Goal: Task Accomplishment & Management: Manage account settings

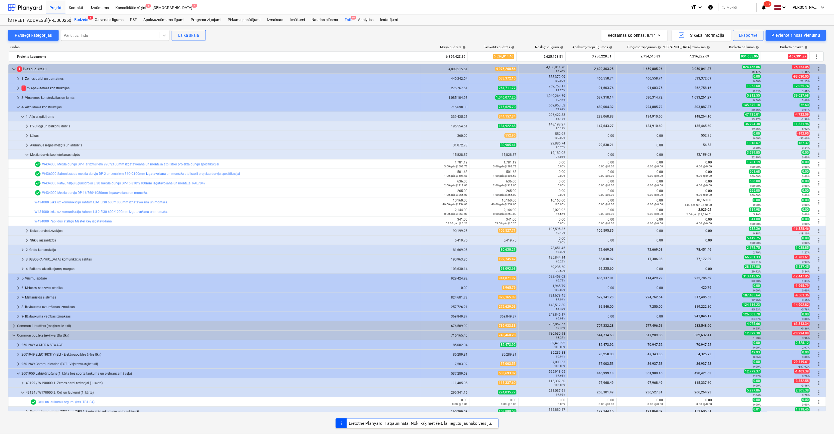
scroll to position [157, 0]
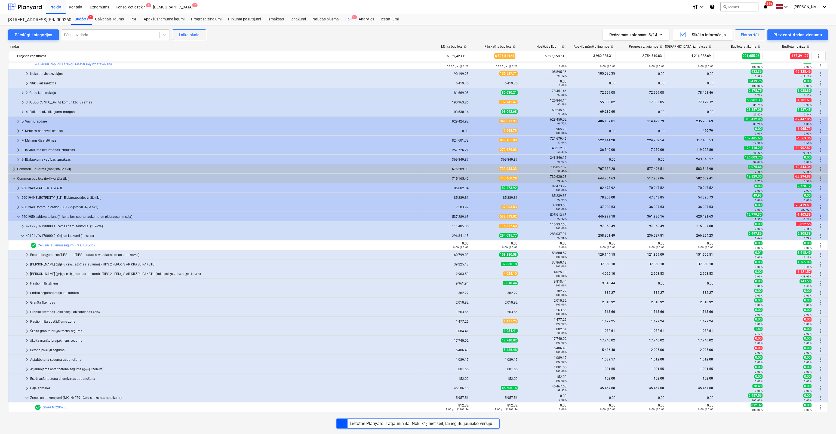
click at [347, 19] on div "Faili 9+" at bounding box center [348, 19] width 13 height 11
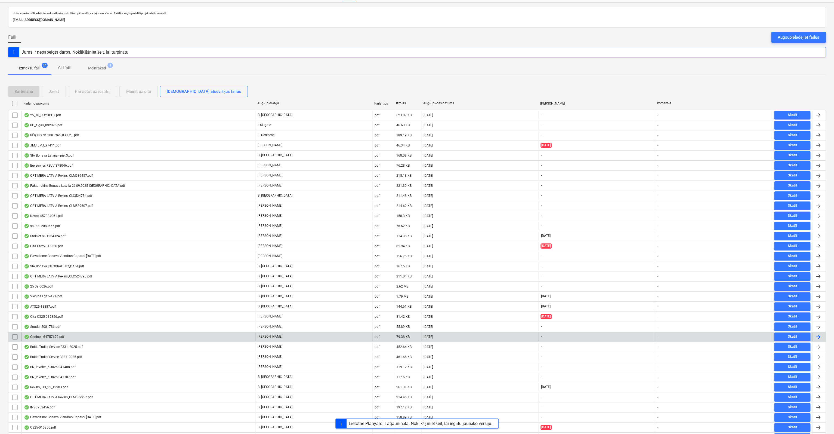
scroll to position [59, 0]
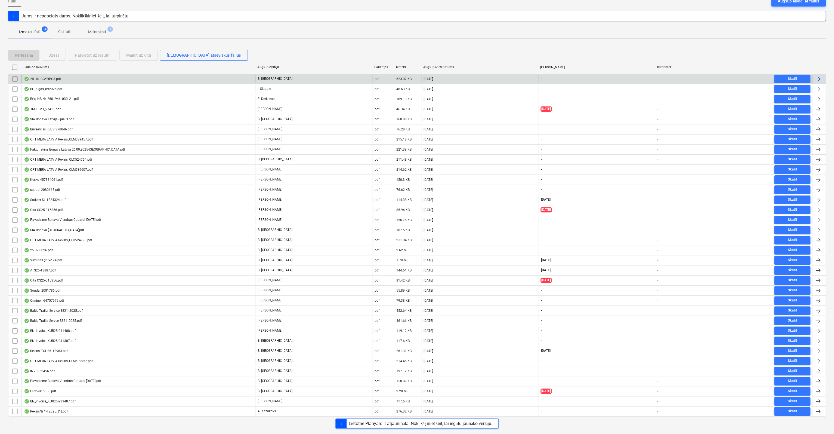
click at [45, 77] on div "25_10_CCYDPC3.pdf" at bounding box center [42, 79] width 37 height 4
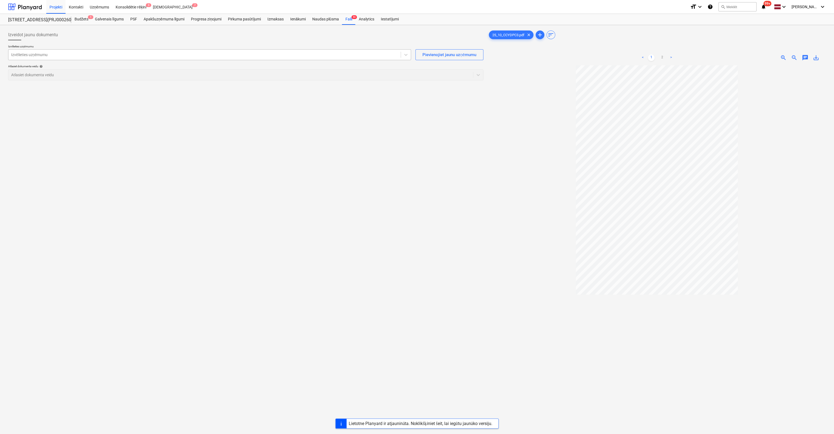
click at [112, 55] on div at bounding box center [204, 54] width 387 height 5
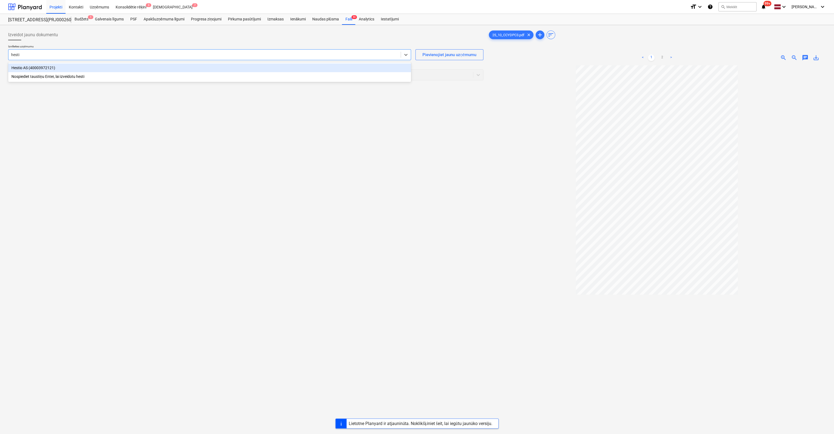
type input "hestio"
click at [114, 72] on div at bounding box center [240, 74] width 459 height 5
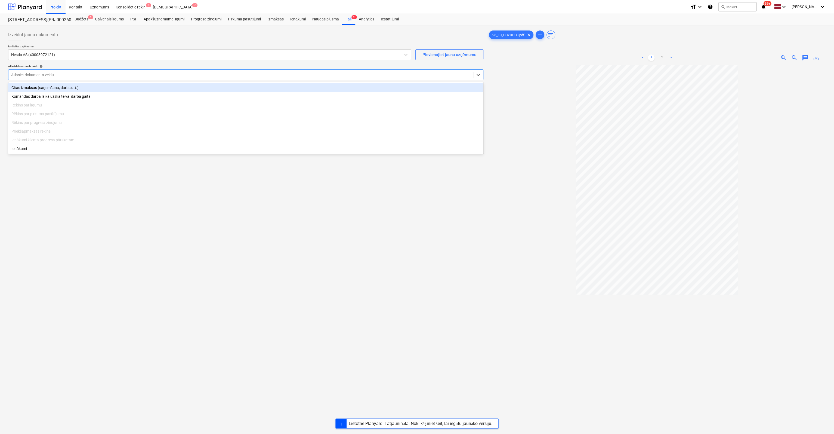
click at [65, 89] on div "Citas izmaksas (saņemšana, darbs utt.)" at bounding box center [245, 87] width 475 height 9
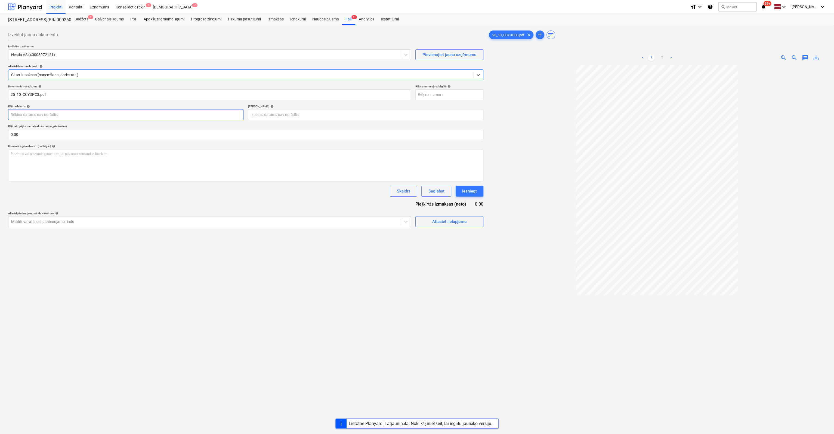
click at [141, 115] on body "Projekti Kontakti Uzņēmums Konsolidētie rēķini 3 Iesūtne 7 format_size keyboard…" at bounding box center [417, 217] width 834 height 434
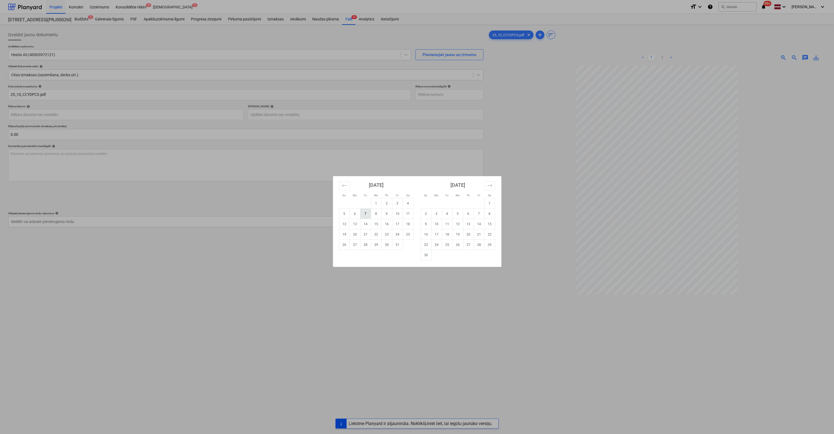
click at [366, 215] on td "7" at bounding box center [365, 213] width 11 height 10
type input "[DATE]"
click at [316, 114] on body "Projekti Kontakti Uzņēmums Konsolidētie rēķini 3 Iesūtne 7 format_size keyboard…" at bounding box center [417, 217] width 834 height 434
click at [363, 235] on td "21" at bounding box center [365, 234] width 11 height 10
type input "[DATE]"
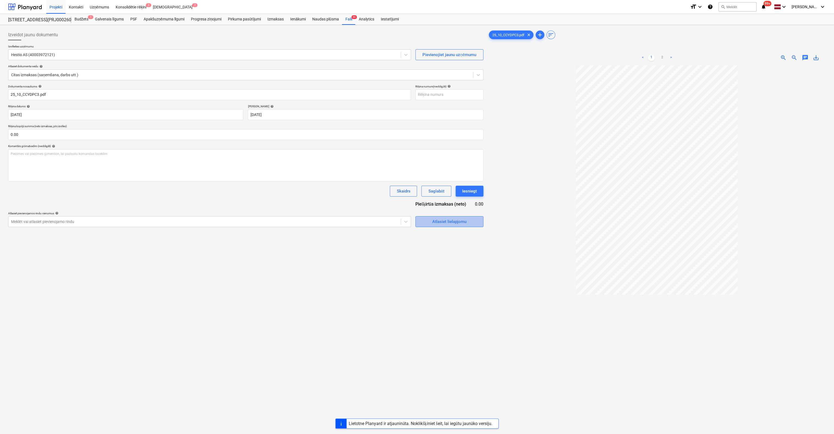
click at [458, 221] on div "Atlasiet lielapjomu" at bounding box center [449, 221] width 34 height 7
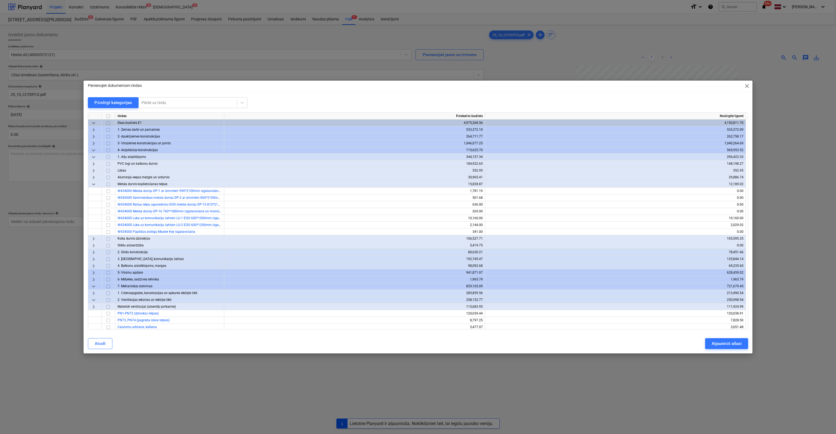
click at [110, 96] on div "Pievienojiet dokumentam rindas close Pārslēgt kategorijas Pāriet uz rindu rinda…" at bounding box center [418, 217] width 669 height 273
click at [110, 101] on div "Pārslēgt kategorijas" at bounding box center [113, 102] width 38 height 7
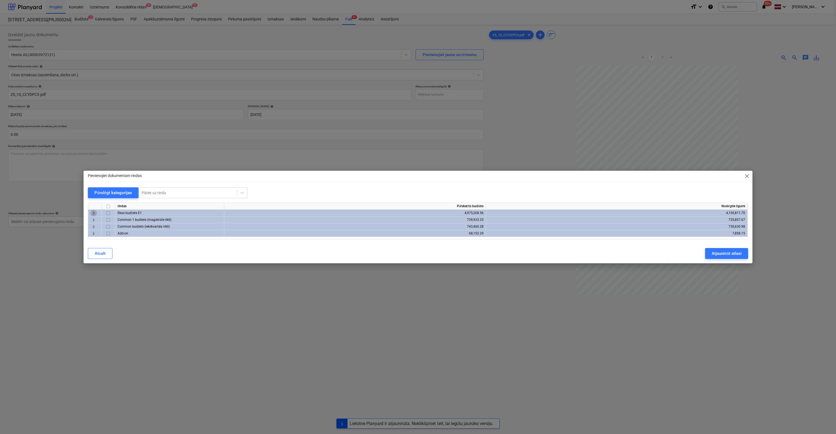
click at [91, 212] on span "keyboard_arrow_right" at bounding box center [93, 213] width 7 height 7
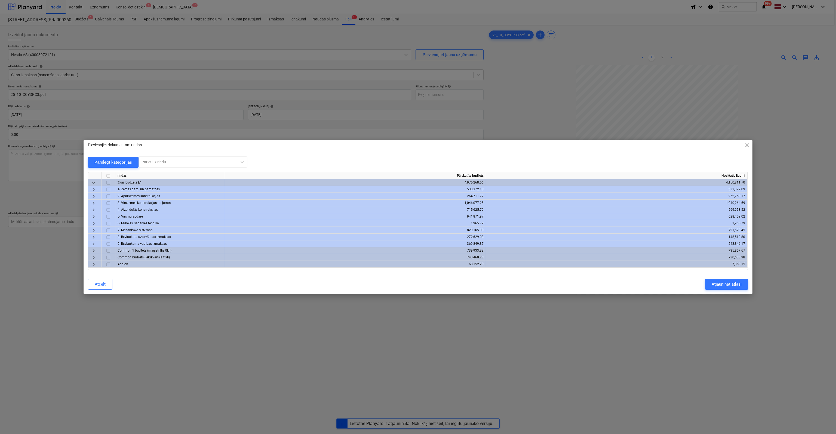
click at [93, 236] on span "keyboard_arrow_right" at bounding box center [93, 237] width 7 height 7
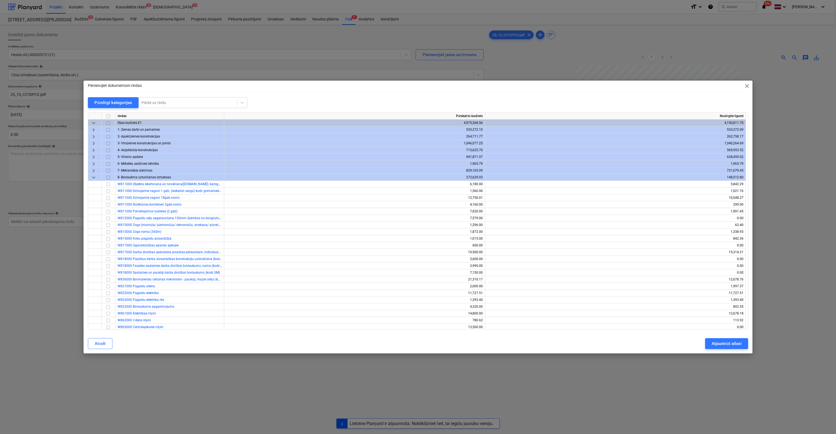
click at [93, 177] on span "keyboard_arrow_down" at bounding box center [93, 177] width 7 height 7
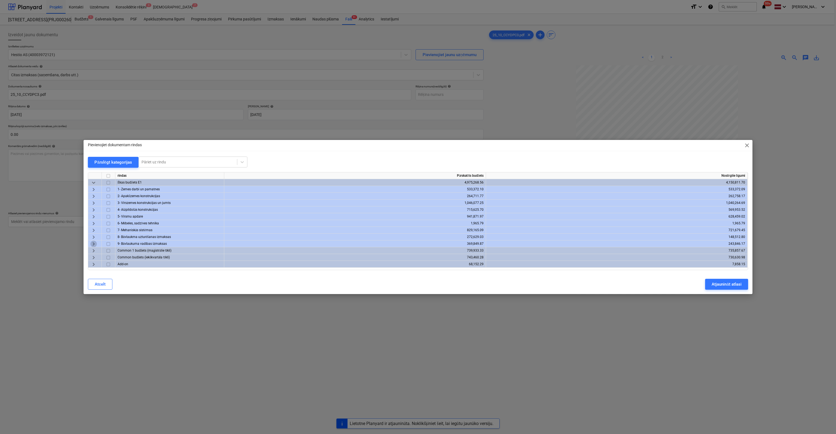
click at [93, 243] on span "keyboard_arrow_right" at bounding box center [93, 244] width 7 height 7
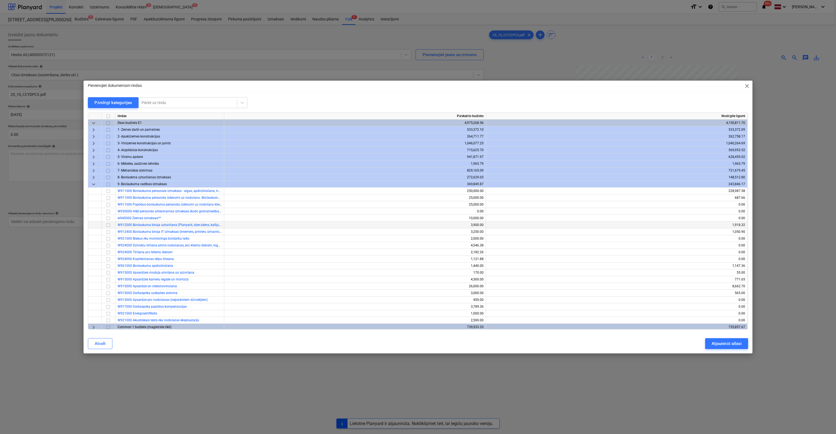
click at [196, 226] on span "W912000 Būvlaukuma biroja uzturēšana (Planyard, dzer.ūdens, kafijas aparāts u.c)" at bounding box center [178, 225] width 121 height 4
click at [109, 225] on input "checkbox" at bounding box center [108, 225] width 7 height 7
click at [725, 342] on div "Atjaunināt atlasi" at bounding box center [726, 343] width 30 height 7
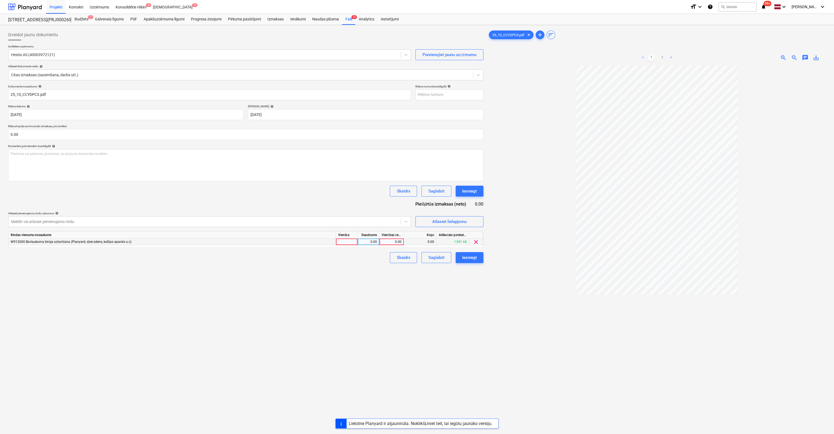
click at [393, 241] on div "0.00" at bounding box center [392, 241] width 20 height 7
type input "34.45"
click at [424, 337] on div "Izveidot jaunu dokumentu Izvēlieties uzņēmumu Hestio AS (40003972121) Pievienoj…" at bounding box center [246, 256] width 480 height 459
click at [472, 258] on div "Iesniegt" at bounding box center [469, 257] width 15 height 7
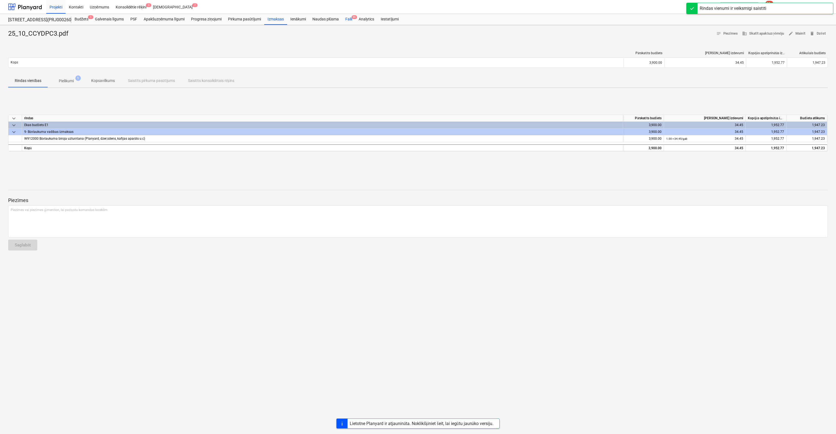
click at [350, 17] on div "Faili 9+" at bounding box center [348, 19] width 13 height 11
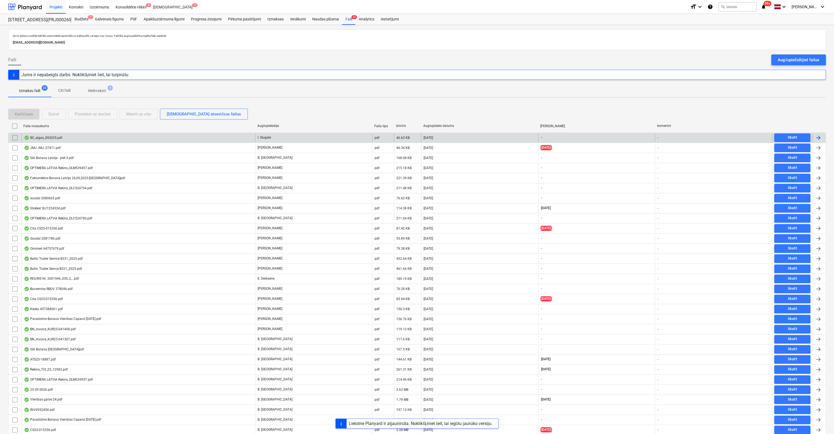
click at [53, 137] on div "BC_algas_092025.pdf" at bounding box center [43, 137] width 38 height 4
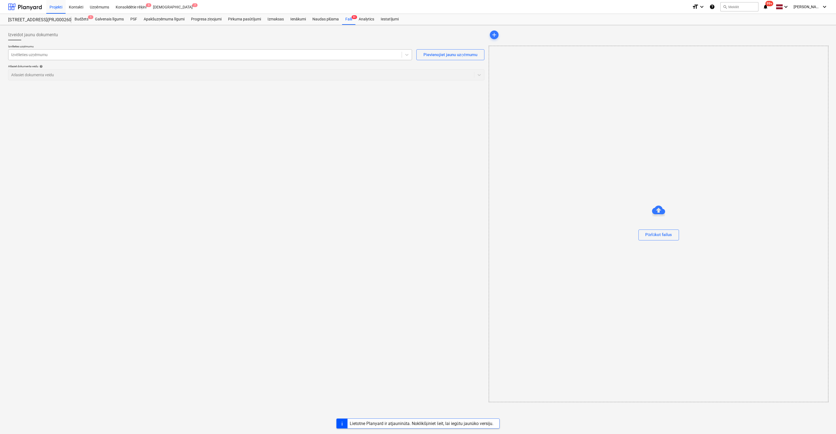
click at [156, 56] on div at bounding box center [205, 54] width 388 height 5
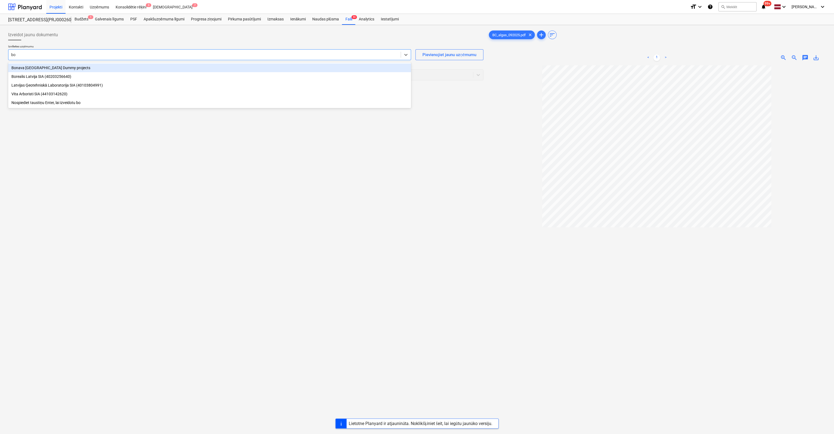
type input "b"
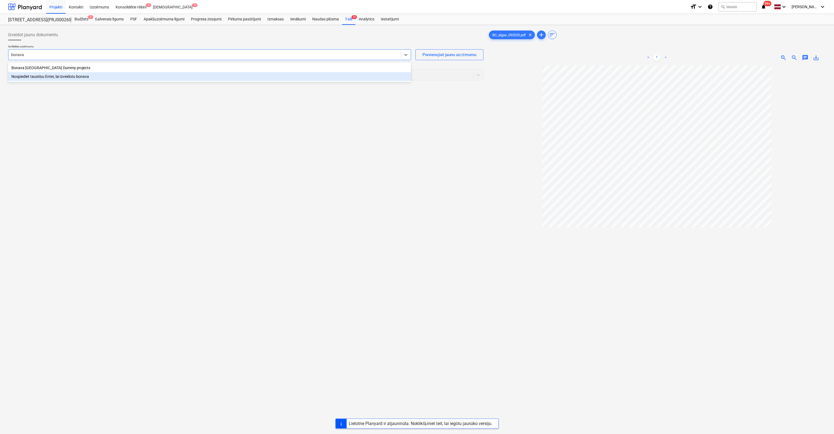
type input "bonava"
click at [262, 117] on div "Izveidot jaunu dokumentu Izvēlieties uzņēmumu option Nospiediet taustiņu Enter,…" at bounding box center [246, 256] width 480 height 459
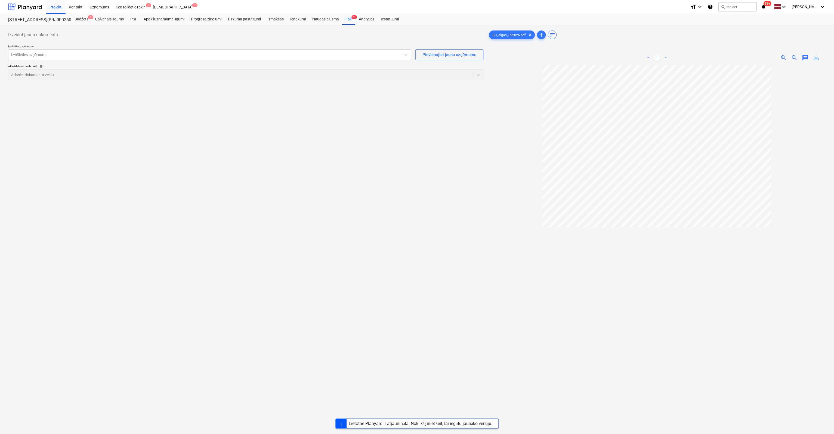
click at [106, 75] on div "Atlasiet dokumenta veidu help Atlasiet dokumenta veidu" at bounding box center [245, 72] width 475 height 16
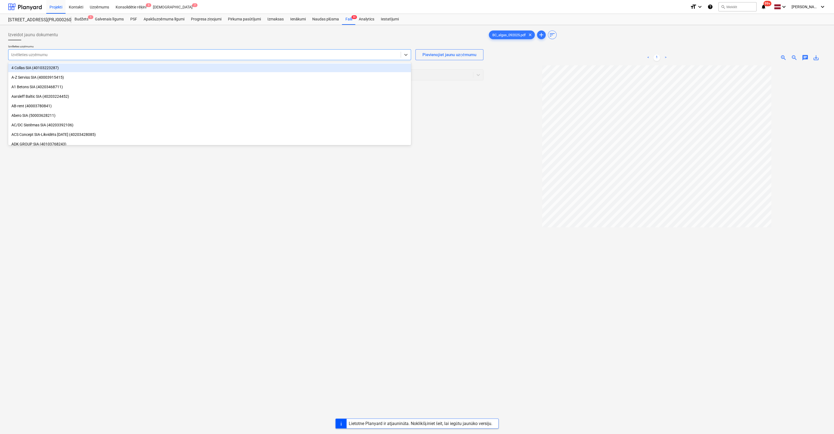
click at [377, 57] on div at bounding box center [204, 54] width 387 height 5
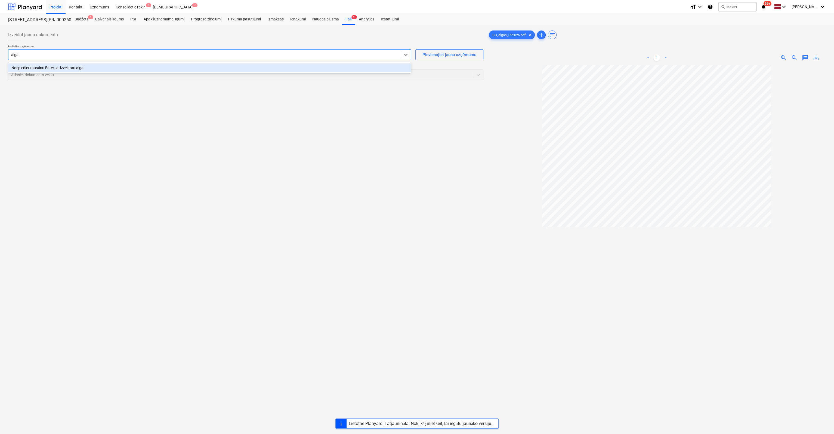
type input "algas"
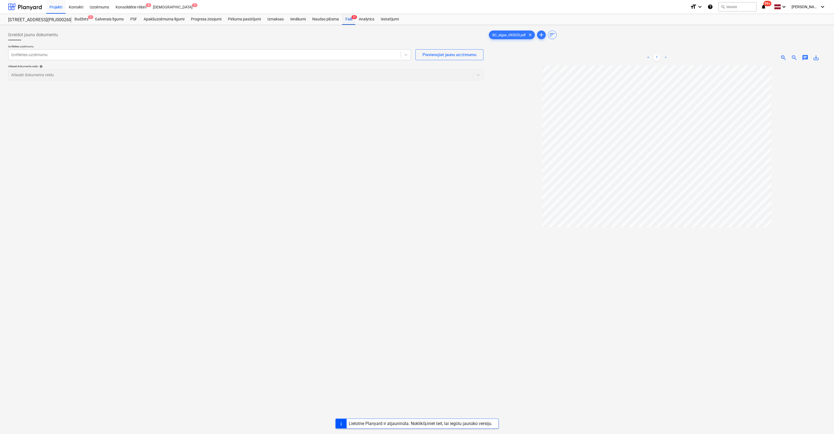
click at [351, 19] on div "Faili 9+" at bounding box center [348, 19] width 13 height 11
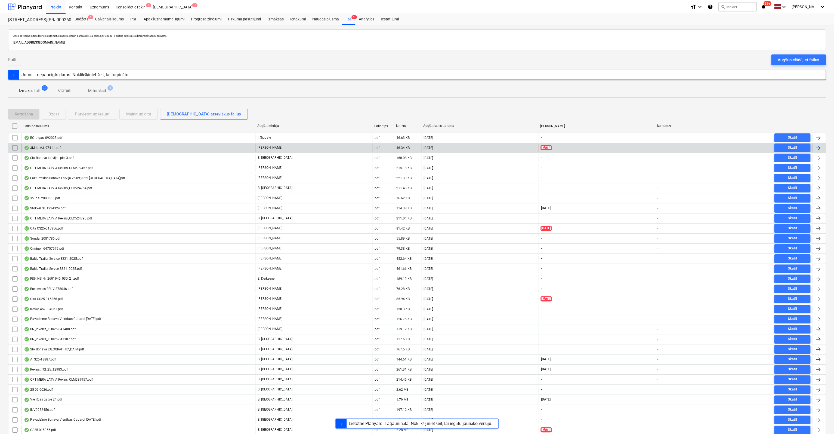
click at [51, 147] on div "JMJ JMJ_97411.pdf" at bounding box center [42, 148] width 37 height 4
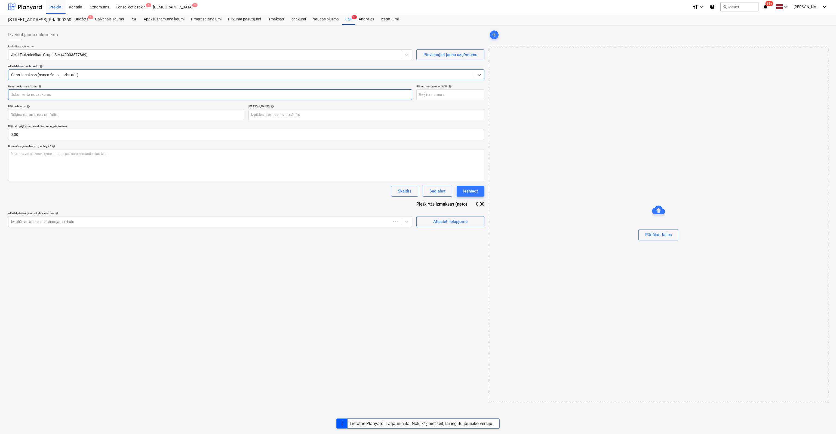
type input "JMJ97411"
type input "[DATE]"
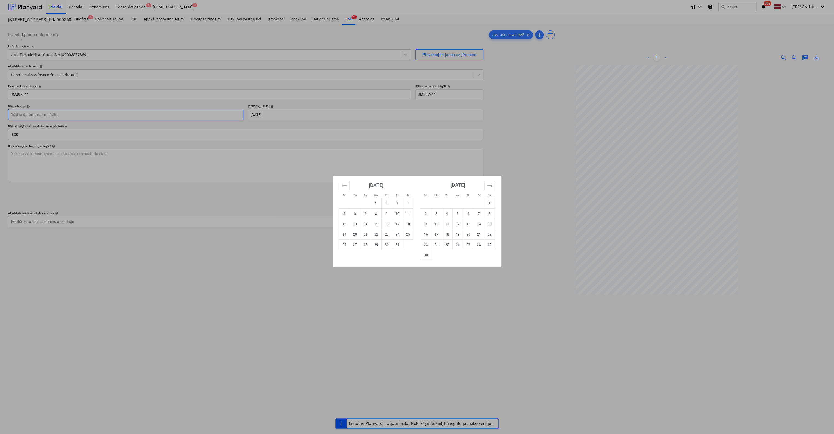
click at [153, 115] on body "Projekti Kontakti Uzņēmums Konsolidētie rēķini 3 Iesūtne 7 format_size keyboard…" at bounding box center [417, 217] width 834 height 434
click at [406, 224] on td "18" at bounding box center [408, 224] width 11 height 10
type input "[DATE]"
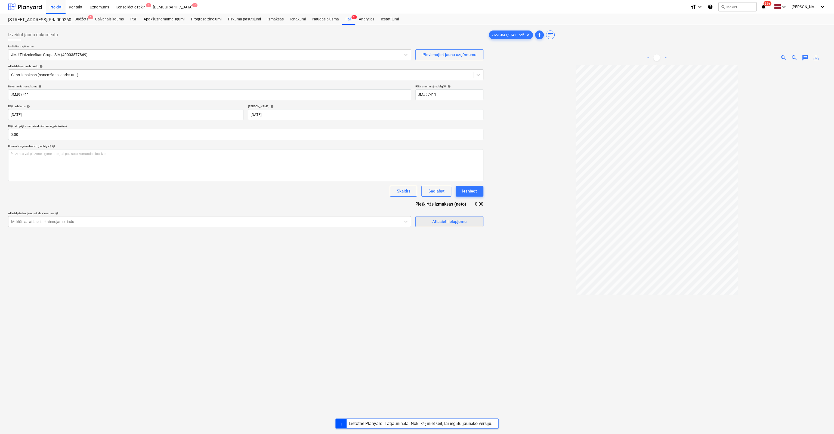
click at [422, 220] on button "Atlasiet lielapjomu" at bounding box center [449, 221] width 68 height 11
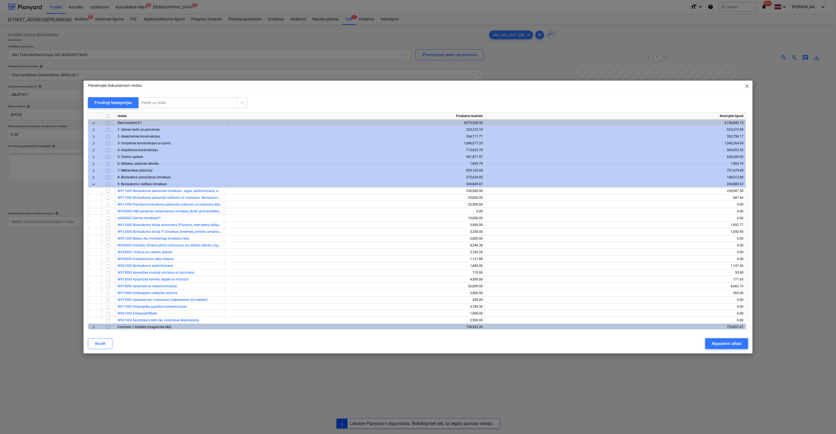
click at [93, 157] on span "keyboard_arrow_right" at bounding box center [93, 157] width 7 height 7
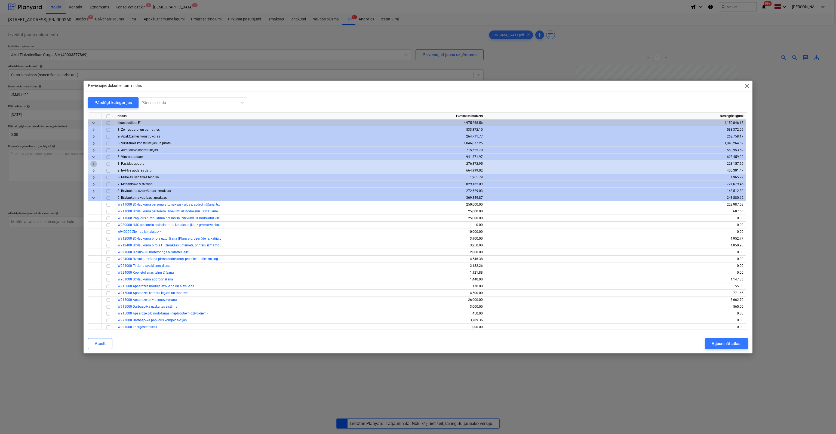
click at [95, 162] on span "keyboard_arrow_right" at bounding box center [93, 164] width 7 height 7
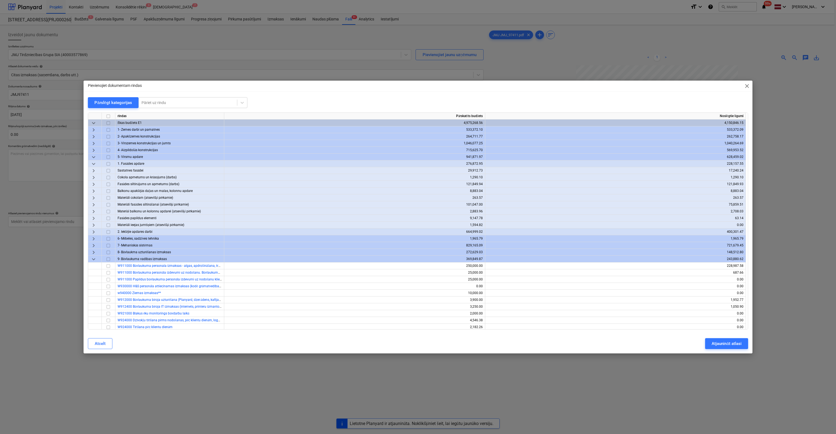
click at [93, 211] on span "keyboard_arrow_right" at bounding box center [93, 211] width 7 height 7
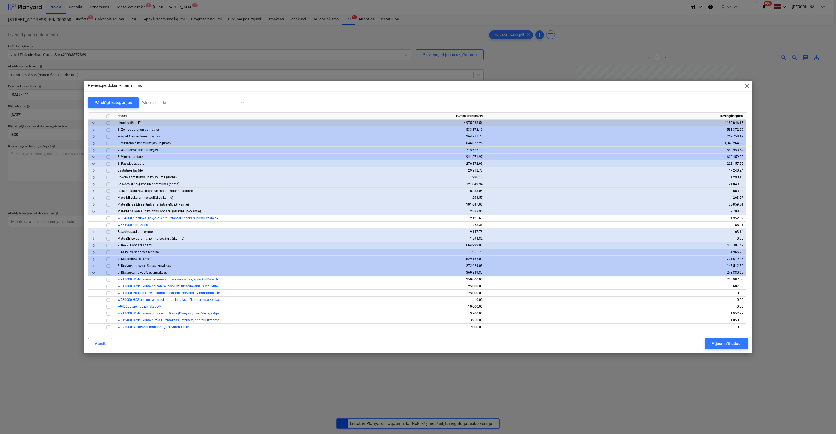
click at [93, 231] on span "keyboard_arrow_right" at bounding box center [93, 232] width 7 height 7
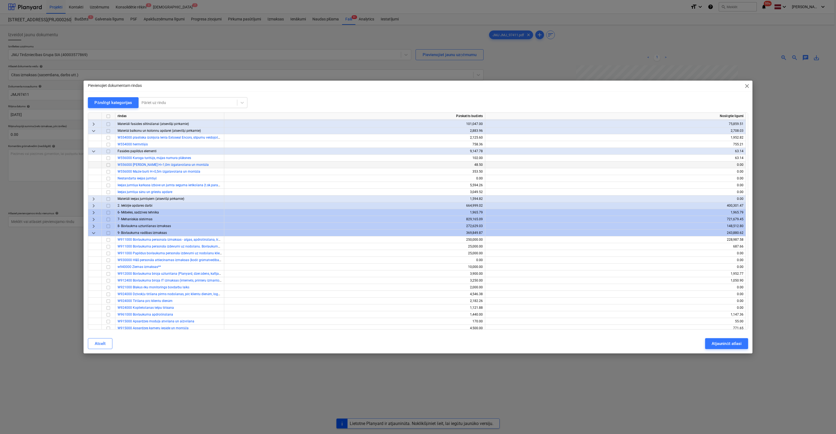
scroll to position [82, 0]
click at [92, 204] on span "keyboard_arrow_right" at bounding box center [93, 204] width 7 height 7
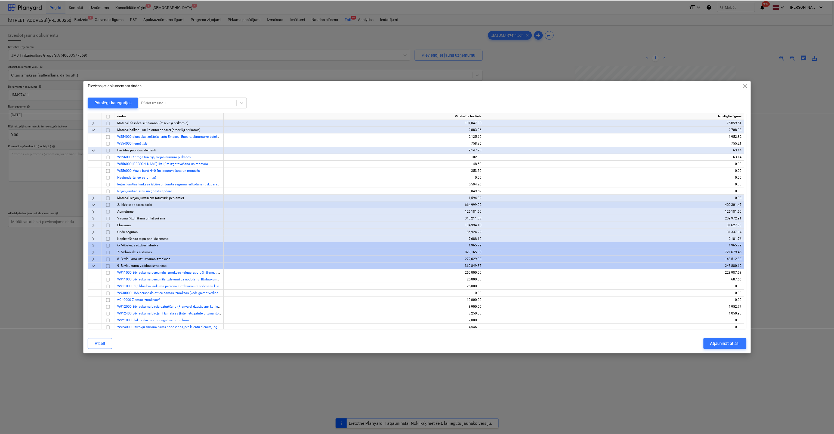
scroll to position [0, 0]
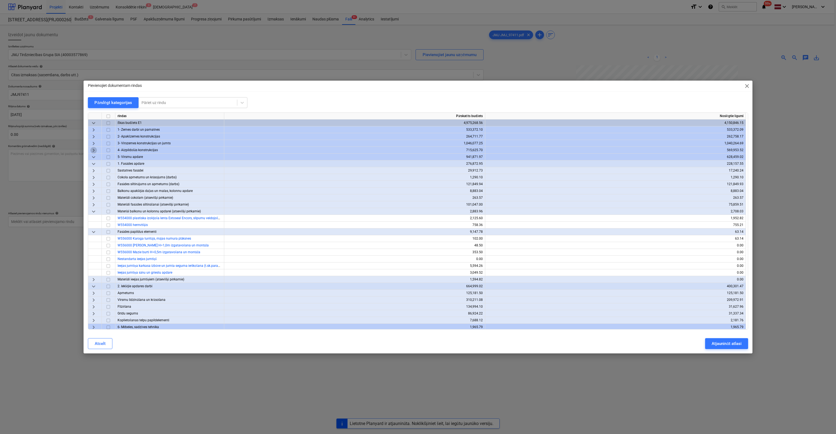
click at [93, 148] on span "keyboard_arrow_right" at bounding box center [93, 150] width 7 height 7
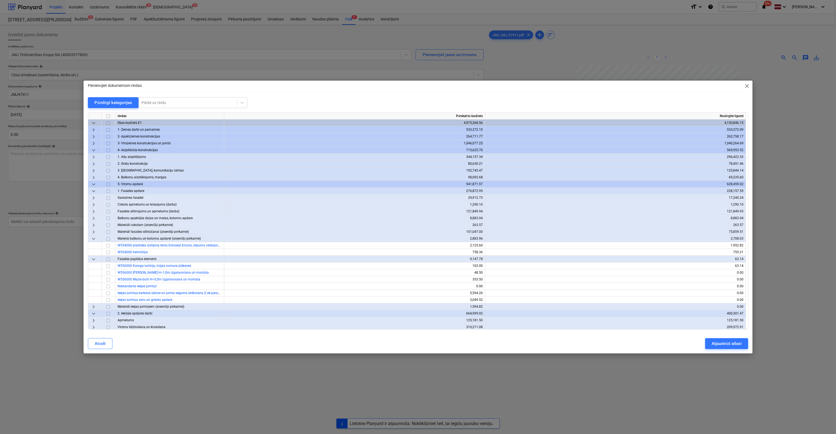
click at [94, 177] on span "keyboard_arrow_right" at bounding box center [93, 177] width 7 height 7
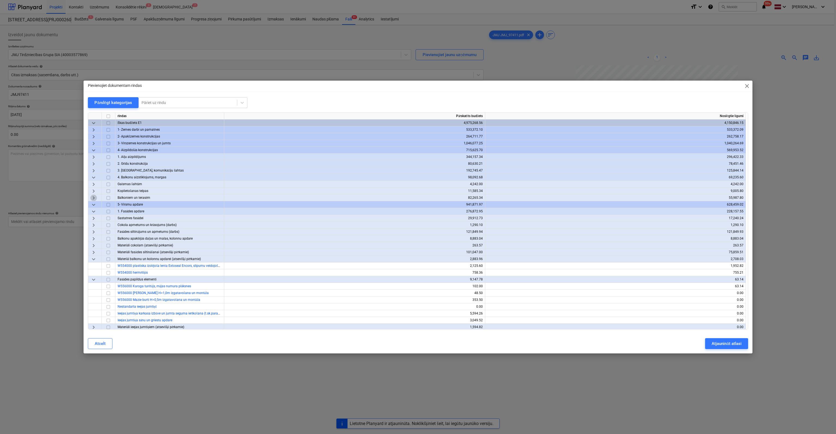
click at [92, 198] on span "keyboard_arrow_right" at bounding box center [93, 198] width 7 height 7
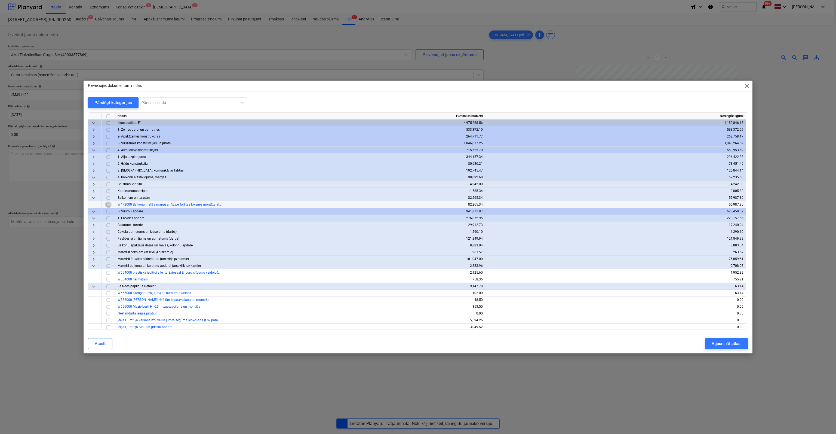
click at [108, 205] on input "checkbox" at bounding box center [108, 204] width 7 height 7
click at [713, 342] on div "Atjaunināt atlasi" at bounding box center [726, 343] width 30 height 7
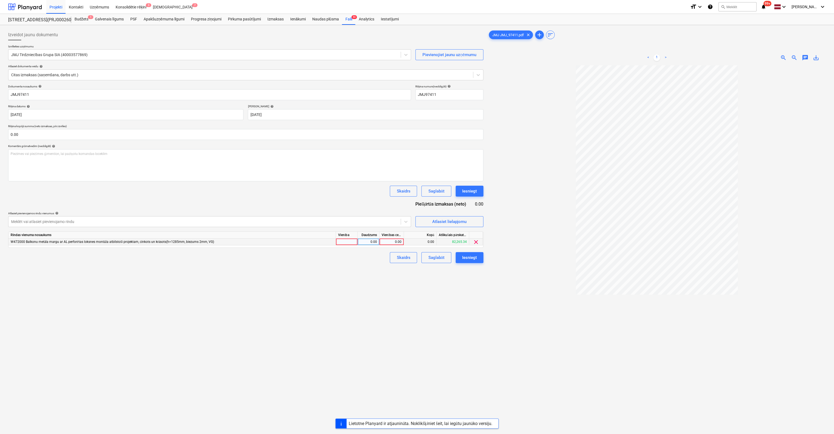
click at [393, 242] on div "0.00" at bounding box center [392, 241] width 20 height 7
type input "20558.86"
click at [468, 257] on div "Iesniegt" at bounding box center [469, 257] width 15 height 7
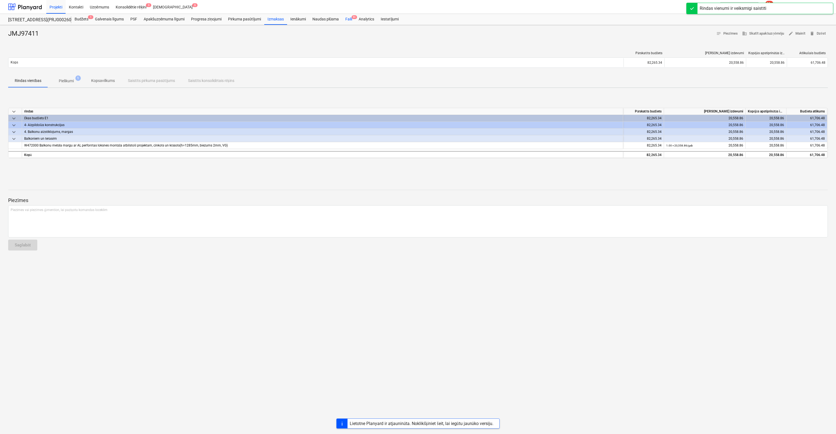
click at [349, 19] on div "Faili 9+" at bounding box center [348, 19] width 13 height 11
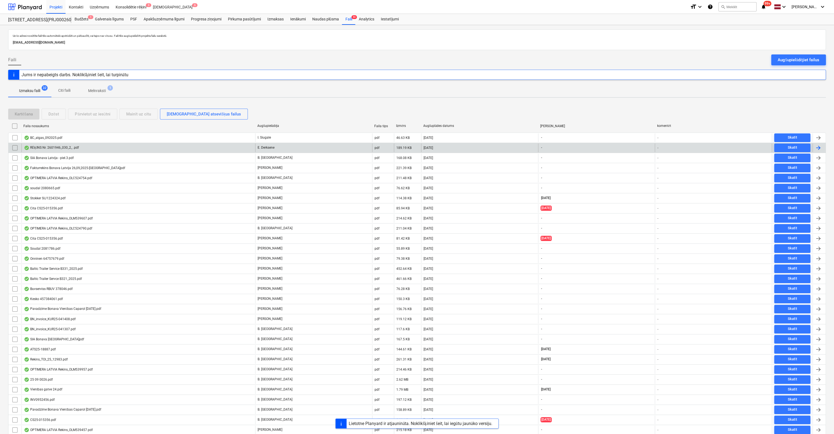
click at [52, 148] on div "RĒĶINS Nr. 2601946_030_2_ .pdf" at bounding box center [51, 148] width 55 height 4
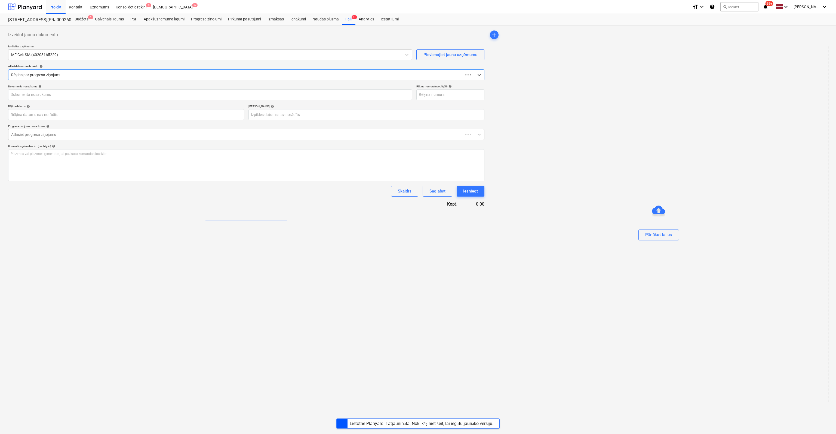
type input "2601946_030_2"
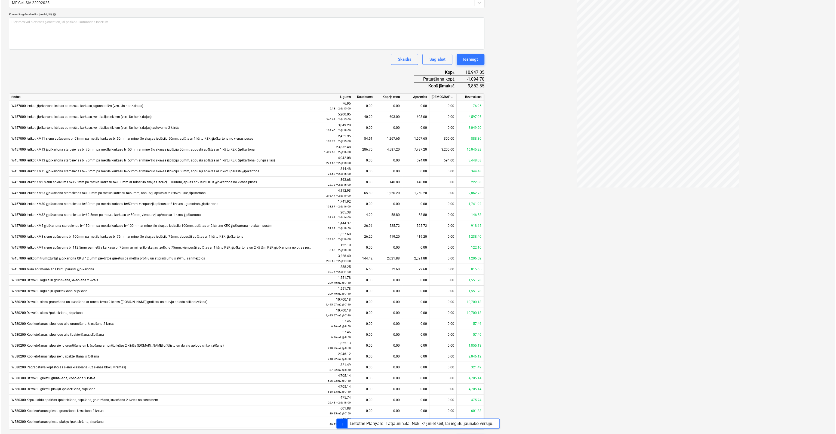
scroll to position [147, 0]
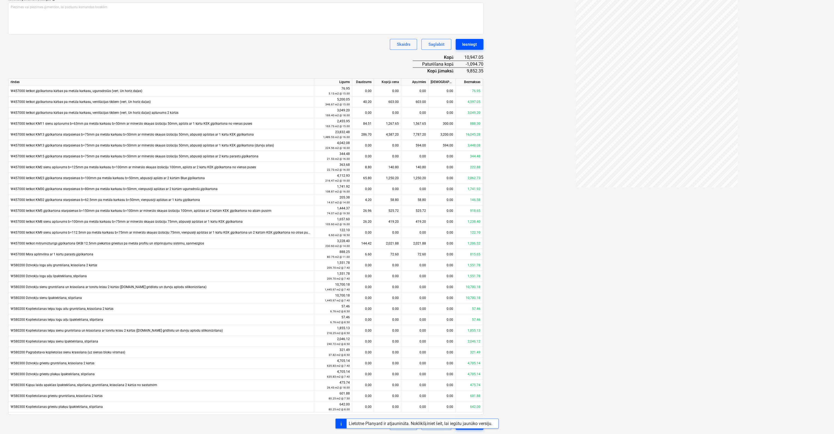
click at [467, 42] on div "Iesniegt" at bounding box center [469, 44] width 15 height 7
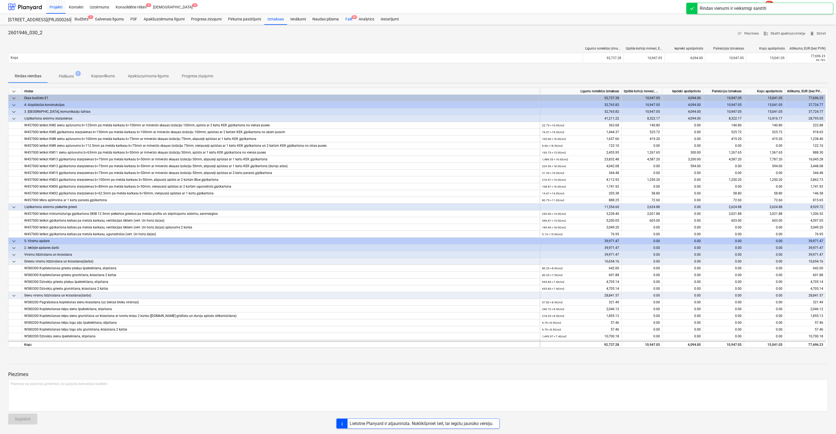
click at [350, 17] on div "Faili 9+" at bounding box center [348, 19] width 13 height 11
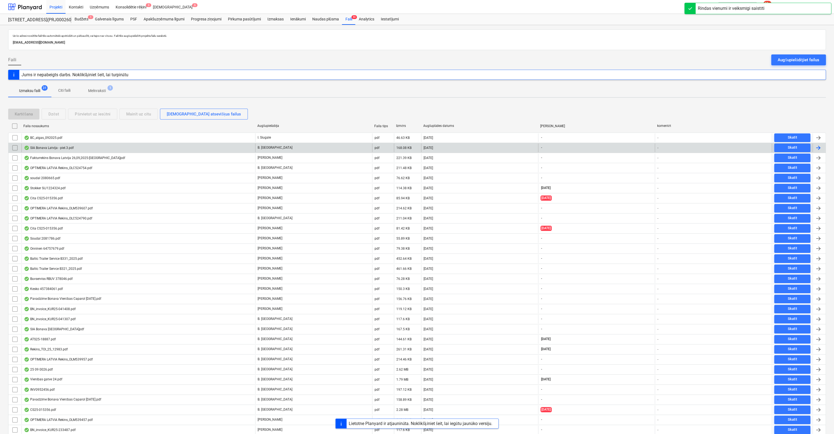
click at [56, 148] on div "SIA Bonava Latvija - piel.3.pdf" at bounding box center [49, 148] width 50 height 4
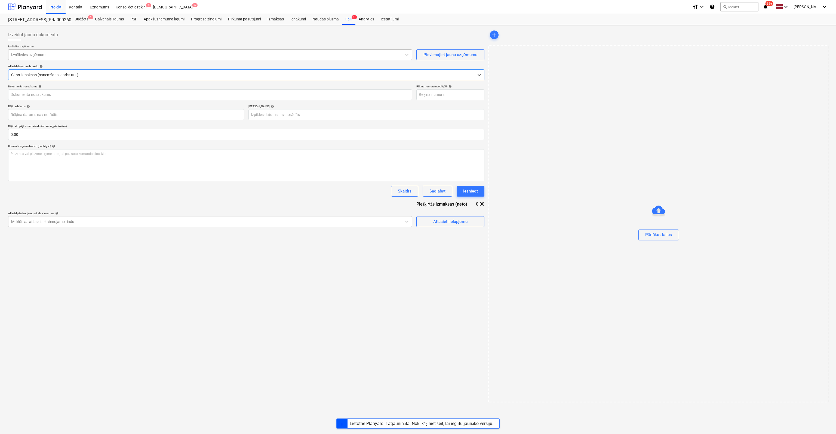
click at [161, 54] on div at bounding box center [205, 54] width 388 height 5
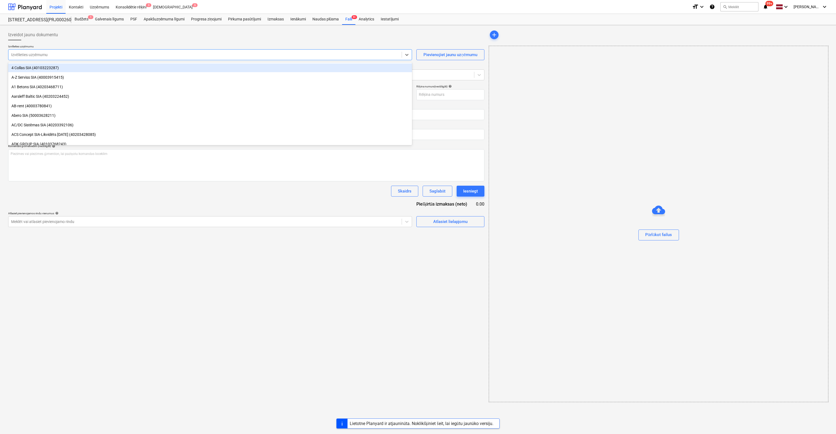
type input "40103423984"
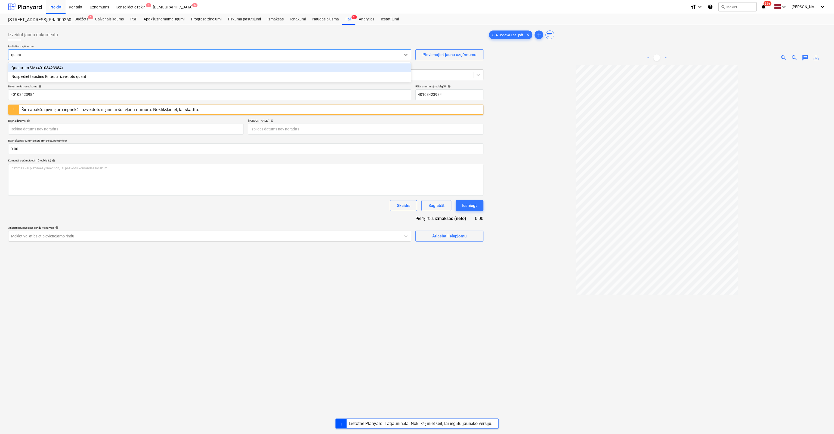
type input "quantr"
click at [134, 67] on div "Quantrum SIA (40103423984)" at bounding box center [209, 67] width 403 height 9
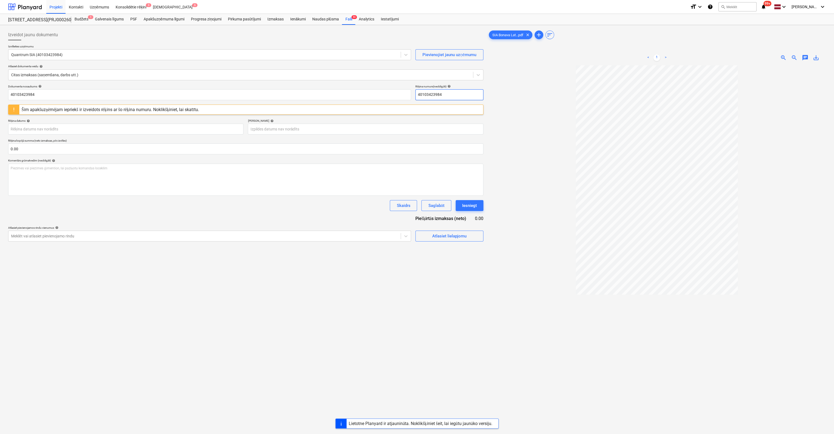
drag, startPoint x: 454, startPoint y: 93, endPoint x: 389, endPoint y: 101, distance: 66.1
click at [389, 101] on div "Dokumenta nosaukums help 40103423984 Rēķina numurs (neobligāti) help 4010342398…" at bounding box center [245, 163] width 475 height 157
type input "QT 10/25-0140"
click at [199, 128] on body "Projekti Kontakti Uzņēmums Konsolidētie rēķini 3 Iesūtne 6 format_size keyboard…" at bounding box center [417, 217] width 834 height 434
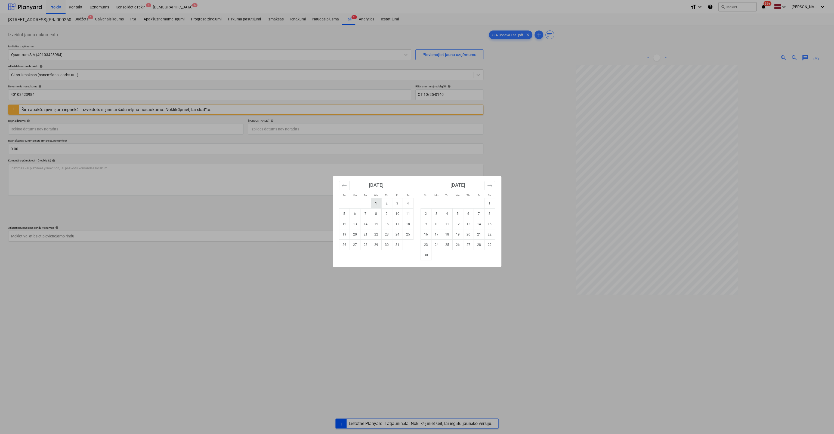
click at [377, 203] on td "1" at bounding box center [376, 203] width 11 height 10
type input "[DATE]"
click at [319, 128] on body "Projekti Kontakti Uzņēmums Konsolidētie rēķini 3 Iesūtne 6 format_size keyboard…" at bounding box center [417, 217] width 834 height 434
click at [396, 247] on td "31" at bounding box center [397, 244] width 11 height 10
type input "[DATE]"
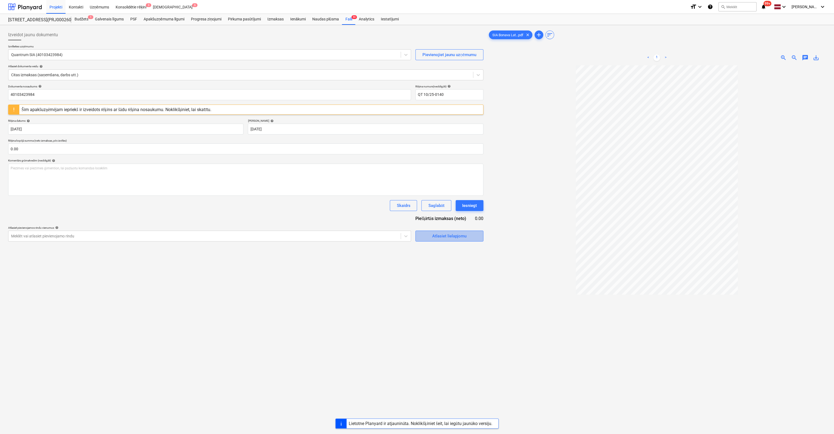
click at [436, 238] on div "Atlasiet lielapjomu" at bounding box center [449, 235] width 34 height 7
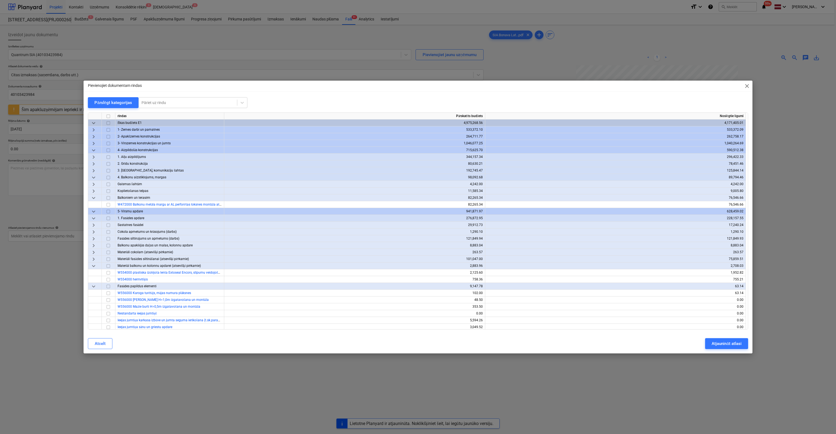
click at [116, 102] on div "Pārslēgt kategorijas" at bounding box center [113, 102] width 38 height 7
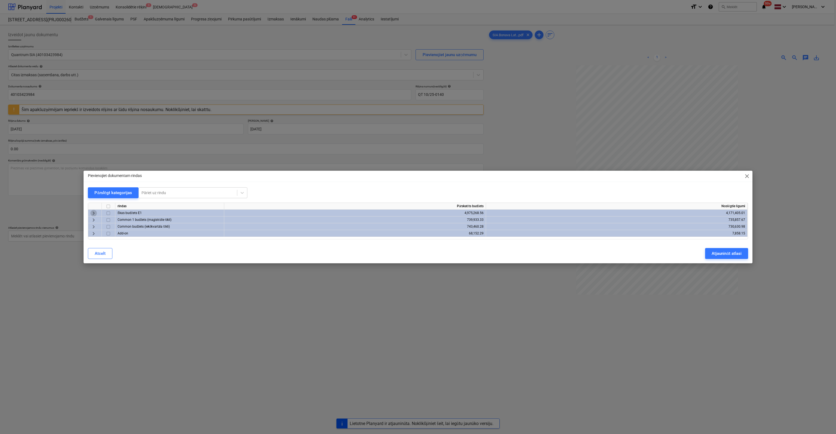
click at [93, 212] on span "keyboard_arrow_right" at bounding box center [93, 213] width 7 height 7
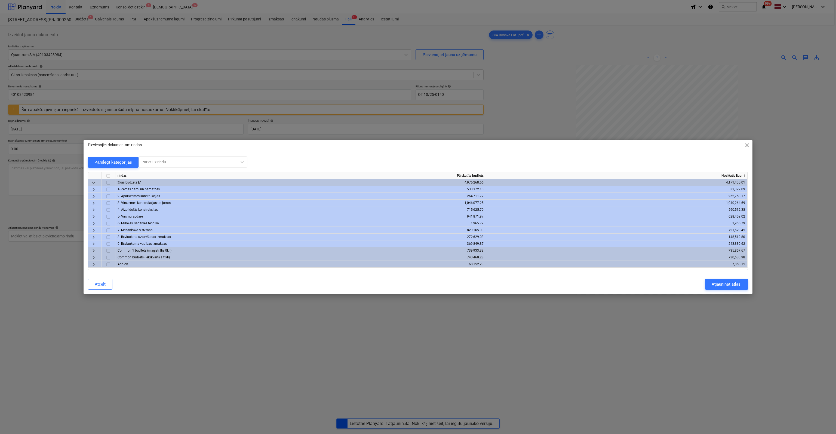
click at [92, 238] on span "keyboard_arrow_right" at bounding box center [93, 237] width 7 height 7
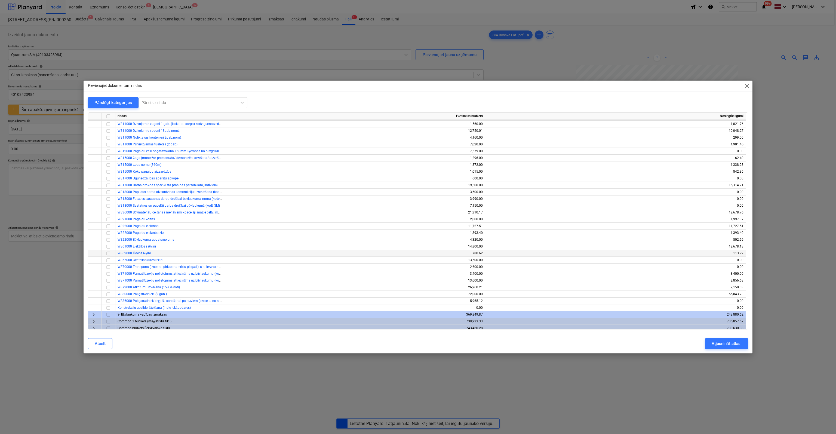
scroll to position [76, 0]
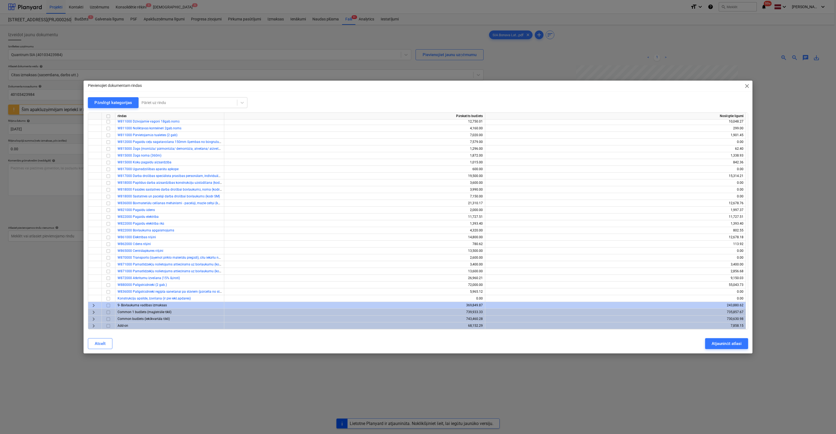
click at [91, 305] on span "keyboard_arrow_right" at bounding box center [93, 305] width 7 height 7
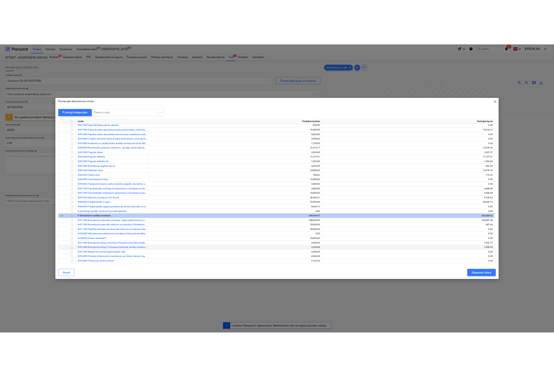
scroll to position [185, 0]
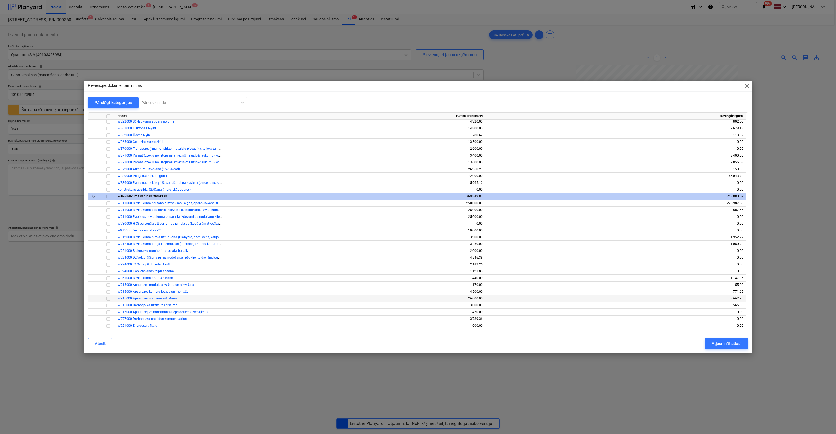
click at [107, 300] on input "checkbox" at bounding box center [108, 298] width 7 height 7
click at [726, 342] on div "Atjaunināt atlasi" at bounding box center [726, 343] width 30 height 7
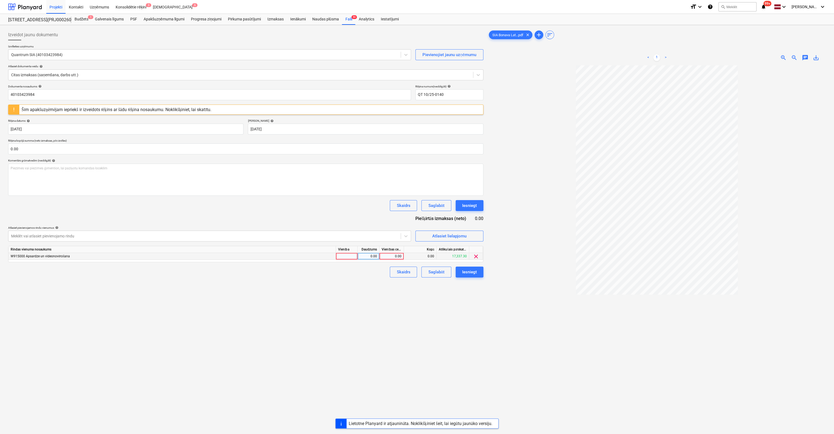
click at [392, 257] on div "0.00" at bounding box center [392, 256] width 20 height 7
type input "390"
click at [375, 298] on div "Izveidot jaunu dokumentu Izvēlieties uzņēmumu Quantrum SIA (40103423984) Pievie…" at bounding box center [246, 256] width 480 height 459
click at [473, 305] on div "Izveidot jaunu dokumentu Izvēlieties uzņēmumu Quantrum SIA (40103423984) Pievie…" at bounding box center [246, 256] width 480 height 459
click at [473, 270] on div "Iesniegt" at bounding box center [469, 271] width 15 height 7
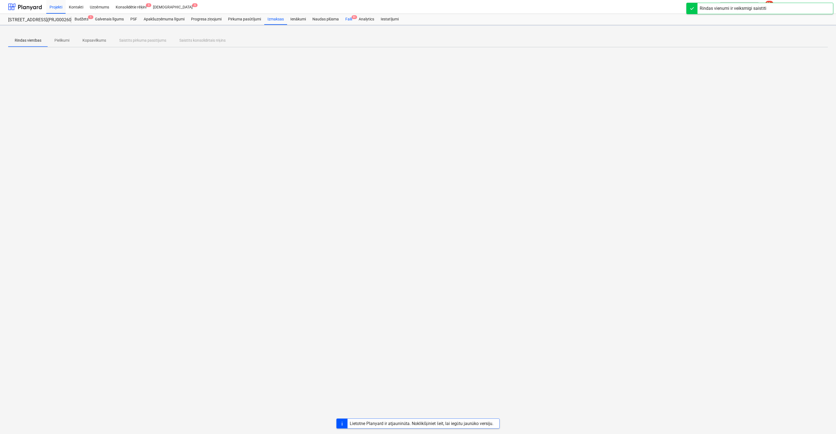
drag, startPoint x: 349, startPoint y: 19, endPoint x: 346, endPoint y: 17, distance: 3.2
click at [349, 19] on div "Faili 9+" at bounding box center [348, 19] width 13 height 11
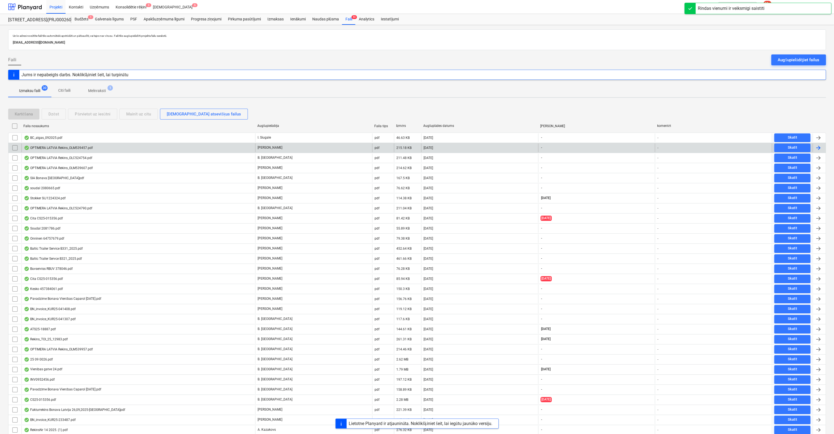
click at [45, 147] on div "OPTIMERA LATVIA Rekins_OLM539457.pdf" at bounding box center [58, 148] width 69 height 4
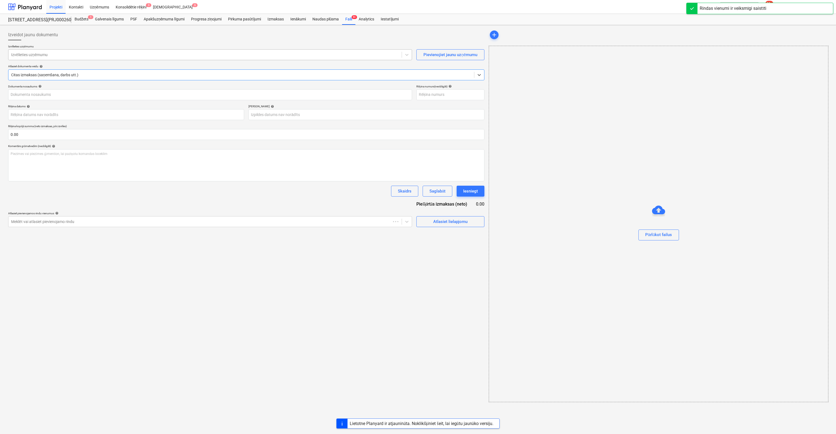
type input "OLM539457"
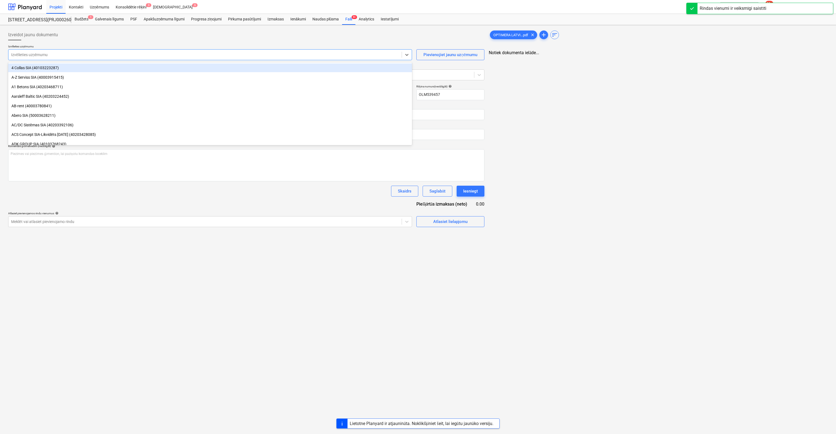
click at [150, 57] on div at bounding box center [205, 54] width 388 height 5
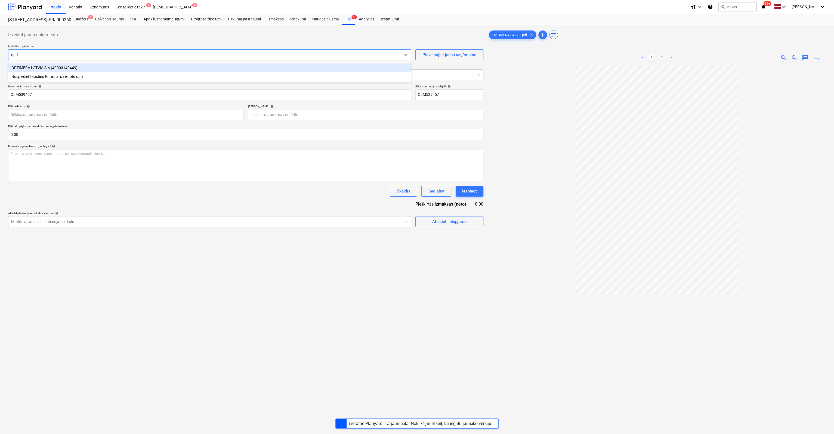
type input "optim"
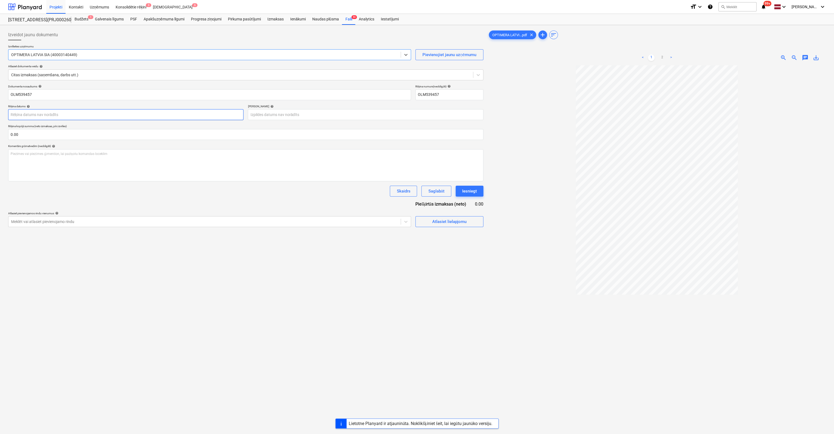
click at [131, 115] on body "Projekti Kontakti Uzņēmums Konsolidētie rēķini 3 Iesūtne 6 format_size keyboard…" at bounding box center [417, 217] width 834 height 434
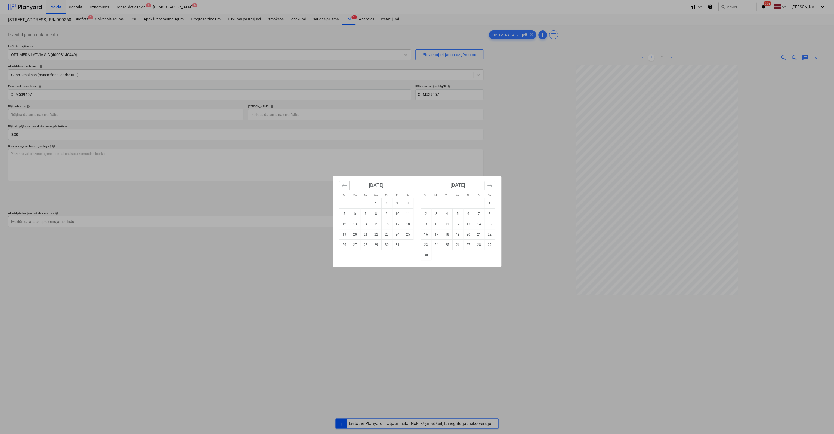
click at [342, 185] on icon "Move backward to switch to the previous month." at bounding box center [344, 185] width 5 height 5
drag, startPoint x: 396, startPoint y: 234, endPoint x: 392, endPoint y: 224, distance: 11.5
click at [395, 235] on td "26" at bounding box center [397, 234] width 11 height 10
type input "[DATE]"
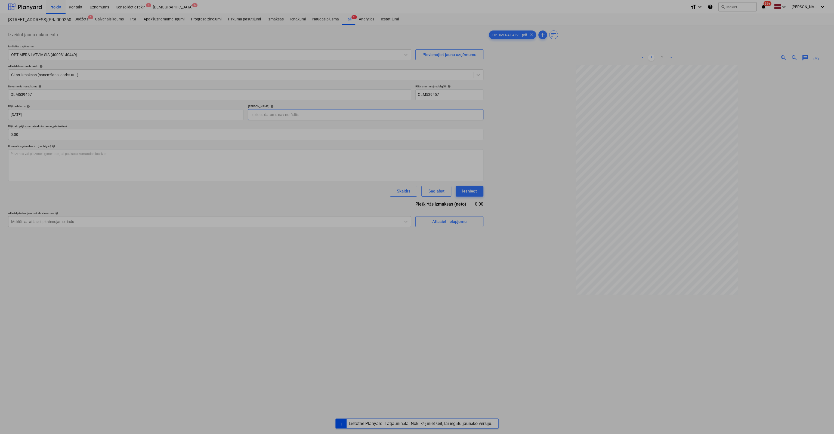
click at [366, 115] on body "Projekti Kontakti Uzņēmums Konsolidētie rēķini 3 Iesūtne 6 format_size keyboard…" at bounding box center [417, 217] width 834 height 434
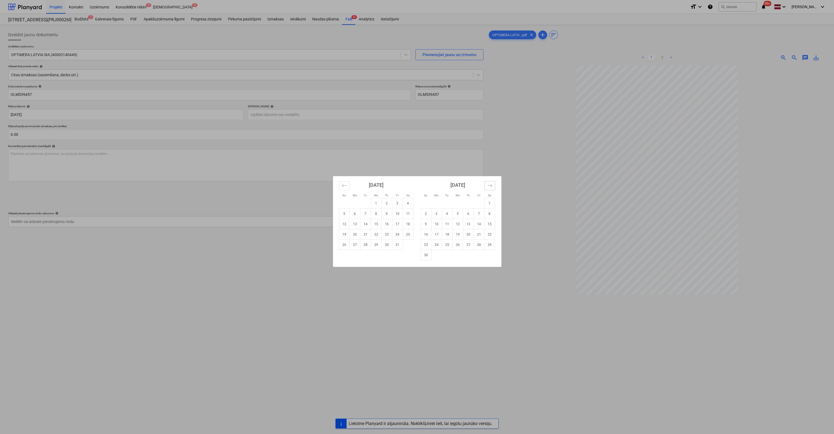
click at [491, 186] on icon "Move forward to switch to the next month." at bounding box center [489, 185] width 5 height 5
click at [489, 236] on td "24" at bounding box center [489, 234] width 11 height 10
type input "[DATE]"
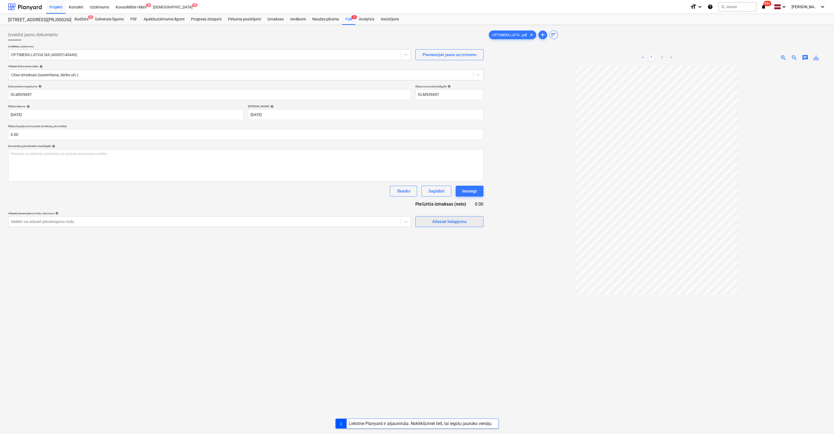
click at [446, 221] on div "Atlasiet lielapjomu" at bounding box center [449, 221] width 34 height 7
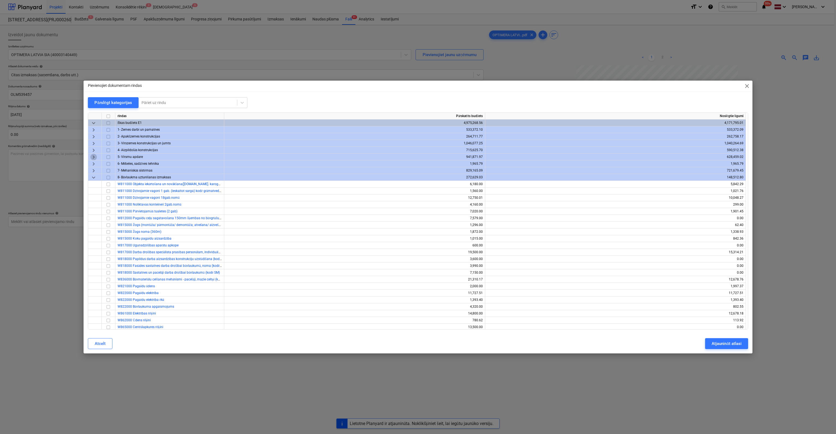
click at [93, 156] on span "keyboard_arrow_right" at bounding box center [93, 157] width 7 height 7
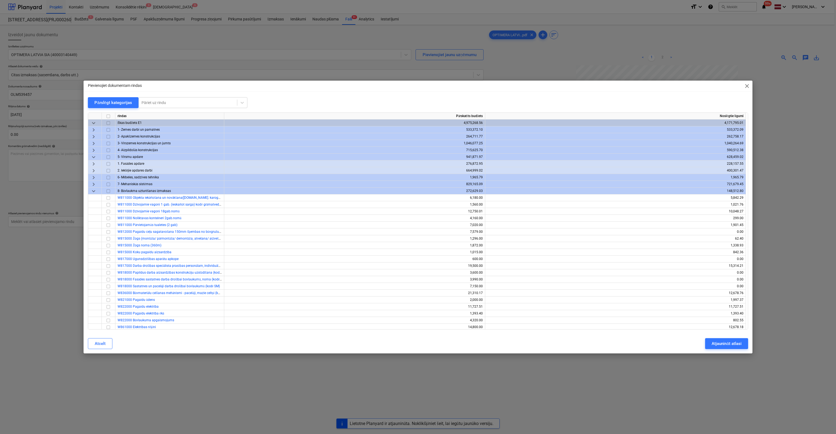
click at [93, 170] on span "keyboard_arrow_right" at bounding box center [93, 170] width 7 height 7
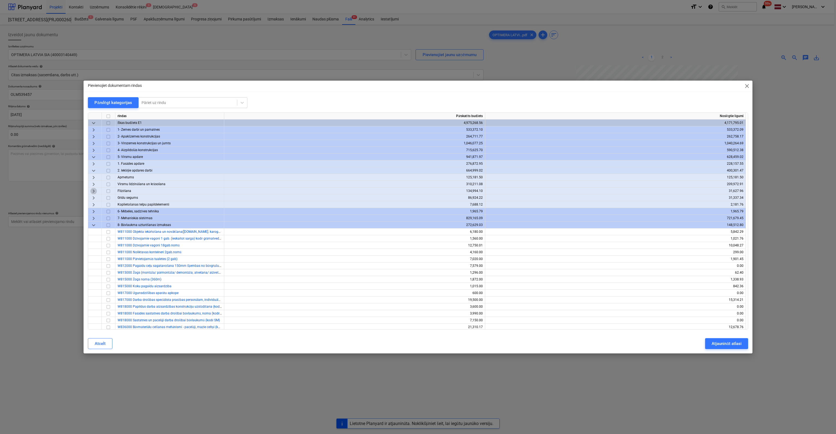
click at [93, 190] on span "keyboard_arrow_right" at bounding box center [93, 191] width 7 height 7
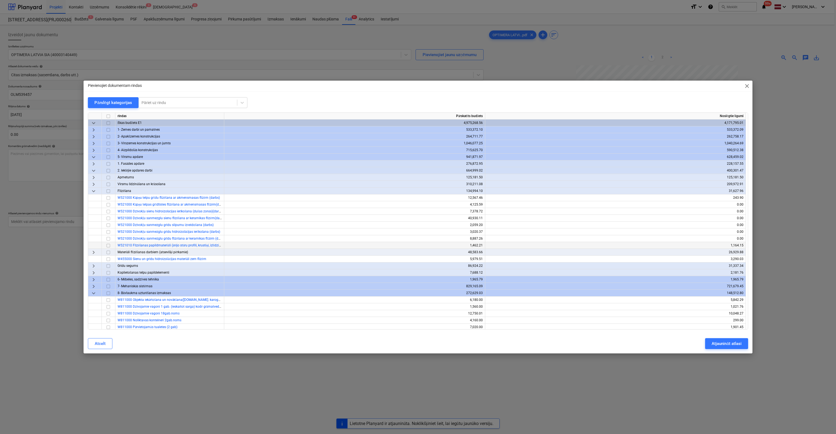
click at [109, 245] on input "checkbox" at bounding box center [108, 245] width 7 height 7
click at [713, 343] on div "Atjaunināt atlasi" at bounding box center [726, 343] width 30 height 7
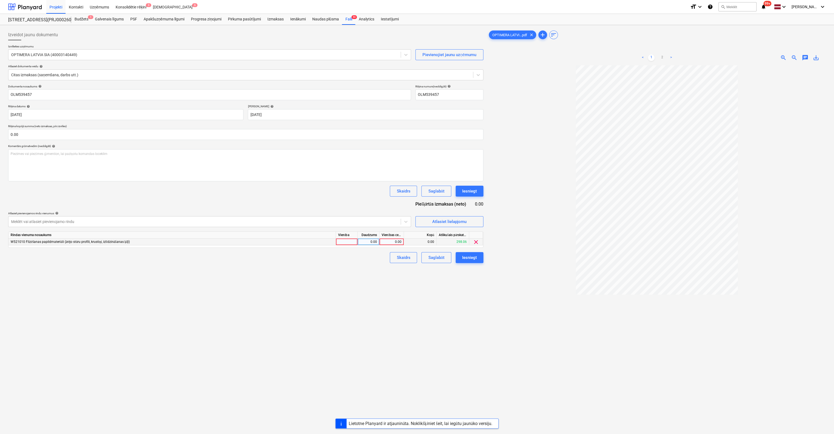
click at [396, 241] on div "0.00" at bounding box center [392, 241] width 20 height 7
type input "273.27"
drag, startPoint x: 415, startPoint y: 319, endPoint x: 417, endPoint y: 315, distance: 4.3
click at [415, 318] on div "Izveidot jaunu dokumentu Izvēlieties uzņēmumu OPTIMERA LATVIA SIA (40003140449)…" at bounding box center [246, 256] width 480 height 459
click at [475, 255] on div "Iesniegt" at bounding box center [469, 257] width 15 height 7
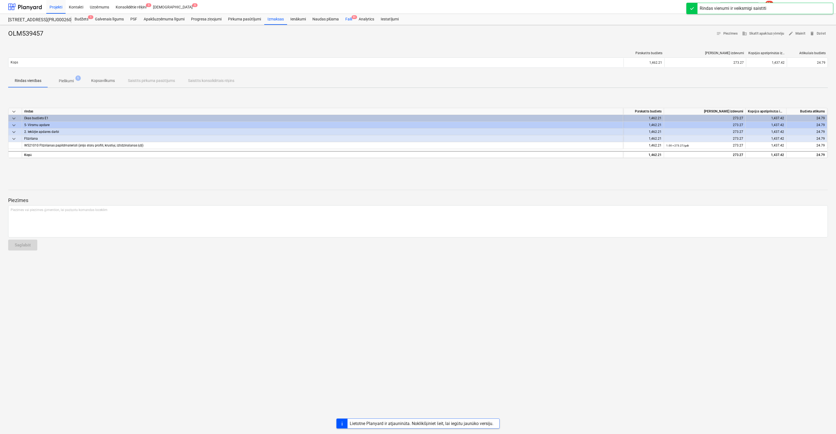
click at [348, 19] on div "Faili 9+" at bounding box center [348, 19] width 13 height 11
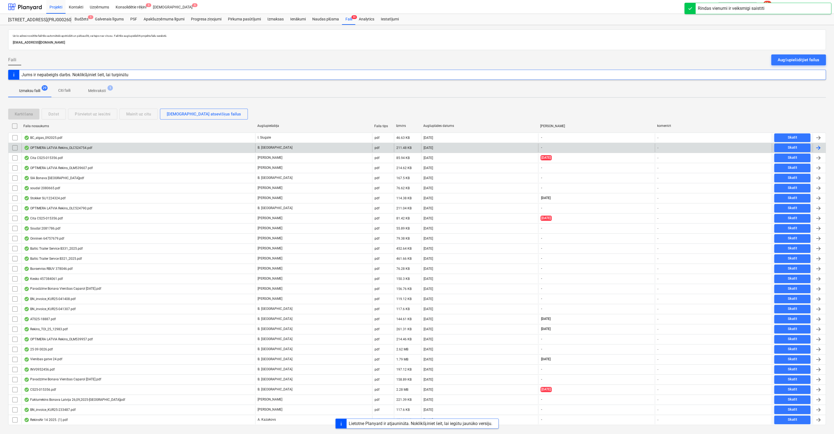
click at [66, 147] on div "OPTIMERA LATVIA Rekins_OLC524754.pdf" at bounding box center [58, 148] width 68 height 4
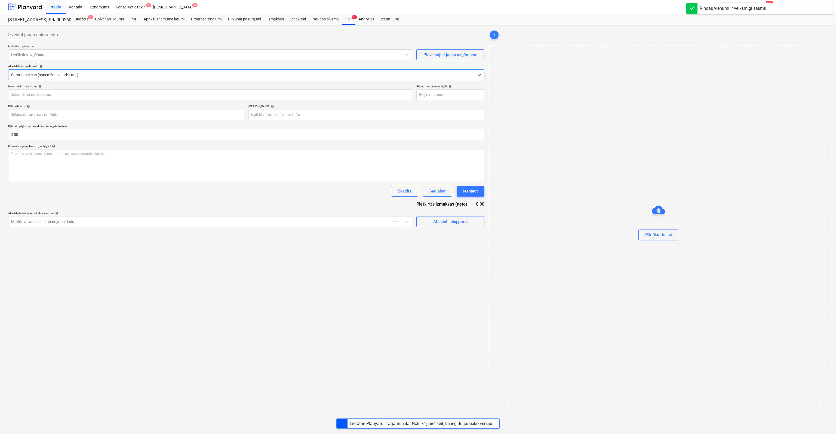
type input "OLC524754"
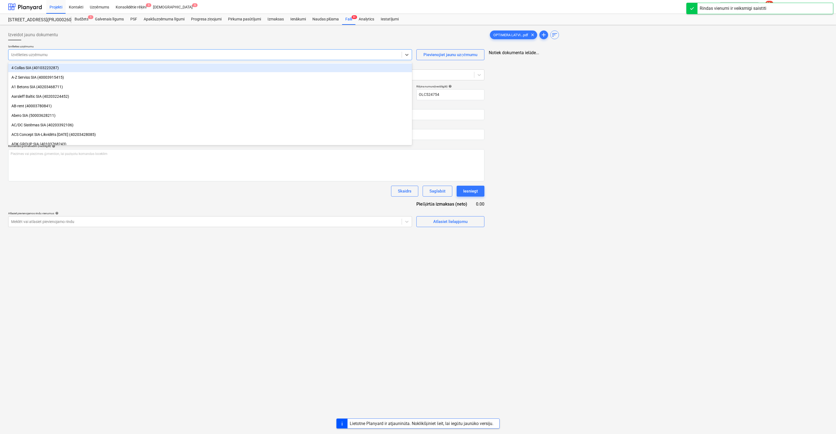
click at [332, 57] on div at bounding box center [205, 54] width 388 height 5
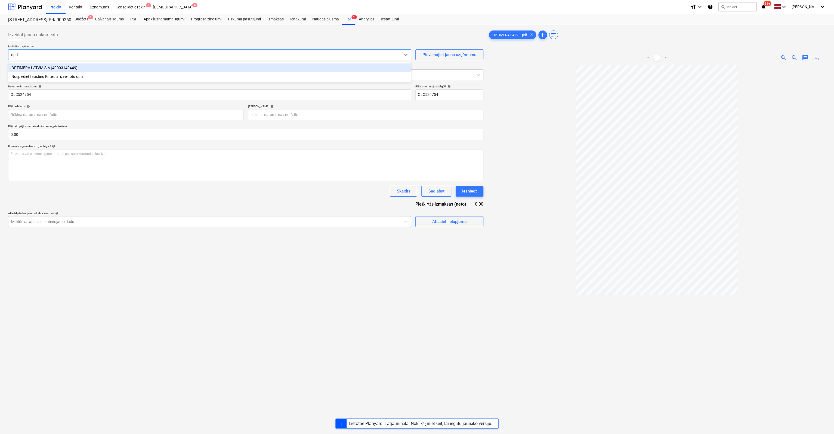
type input "optim"
click at [204, 67] on div "OPTIMERA LATVIA SIA (40003140449)" at bounding box center [209, 67] width 403 height 9
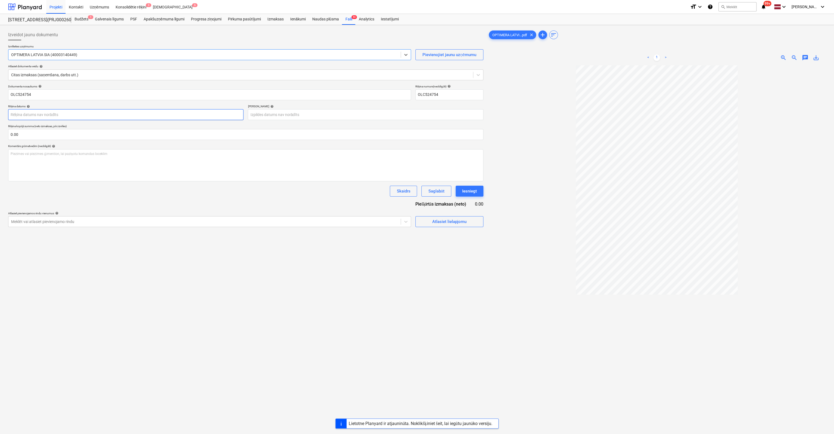
click at [125, 114] on body "Projekti Kontakti Uzņēmums Konsolidētie rēķini 3 Iesūtne 6 format_size keyboard…" at bounding box center [417, 217] width 834 height 434
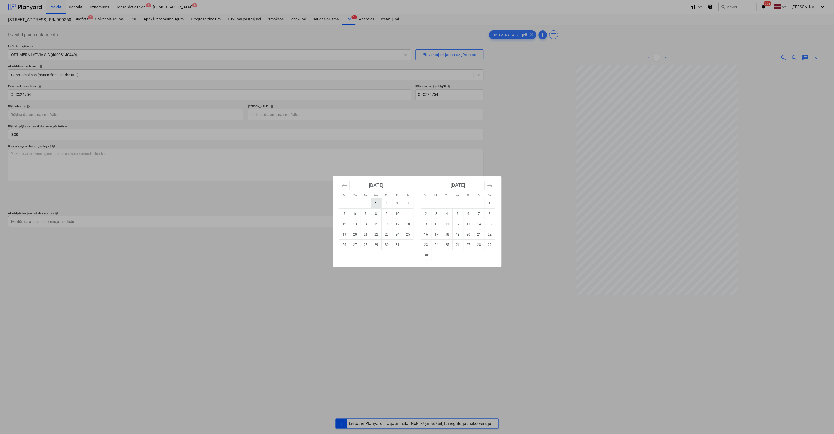
click at [374, 202] on td "1" at bounding box center [376, 203] width 11 height 10
type input "[DATE]"
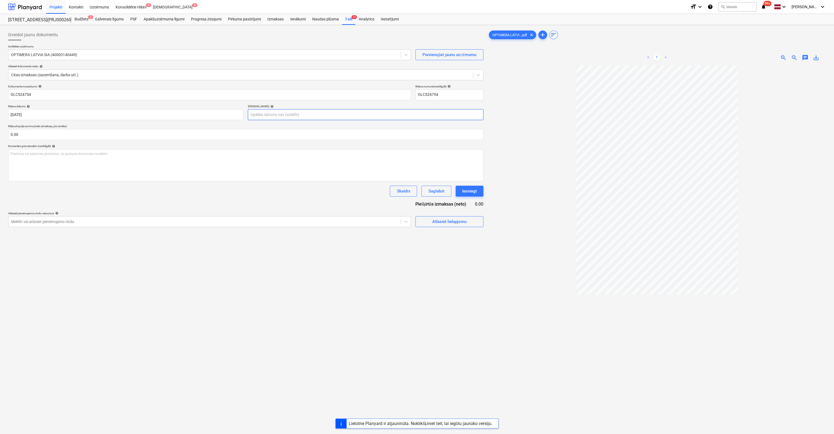
click at [328, 113] on body "Projekti Kontakti Uzņēmums Konsolidētie rēķini 3 Iesūtne 6 format_size keyboard…" at bounding box center [417, 217] width 834 height 434
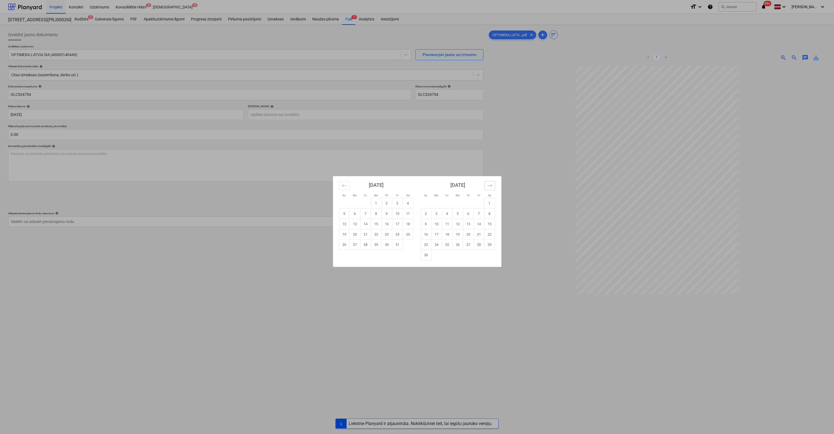
click at [489, 184] on icon "Move forward to switch to the next month." at bounding box center [489, 185] width 5 height 5
click at [469, 244] on td "29" at bounding box center [468, 244] width 11 height 10
type input "[DATE]"
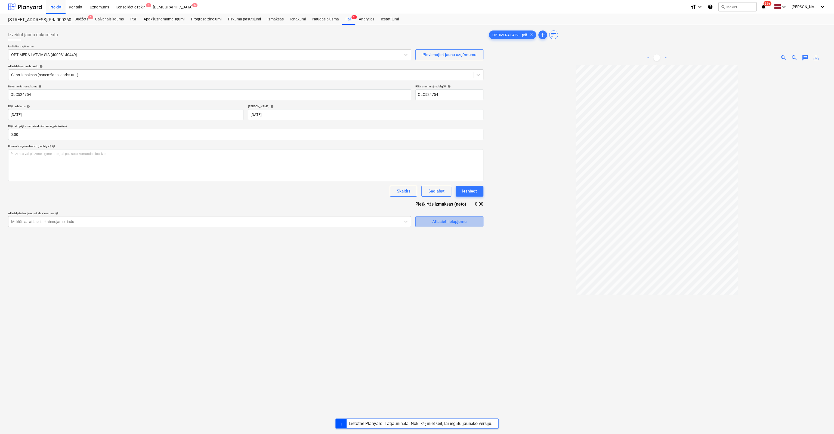
click at [453, 223] on div "Atlasiet lielapjomu" at bounding box center [449, 221] width 34 height 7
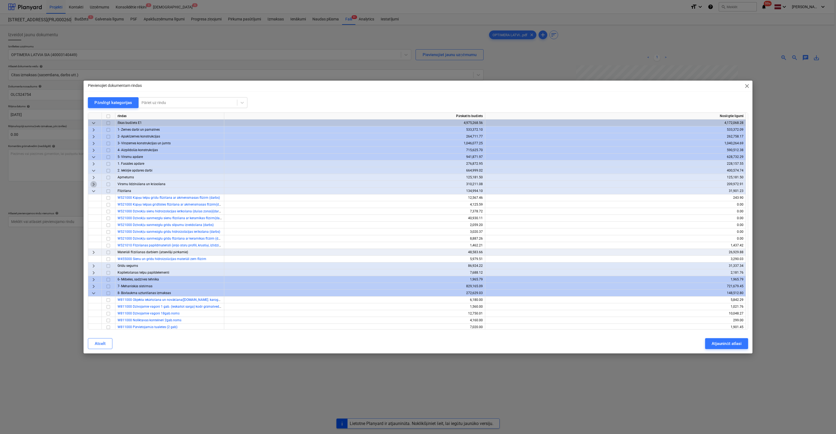
click at [92, 181] on span "keyboard_arrow_right" at bounding box center [93, 184] width 7 height 7
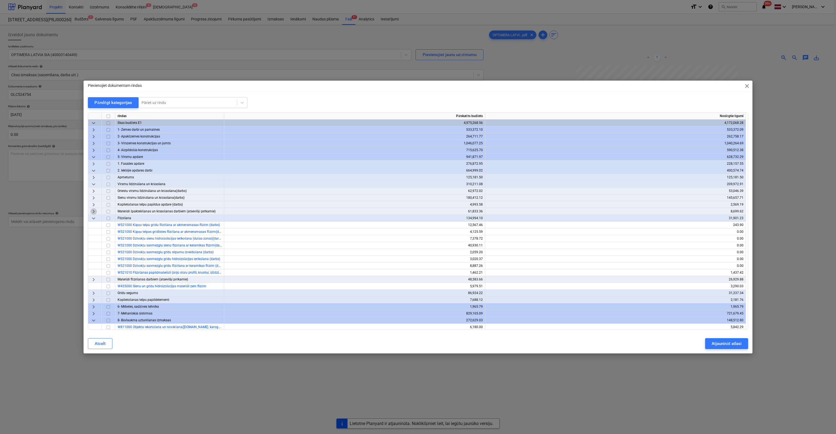
click at [95, 211] on span "keyboard_arrow_right" at bounding box center [93, 211] width 7 height 7
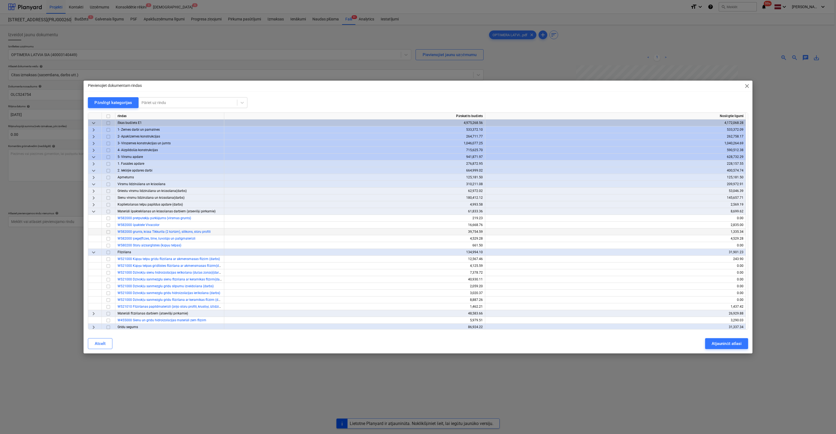
click at [108, 231] on input "checkbox" at bounding box center [108, 232] width 7 height 7
click at [719, 344] on div "Atjaunināt atlasi" at bounding box center [726, 343] width 30 height 7
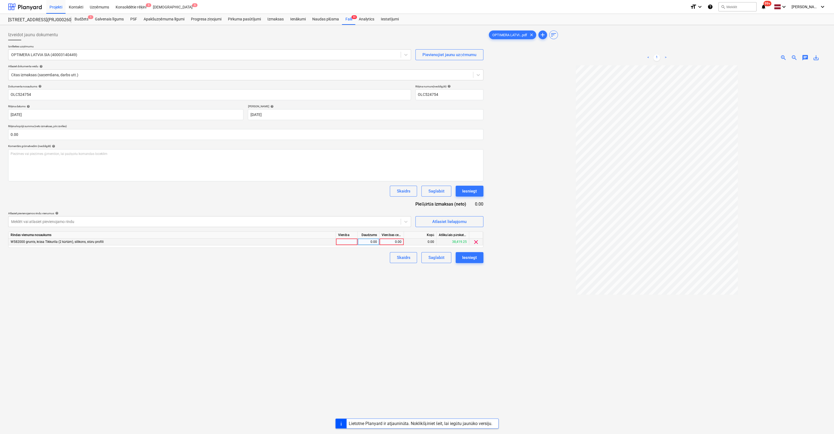
click at [388, 241] on div "0.00" at bounding box center [392, 241] width 20 height 7
type input "1220.15"
click at [445, 312] on div "Izveidot jaunu dokumentu Izvēlieties uzņēmumu OPTIMERA LATVIA SIA (40003140449)…" at bounding box center [246, 256] width 480 height 459
click at [473, 254] on div "Iesniegt" at bounding box center [469, 257] width 15 height 7
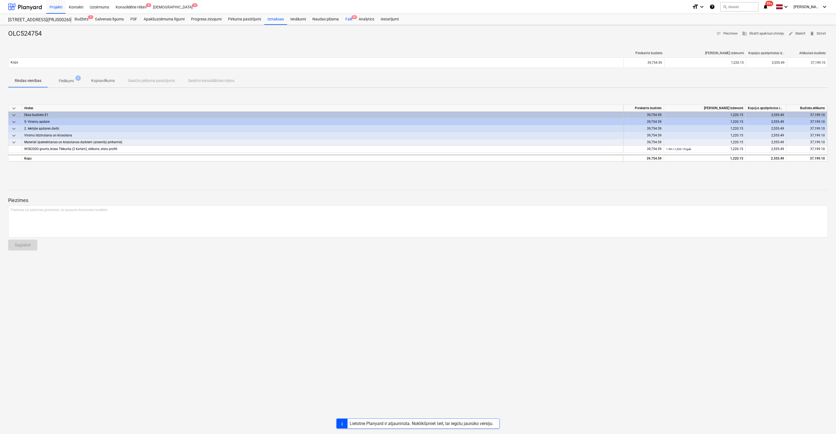
click at [348, 19] on div "Faili 9+" at bounding box center [348, 19] width 13 height 11
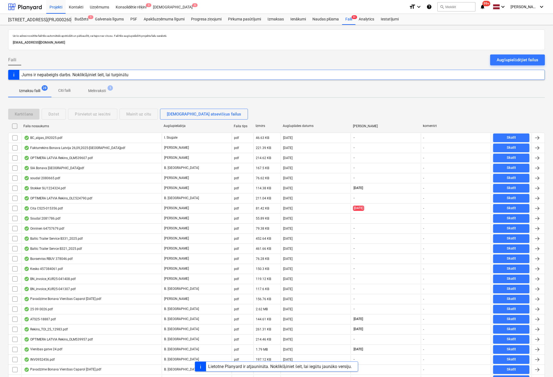
click at [518, 104] on div "Kartēšana Dzēst Pārvietot uz iesūtni Mainīt uz citu Skatīt atsevišķus failus Fa…" at bounding box center [276, 263] width 537 height 323
click at [527, 63] on button "Augšupielādējiet failus" at bounding box center [517, 59] width 55 height 11
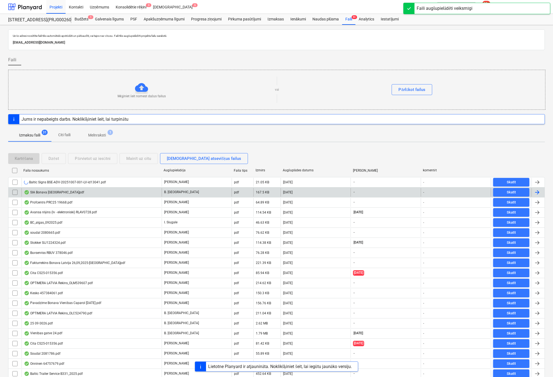
click at [53, 190] on div "SIA Bonava [GEOGRAPHIC_DATA]pdf" at bounding box center [54, 192] width 60 height 4
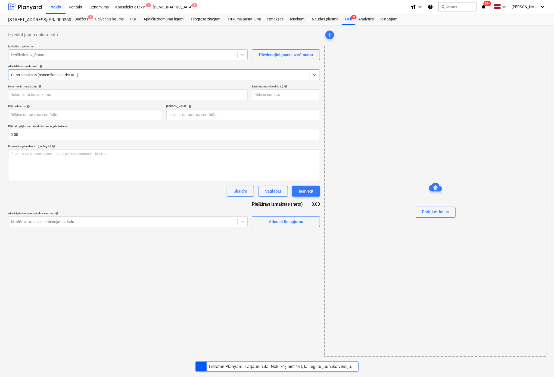
type input "40103423984"
click at [99, 54] on div at bounding box center [123, 54] width 224 height 5
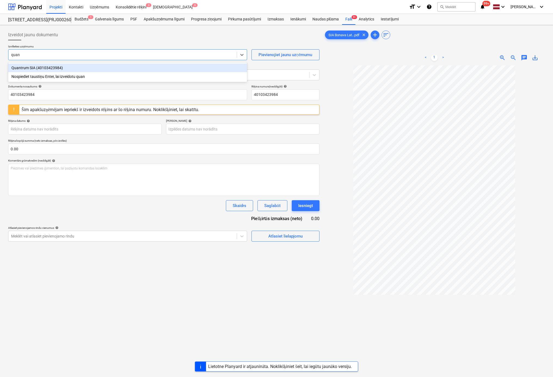
type input "quant"
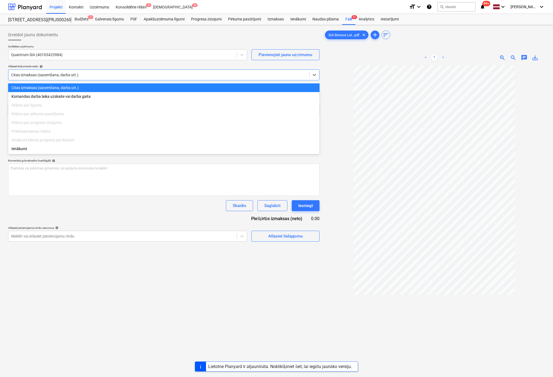
click at [202, 74] on div at bounding box center [158, 74] width 295 height 5
click at [203, 88] on div "Citas izmaksas (saņemšana, darbs utt.)" at bounding box center [163, 87] width 311 height 9
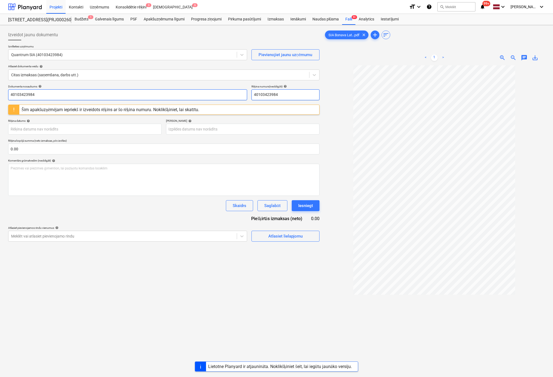
drag, startPoint x: 224, startPoint y: 97, endPoint x: 181, endPoint y: 97, distance: 43.0
click at [182, 98] on div "Dokumenta nosaukums help 40103423984 Rēķina numurs (neobligāti) help 40103423984" at bounding box center [163, 93] width 311 height 16
type input "QT 10/25-0139"
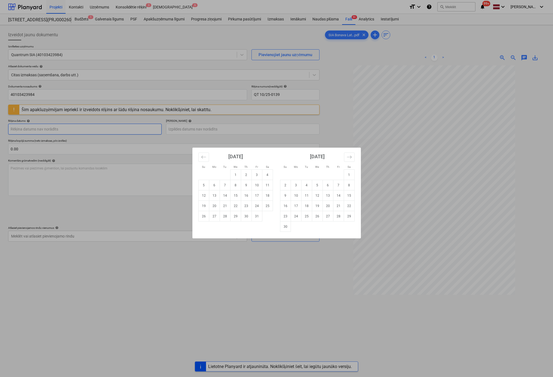
click at [128, 127] on body "Projekti Kontakti Uzņēmums Konsolidētie rēķini 3 Iesūtne 6 format_size keyboard…" at bounding box center [276, 188] width 553 height 377
click at [236, 174] on td "1" at bounding box center [235, 174] width 11 height 10
type input "[DATE]"
click at [242, 128] on body "Projekti Kontakti Uzņēmums Konsolidētie rēķini 3 Iesūtne 6 format_size keyboard…" at bounding box center [276, 188] width 553 height 377
click at [255, 216] on td "31" at bounding box center [256, 216] width 11 height 10
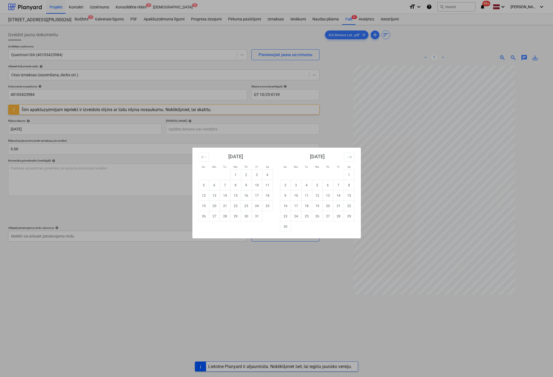
type input "[DATE]"
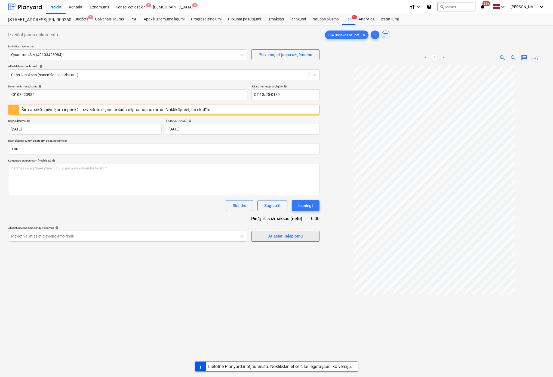
click at [284, 237] on div "Atlasiet lielapjomu" at bounding box center [285, 235] width 34 height 7
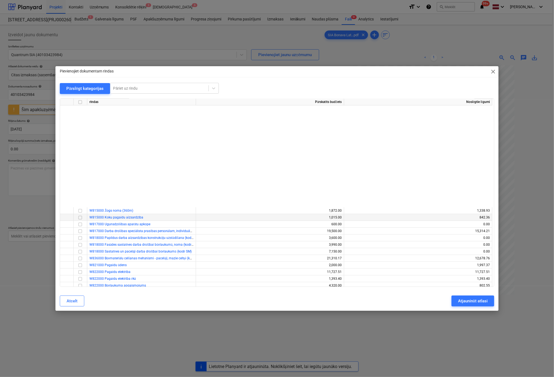
scroll to position [163, 0]
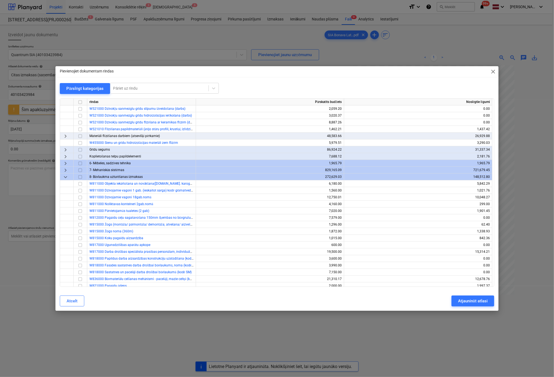
click at [66, 176] on span "keyboard_arrow_down" at bounding box center [65, 177] width 7 height 7
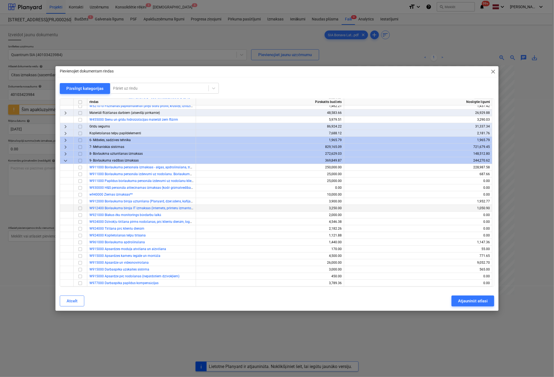
scroll to position [218, 0]
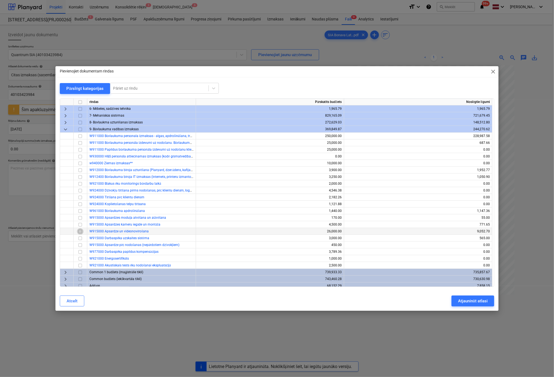
click at [78, 231] on input "checkbox" at bounding box center [80, 231] width 7 height 7
click at [459, 300] on div "Atjaunināt atlasi" at bounding box center [473, 300] width 30 height 7
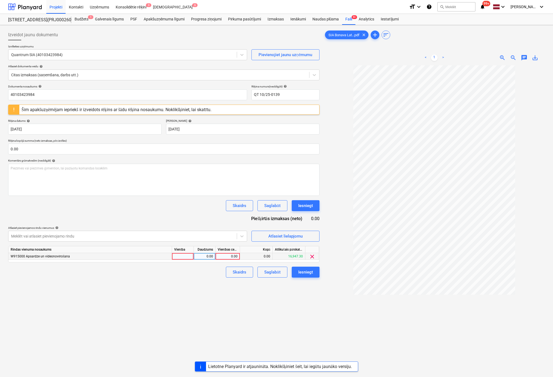
click at [227, 257] on div "0.00" at bounding box center [228, 256] width 20 height 7
type input "20"
drag, startPoint x: 285, startPoint y: 330, endPoint x: 271, endPoint y: 309, distance: 25.4
click at [284, 330] on div "Izveidot jaunu dokumentu Izvēlieties uzņēmumu Quantrum SIA (40103423984) Pievie…" at bounding box center [164, 228] width 316 height 402
click at [302, 270] on div "Iesniegt" at bounding box center [305, 271] width 15 height 7
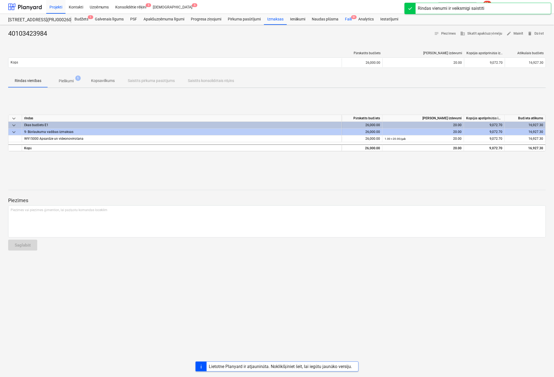
click at [348, 17] on div "Faili 9+" at bounding box center [348, 19] width 13 height 11
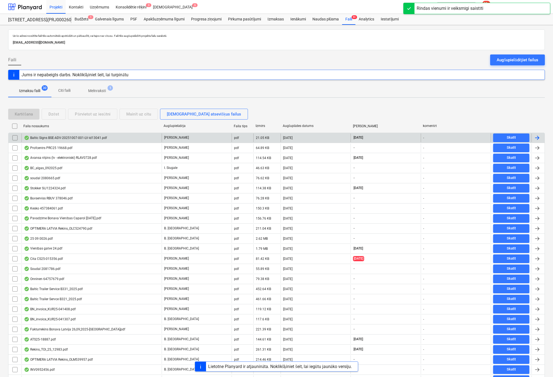
click at [76, 136] on div "Baltic Signs BSE-ADV-20251007-001-LV-id13041.pdf" at bounding box center [65, 137] width 83 height 4
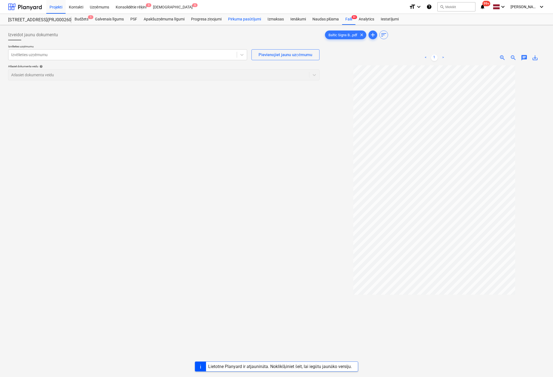
click at [245, 18] on div "Pirkuma pasūtījumi" at bounding box center [244, 19] width 39 height 11
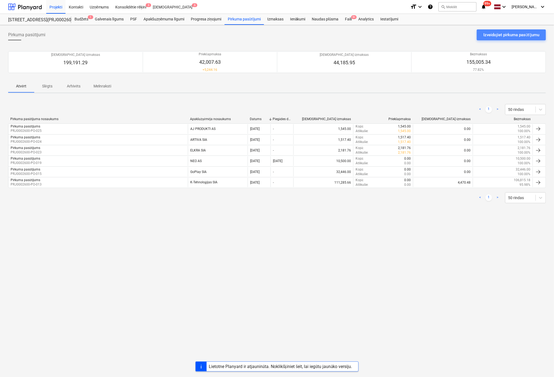
click at [508, 34] on div "Izveidojiet pirkuma pasūtījumu" at bounding box center [512, 34] width 56 height 7
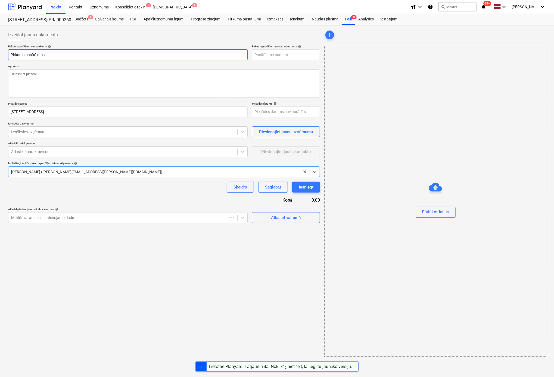
type textarea "x"
type input "PRJ0002600-PO-026"
type textarea "x"
click at [70, 134] on div at bounding box center [123, 131] width 224 height 5
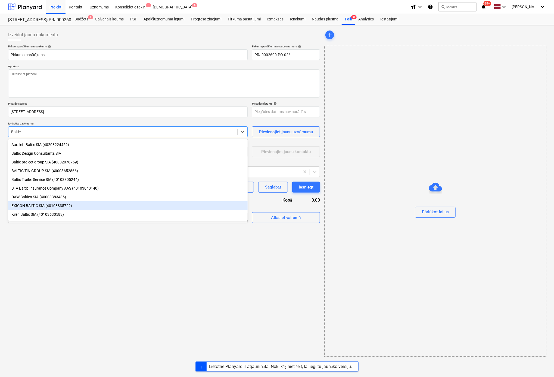
type input "Baltic"
type textarea "x"
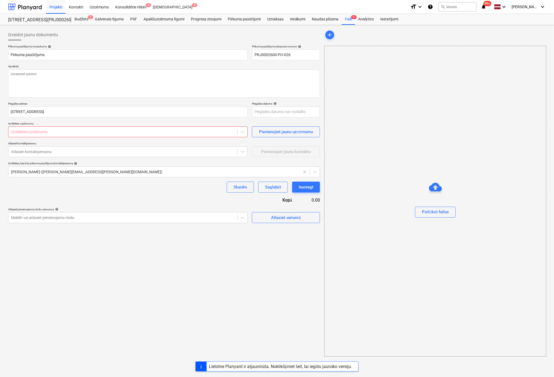
click at [62, 130] on div at bounding box center [123, 131] width 224 height 5
type textarea "x"
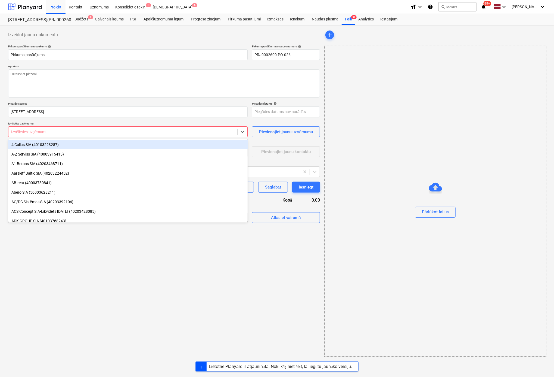
paste input "Baltic Signs Europe"
type input "Baltic Signs Europe"
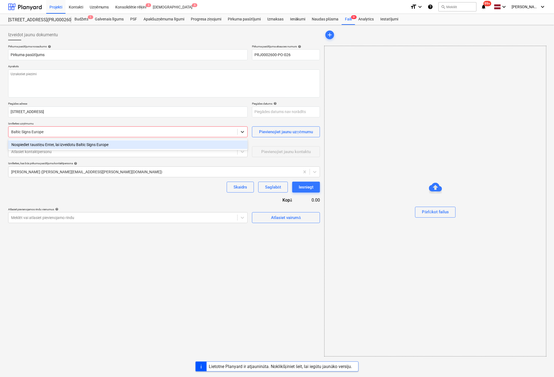
type textarea "x"
type input "Baltic Signs Europe"
type textarea "x"
click at [273, 134] on div "Pievienojiet jaunu uzņēmumu" at bounding box center [286, 131] width 54 height 7
type textarea "x"
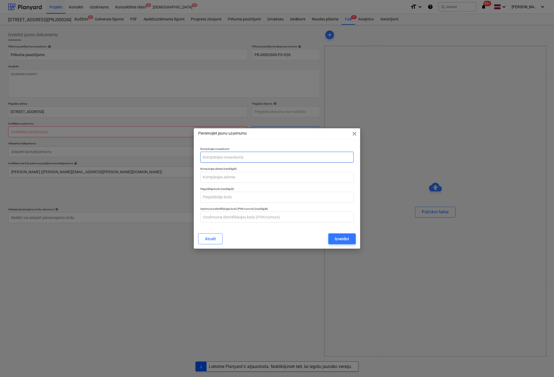
click at [247, 156] on input "text" at bounding box center [277, 157] width 153 height 11
paste input "Baltic Signs Europe"
type input "Baltic Signs Europe, SIA"
type textarea "x"
click at [237, 177] on input "text" at bounding box center [277, 177] width 153 height 11
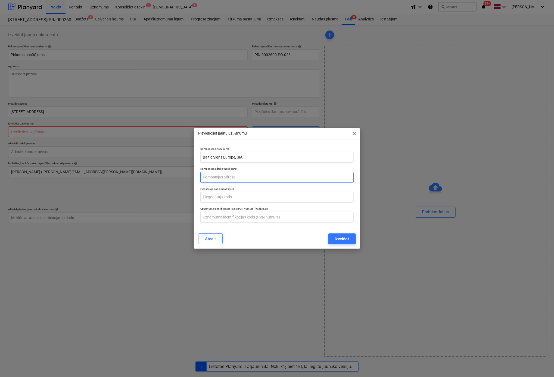
paste input "[STREET_ADDRESS]"
type input "[STREET_ADDRESS]"
type textarea "x"
type input "[STREET_ADDRESS]"
type textarea "x"
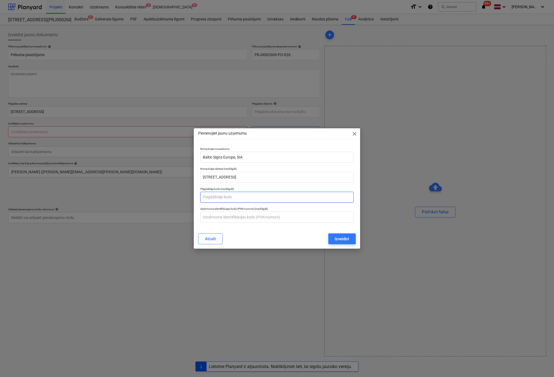
click at [235, 195] on input "text" at bounding box center [277, 197] width 153 height 11
paste input "40103784214"
type input "40103784214"
type textarea "x"
type input "40103784214"
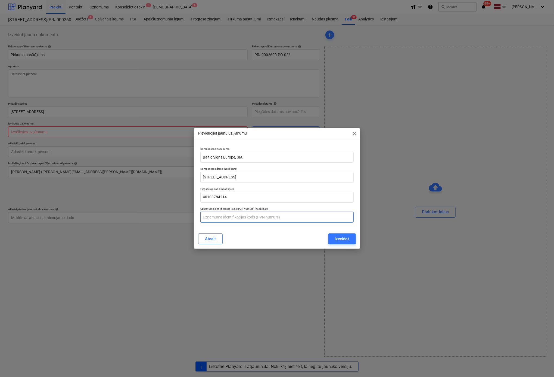
click at [226, 218] on input "text" at bounding box center [277, 216] width 153 height 11
paste input "40103784214"
type input "LV40103784214"
click at [346, 238] on div "Izveidot" at bounding box center [342, 238] width 14 height 7
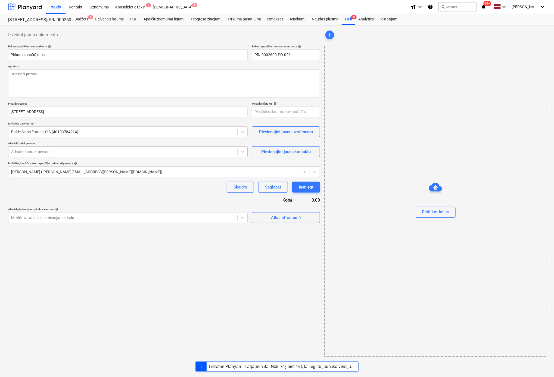
click at [131, 151] on div at bounding box center [123, 151] width 224 height 5
click at [282, 150] on div "Pievienojiet jaunu kontaktu" at bounding box center [286, 151] width 50 height 7
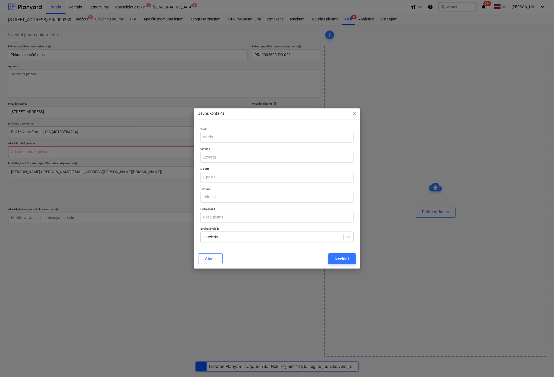
type textarea "x"
click at [279, 140] on input "text" at bounding box center [277, 137] width 153 height 11
type input "[PERSON_NAME]"
type textarea "x"
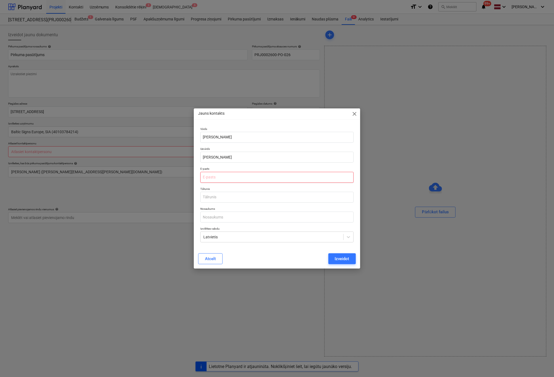
click at [226, 179] on input "email" at bounding box center [277, 177] width 153 height 11
paste input "[EMAIL_ADDRESS][DOMAIN_NAME]>"
type input "[EMAIL_ADDRESS][DOMAIN_NAME]"
type textarea "x"
type input "[EMAIL_ADDRESS][DOMAIN_NAME]"
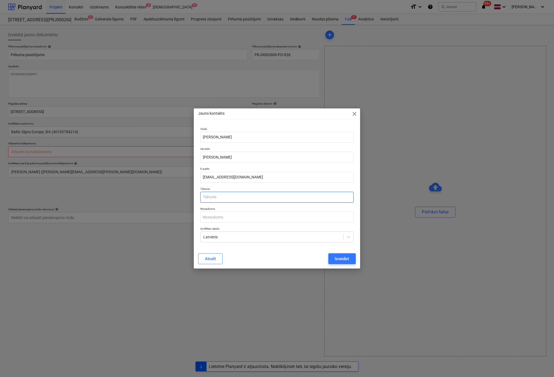
type textarea "x"
click at [243, 198] on input "text" at bounding box center [277, 197] width 153 height 11
paste input "[PHONE_NUMBER]"
type input "[PHONE_NUMBER]"
type textarea "x"
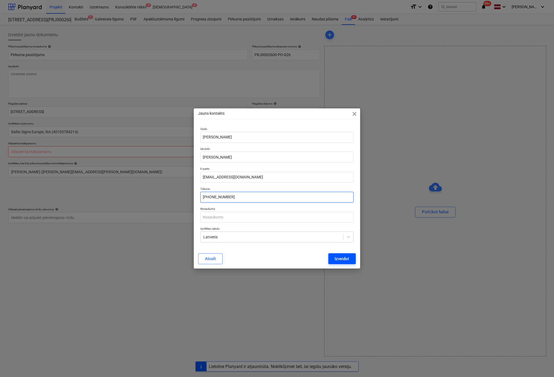
type input "[PHONE_NUMBER]"
click at [345, 260] on div "Izveidot" at bounding box center [342, 258] width 14 height 7
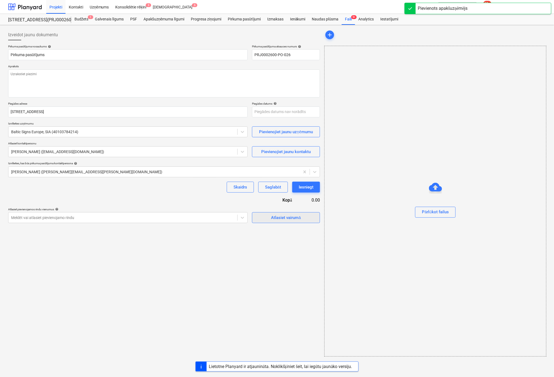
click at [269, 218] on span "Atlasiet vairumā" at bounding box center [286, 217] width 54 height 7
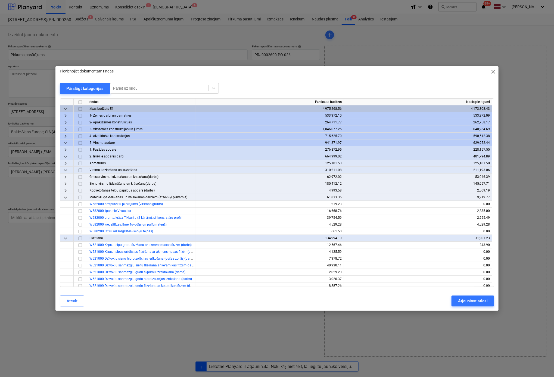
click at [128, 43] on div "Pievienojiet dokumentam rindas close Pārslēgt kategorijas Pāriet uz rindu rinda…" at bounding box center [277, 188] width 554 height 377
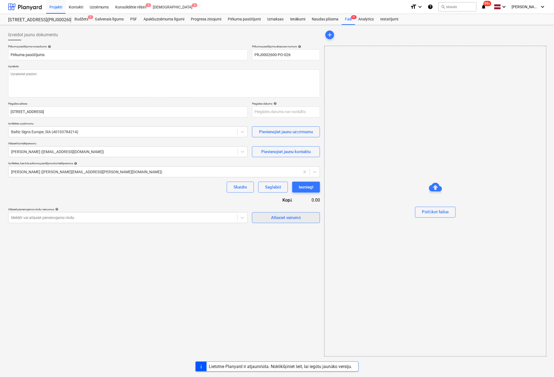
click at [280, 218] on div "Atlasiet vairumā" at bounding box center [286, 217] width 30 height 7
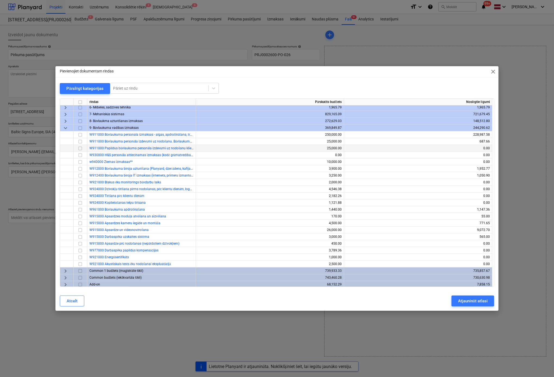
scroll to position [220, 0]
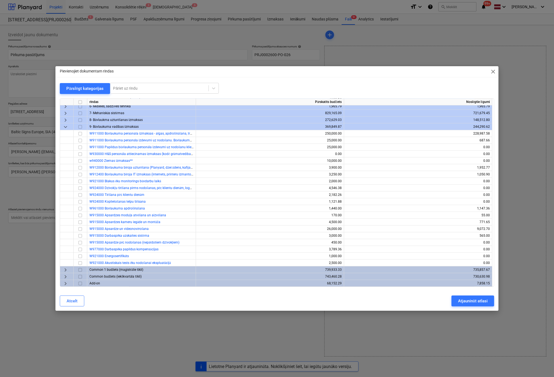
click at [65, 275] on span "keyboard_arrow_right" at bounding box center [65, 276] width 7 height 7
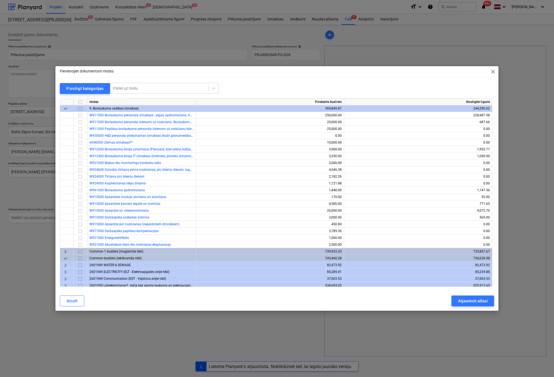
scroll to position [247, 0]
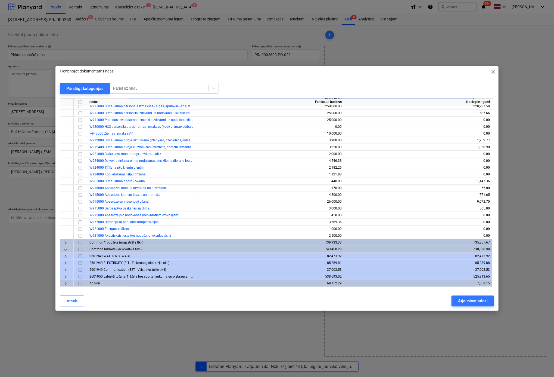
click at [66, 275] on span "keyboard_arrow_right" at bounding box center [65, 276] width 7 height 7
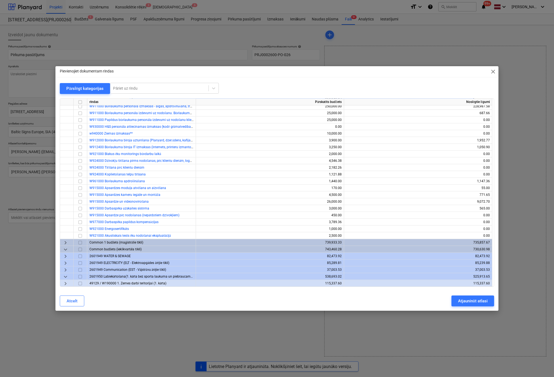
scroll to position [275, 0]
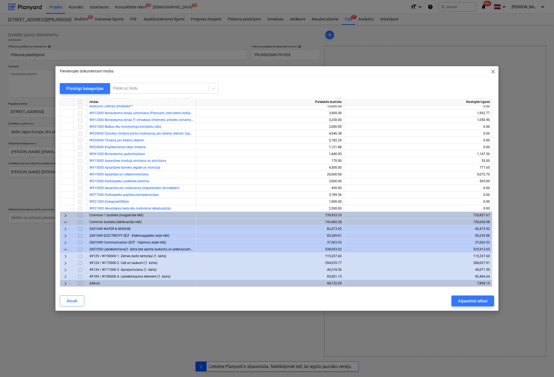
click at [65, 262] on span "keyboard_arrow_right" at bounding box center [65, 263] width 7 height 7
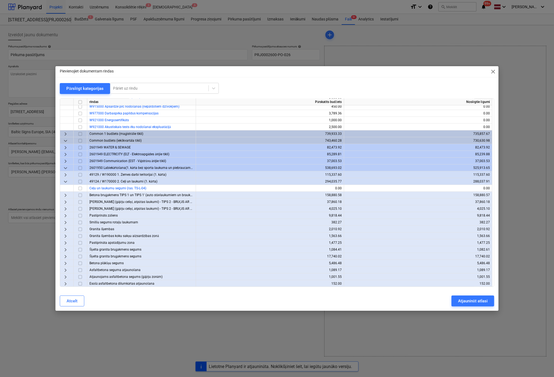
scroll to position [356, 0]
click at [64, 174] on span "keyboard_arrow_right" at bounding box center [65, 174] width 7 height 7
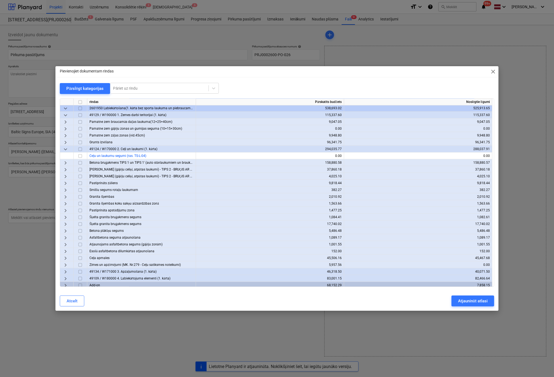
scroll to position [417, 0]
click at [67, 261] on span "keyboard_arrow_right" at bounding box center [65, 263] width 7 height 7
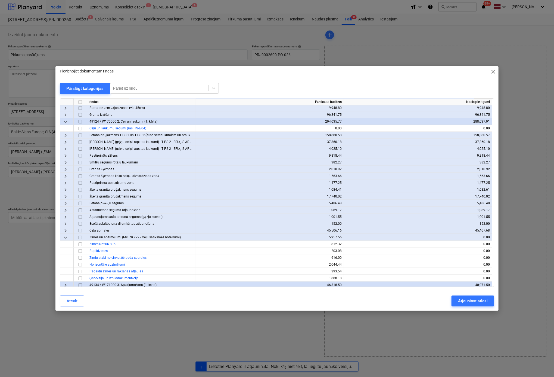
scroll to position [458, 0]
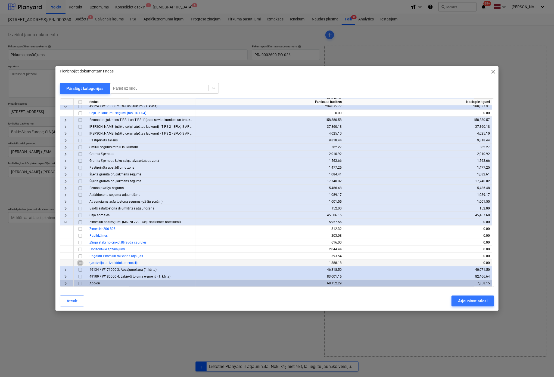
click at [81, 262] on input "checkbox" at bounding box center [80, 263] width 7 height 7
click at [81, 235] on input "checkbox" at bounding box center [80, 235] width 7 height 7
click at [475, 302] on div "Atjaunināt atlasi" at bounding box center [473, 300] width 30 height 7
type textarea "x"
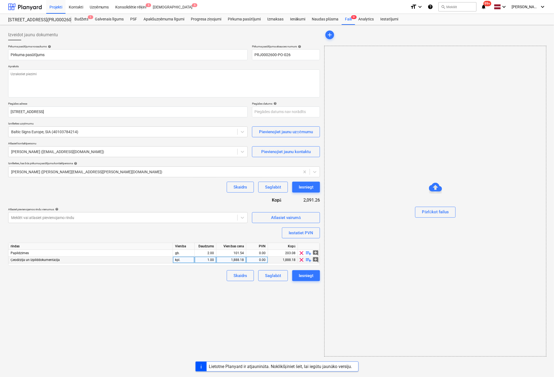
click at [238, 260] on div "1,888.18" at bounding box center [231, 259] width 25 height 7
type input "1872.92"
click at [258, 324] on div "Izveidot jaunu dokumentu Pirkuma pasūtījuma nosaukums help Pirkuma pasūtījums P…" at bounding box center [164, 192] width 316 height 331
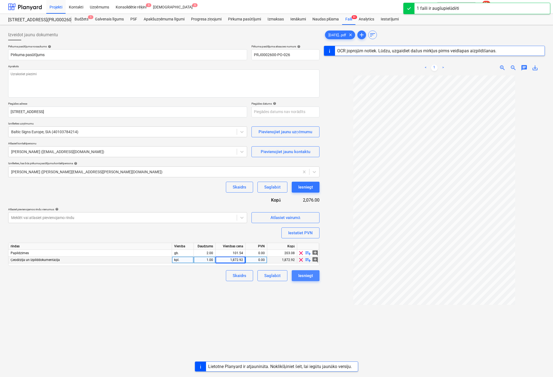
click at [304, 276] on div "Iesniegt" at bounding box center [305, 275] width 15 height 7
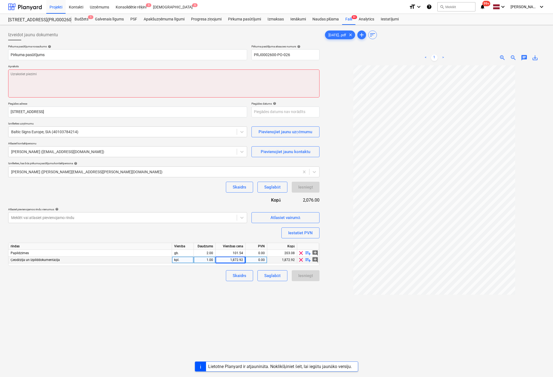
click at [82, 73] on textarea at bounding box center [163, 83] width 311 height 28
type textarea "x"
type textarea "U"
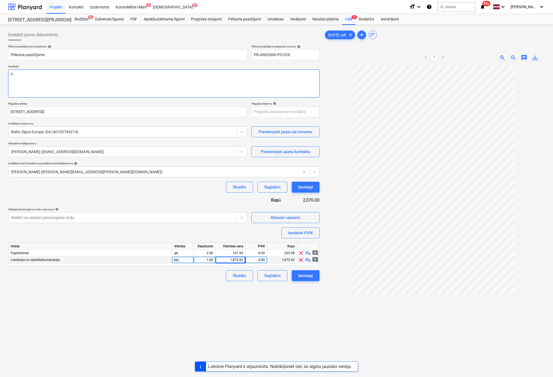
type textarea "x"
type textarea "Uz"
type textarea "x"
type textarea "Uzr"
type textarea "x"
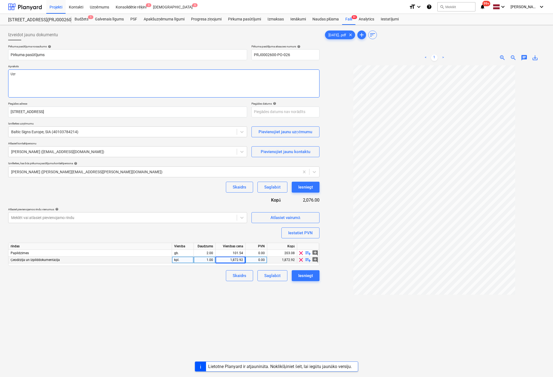
type textarea "Uzra"
type textarea "x"
type textarea "Uzrak"
type textarea "x"
type textarea "Uzraks"
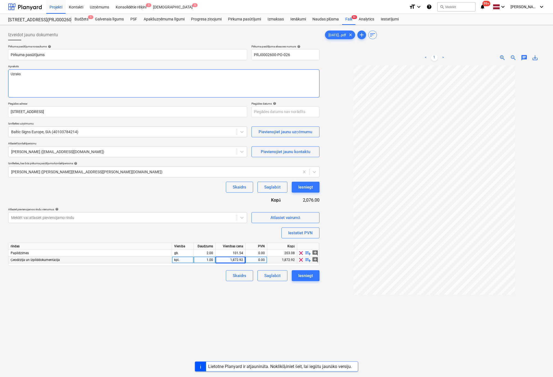
type textarea "x"
type textarea "Uzrakst"
type textarea "x"
type textarea "Uzraksti"
type textarea "x"
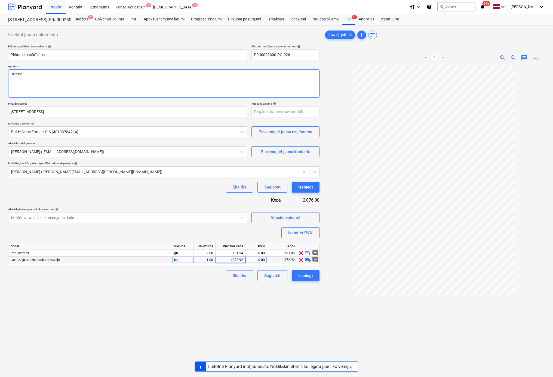
type textarea "Uzraksti"
type textarea "x"
type textarea "Uzraksti v"
type textarea "x"
type textarea "Uzraksti vi"
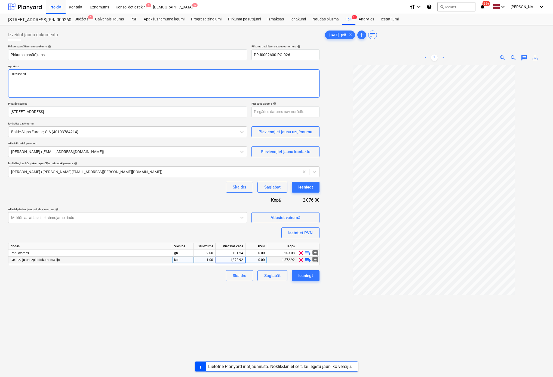
type textarea "x"
type textarea "Uzraksti vie"
type textarea "x"
type textarea "Uzraksti viet"
type textarea "x"
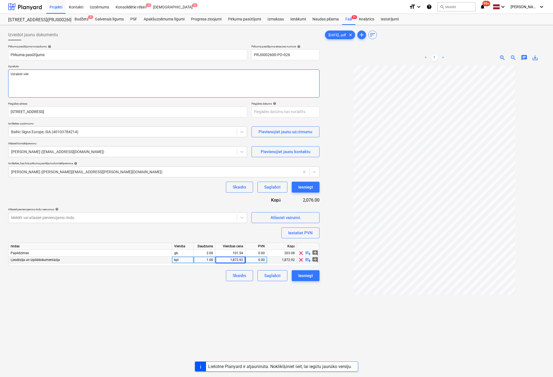
type textarea "Uzraksti vietz"
type textarea "x"
type textarea "Uzraksti vietzī"
type textarea "x"
type textarea "Uzraksti vietzīm"
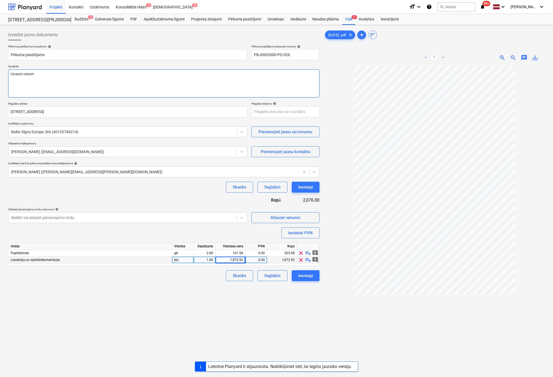
type textarea "x"
type textarea "Uzraksti vietzīme"
type textarea "x"
type textarea "Uzraksti vietzīmei"
click at [315, 277] on button "Iesniegt" at bounding box center [306, 275] width 28 height 11
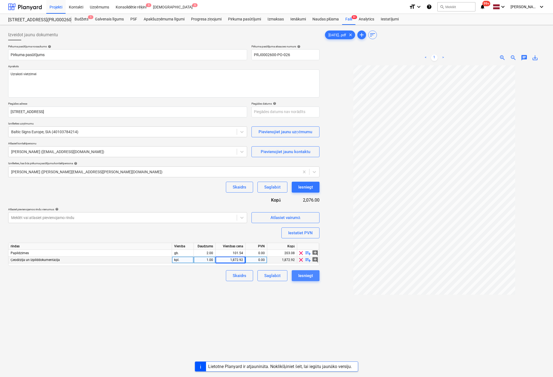
type textarea "x"
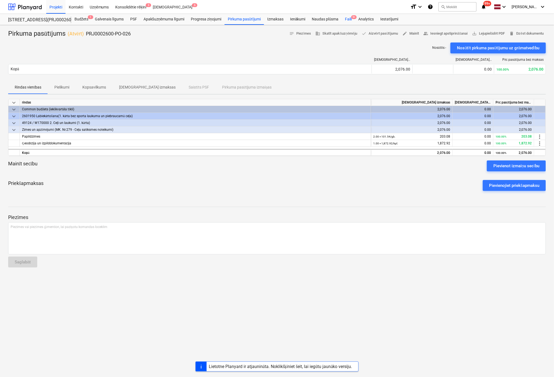
click at [350, 19] on div "Faili 9+" at bounding box center [348, 19] width 13 height 11
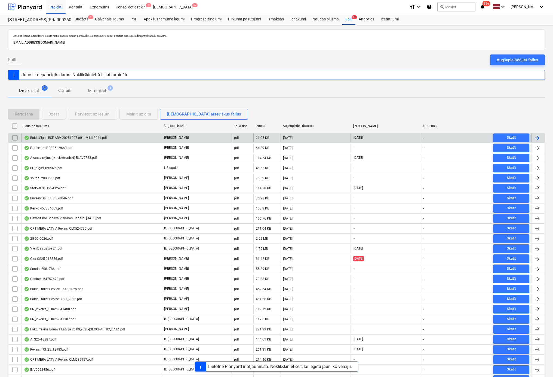
click at [45, 136] on div "Baltic Signs BSE-ADV-20251007-001-LV-id13041.pdf" at bounding box center [65, 137] width 83 height 4
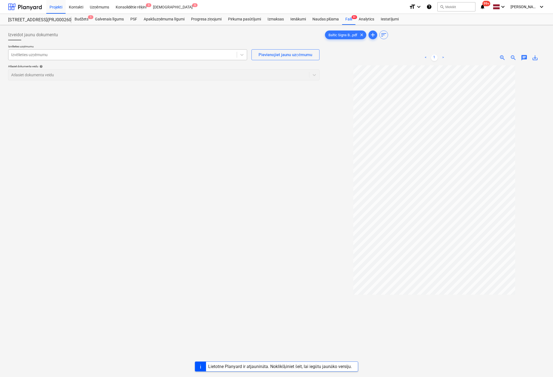
click at [121, 53] on div at bounding box center [122, 54] width 223 height 5
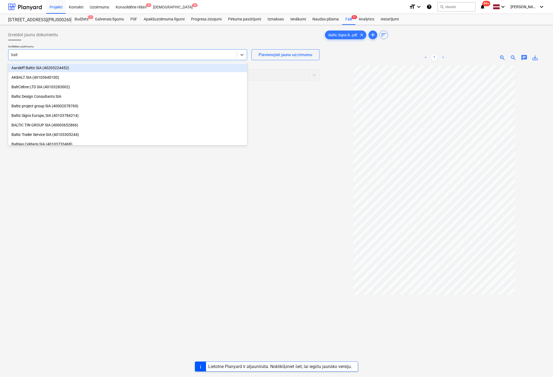
type input "balti"
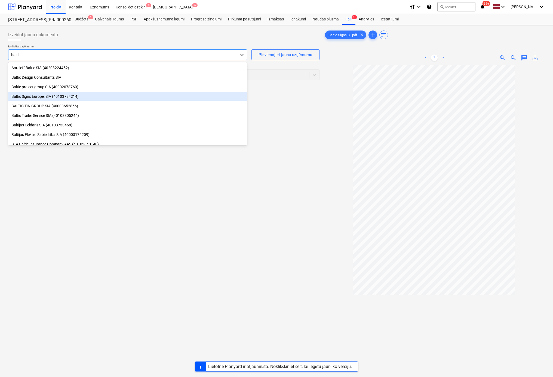
click at [47, 97] on div "Baltic Signs Europe, SIA (40103784214)" at bounding box center [127, 96] width 239 height 9
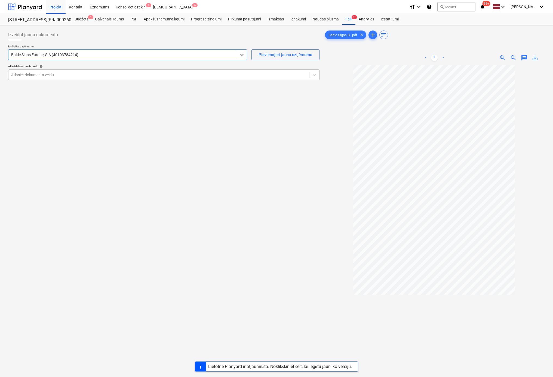
click at [58, 75] on div at bounding box center [158, 74] width 295 height 5
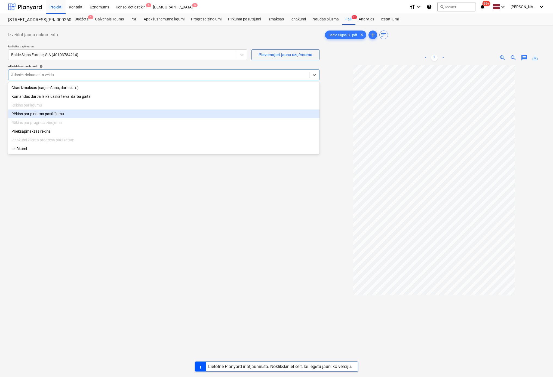
click at [46, 116] on div "Rēķins par pirkuma pasūtījumu" at bounding box center [163, 113] width 311 height 9
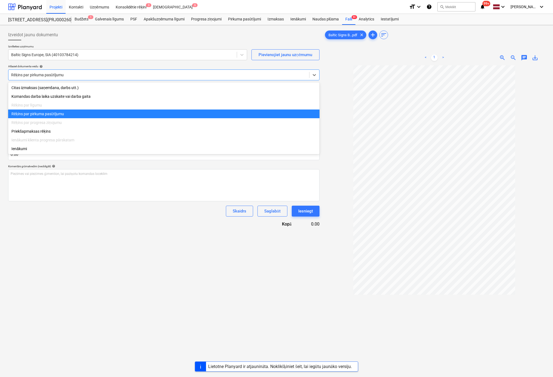
click at [111, 75] on div at bounding box center [158, 74] width 295 height 5
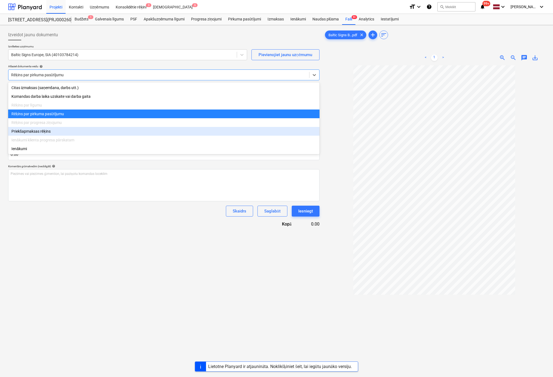
click at [40, 131] on div "Priekšapmaksas rēķins" at bounding box center [163, 131] width 311 height 9
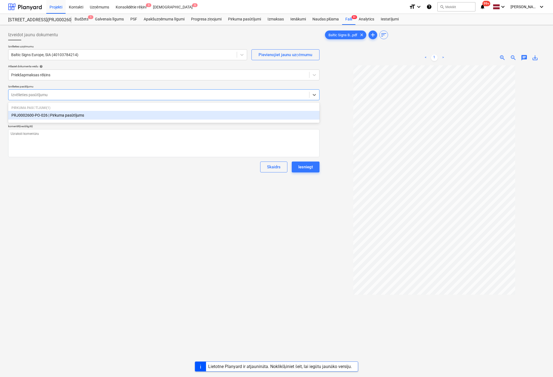
click at [53, 93] on div at bounding box center [158, 94] width 295 height 5
click at [55, 116] on div "PRJ0002600-PO-026 | Pirkuma pasūtījums" at bounding box center [163, 115] width 311 height 9
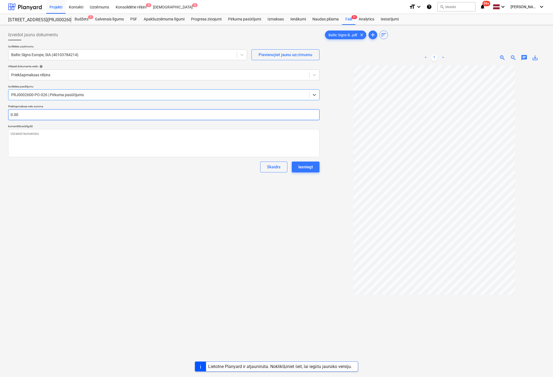
type textarea "x"
click at [67, 115] on input "text" at bounding box center [163, 114] width 311 height 11
type textarea "x"
type input "1"
type textarea "x"
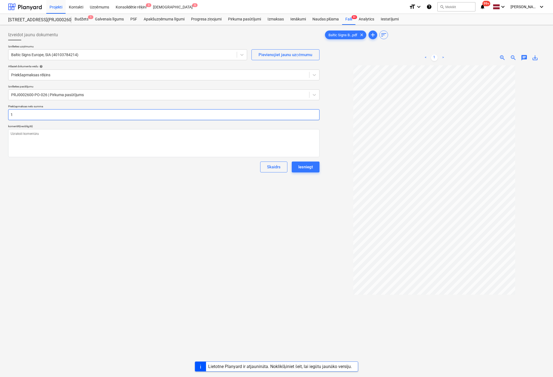
type input "10"
type textarea "x"
type input "103"
type textarea "x"
type input "1038"
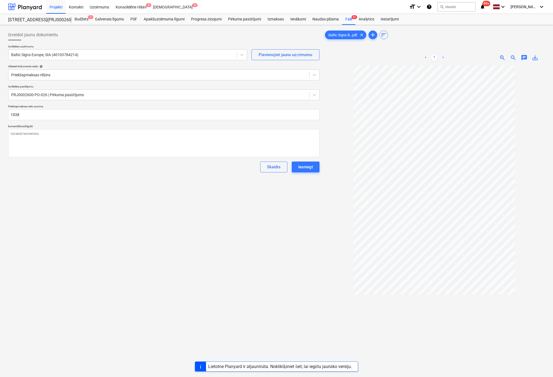
type textarea "x"
type input "1,038.00"
click at [83, 204] on div "Izveidot jaunu dokumentu Izvēlieties uzņēmumu Baltic Signs Europe, SIA (4010378…" at bounding box center [164, 228] width 316 height 402
click at [308, 165] on div "Iesniegt" at bounding box center [305, 166] width 15 height 7
type textarea "x"
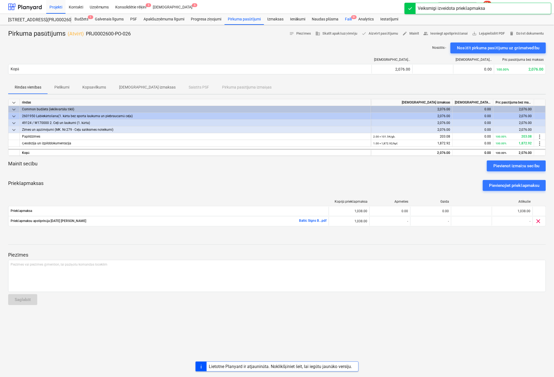
click at [347, 19] on div "Faili 9+" at bounding box center [348, 19] width 13 height 11
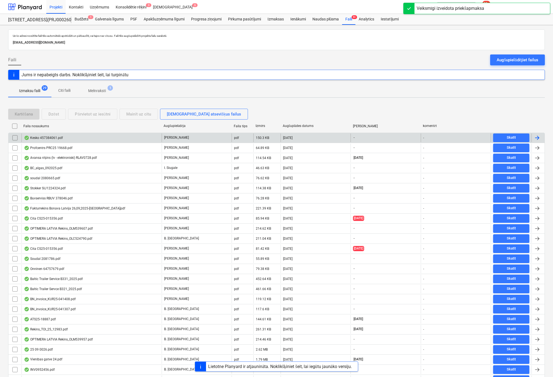
click at [53, 135] on div "Kesko 457384061.pdf" at bounding box center [43, 137] width 39 height 4
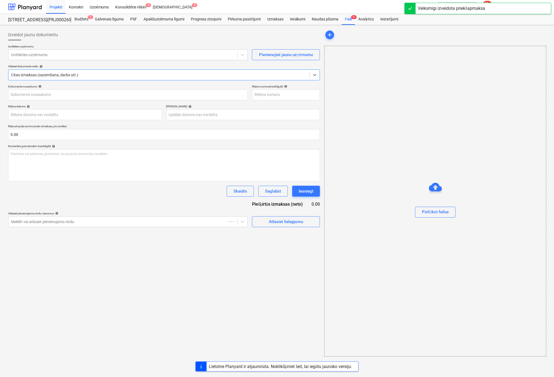
type input "Kesko 457384061.pdf"
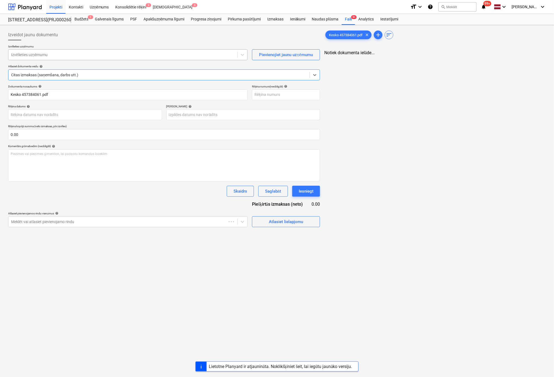
click at [104, 52] on div at bounding box center [123, 54] width 224 height 5
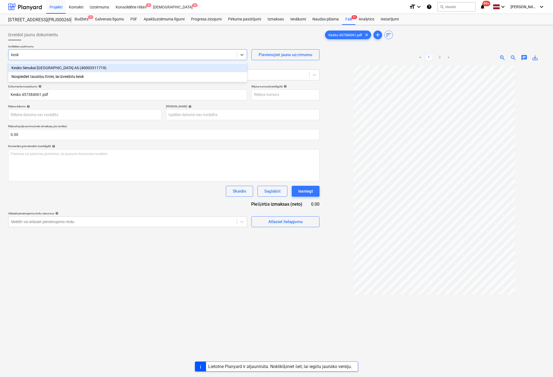
type input "kesko"
click at [57, 67] on div "Kesko Senukai [GEOGRAPHIC_DATA] AS (40003311719)" at bounding box center [127, 67] width 239 height 9
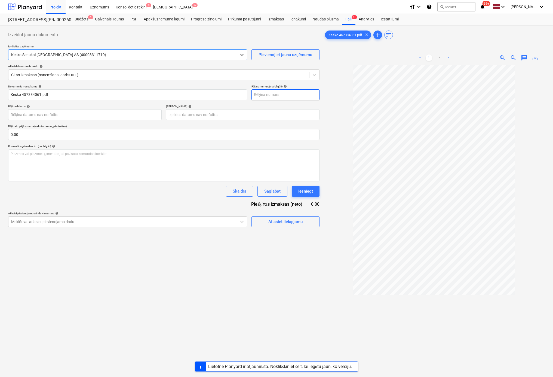
click at [266, 93] on input "text" at bounding box center [285, 94] width 68 height 11
type input "457384061"
click at [144, 116] on body "Projekti Kontakti Uzņēmums Konsolidētie rēķini 3 Iesūtne 6 format_size keyboard…" at bounding box center [276, 188] width 553 height 377
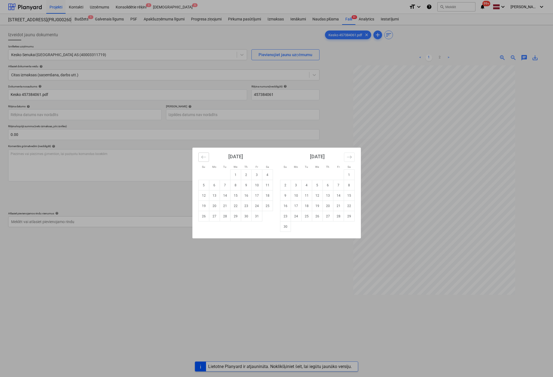
click at [201, 156] on button "Move backward to switch to the previous month." at bounding box center [203, 156] width 11 height 9
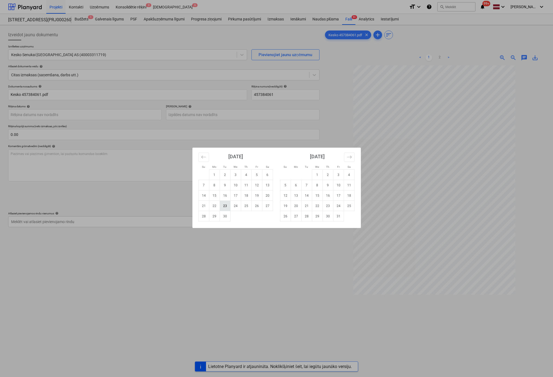
click at [223, 205] on td "23" at bounding box center [225, 206] width 11 height 10
type input "[DATE]"
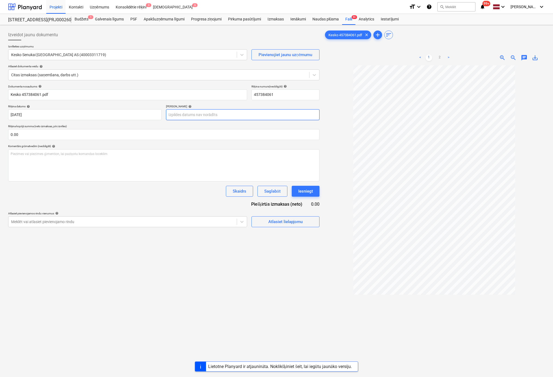
click at [225, 118] on body "Projekti Kontakti Uzņēmums Konsolidētie rēķini 3 Iesūtne 6 format_size keyboard…" at bounding box center [276, 188] width 553 height 377
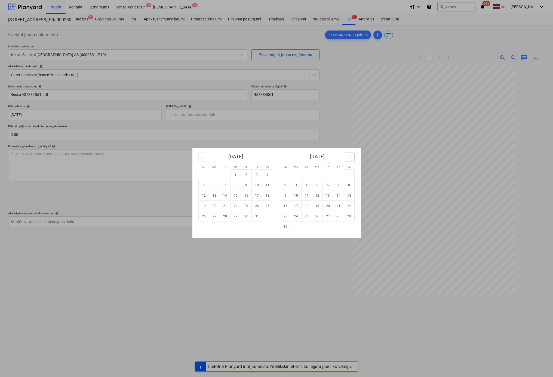
click at [350, 154] on button "Move forward to switch to the next month." at bounding box center [349, 156] width 11 height 9
click at [294, 205] on td "22" at bounding box center [296, 206] width 11 height 10
type input "[DATE]"
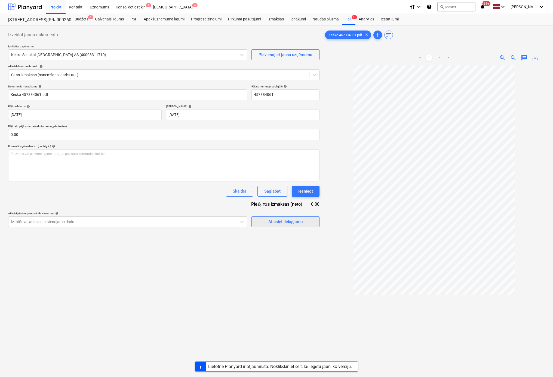
click at [274, 221] on div "Atlasiet lielapjomu" at bounding box center [285, 221] width 34 height 7
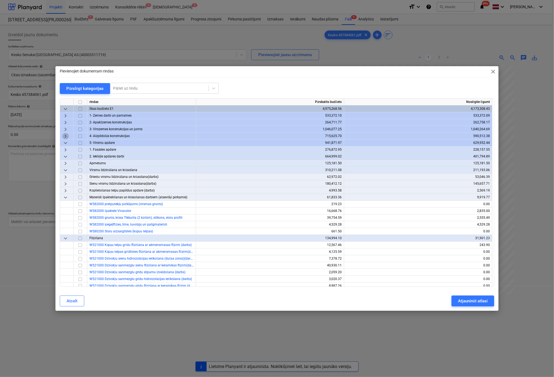
click at [65, 136] on span "keyboard_arrow_right" at bounding box center [65, 136] width 7 height 7
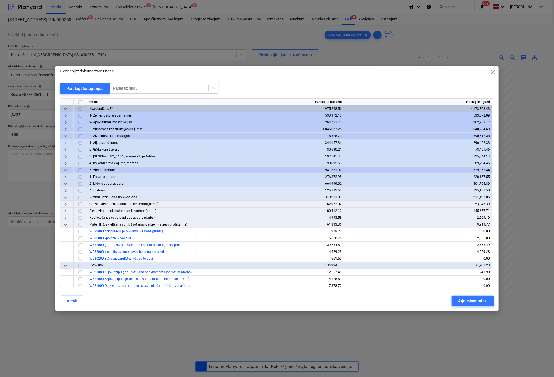
click at [66, 156] on span "keyboard_arrow_right" at bounding box center [65, 156] width 7 height 7
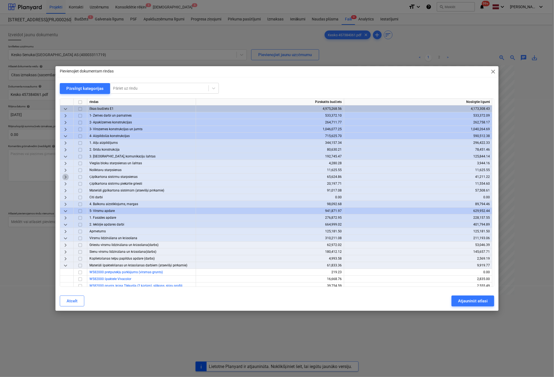
click at [66, 177] on span "keyboard_arrow_right" at bounding box center [65, 177] width 7 height 7
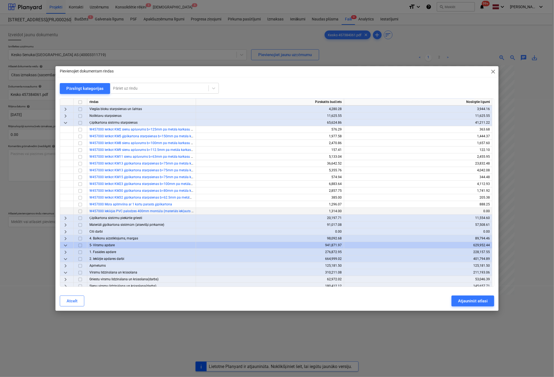
scroll to position [54, 0]
click at [65, 223] on span "keyboard_arrow_right" at bounding box center [65, 224] width 7 height 7
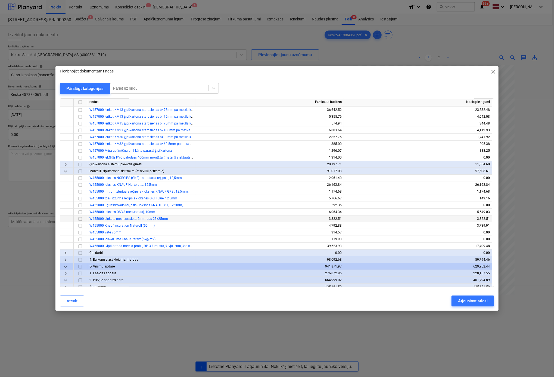
scroll to position [109, 0]
click at [79, 225] on input "checkbox" at bounding box center [80, 224] width 7 height 7
click at [79, 231] on input "checkbox" at bounding box center [80, 231] width 7 height 7
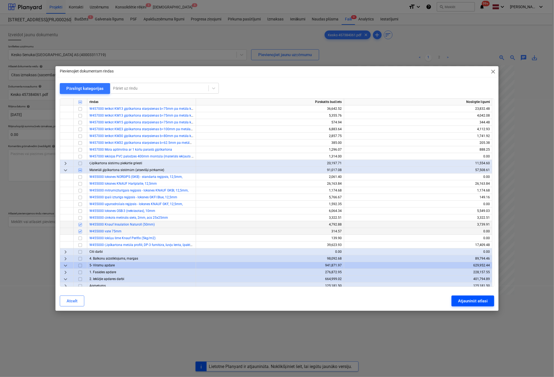
click at [484, 300] on div "Atjaunināt atlasi" at bounding box center [473, 300] width 30 height 7
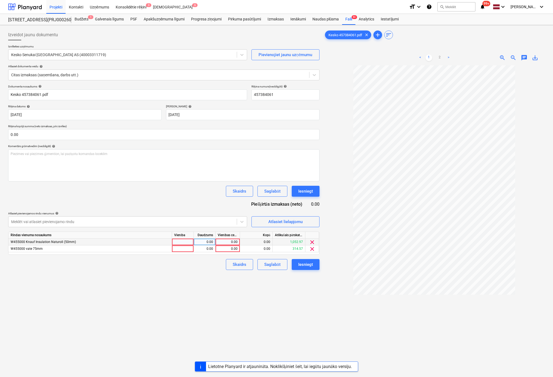
click at [229, 242] on div "0.00" at bounding box center [228, 241] width 20 height 7
click at [248, 134] on input "0.00" at bounding box center [163, 134] width 311 height 11
type input "1212.7"
click at [206, 135] on input "0.00" at bounding box center [163, 134] width 311 height 11
click at [206, 135] on input "text" at bounding box center [163, 134] width 311 height 11
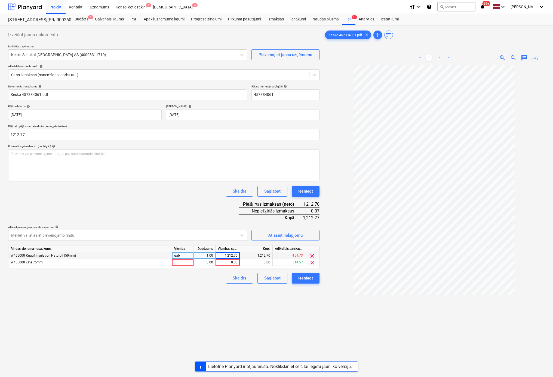
type input "1,212.77"
click at [214, 316] on div "Izveidot jaunu dokumentu Izvēlieties uzņēmumu Kesko Senukai [GEOGRAPHIC_DATA] A…" at bounding box center [164, 228] width 316 height 402
click at [229, 260] on div "0.00" at bounding box center [228, 262] width 20 height 7
type input "314.57"
click at [238, 256] on div "1,212.70" at bounding box center [227, 255] width 24 height 7
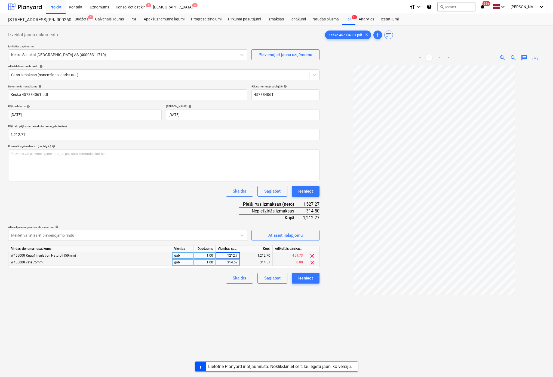
type input "0"
click at [236, 256] on div "0.00" at bounding box center [228, 255] width 20 height 7
type input "898.2"
click at [170, 299] on div "Izveidot jaunu dokumentu Izvēlieties uzņēmumu Kesko Senukai [GEOGRAPHIC_DATA] A…" at bounding box center [164, 228] width 316 height 402
click at [311, 277] on div "Iesniegt" at bounding box center [305, 277] width 15 height 7
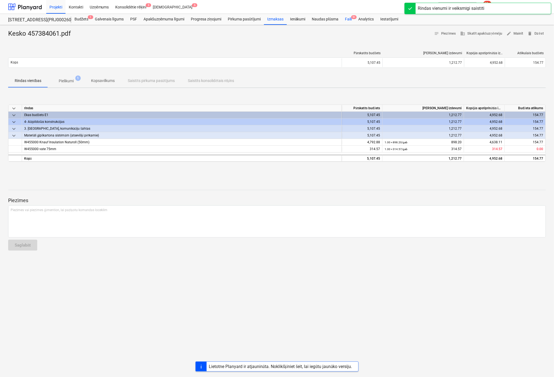
click at [347, 20] on div "Faili 9+" at bounding box center [348, 19] width 13 height 11
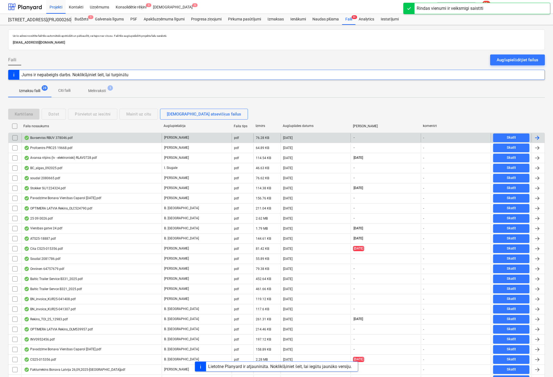
click at [45, 136] on div "Buvserviss RBUV 378046.pdf" at bounding box center [48, 137] width 49 height 4
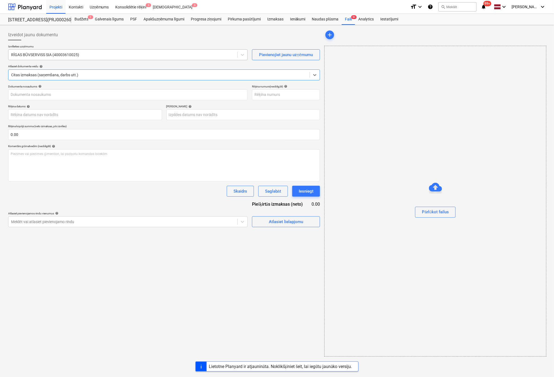
type input "40003610025"
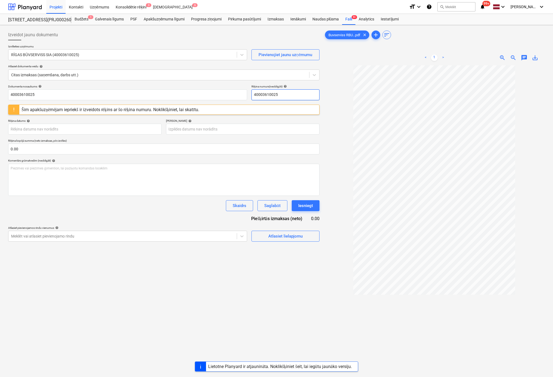
drag, startPoint x: 285, startPoint y: 92, endPoint x: 183, endPoint y: 101, distance: 103.3
click at [183, 101] on div "Dokumenta nosaukums help 40003610025 Rēķina numurs (neobligāti) help 4000361002…" at bounding box center [163, 163] width 311 height 157
type input "RBUV 378046"
click at [147, 128] on body "Projekti Kontakti Uzņēmums Konsolidētie rēķini 3 Iesūtne 6 format_size keyboard…" at bounding box center [276, 188] width 553 height 377
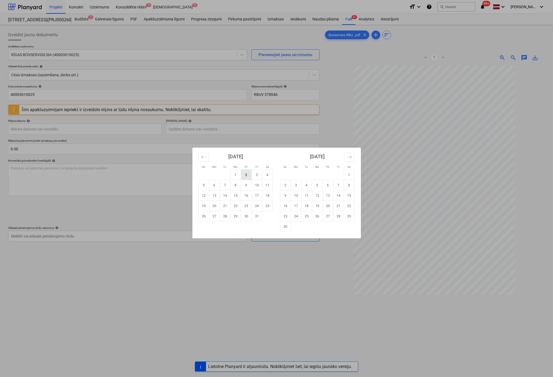
click at [247, 174] on td "2" at bounding box center [246, 174] width 11 height 10
type input "[DATE]"
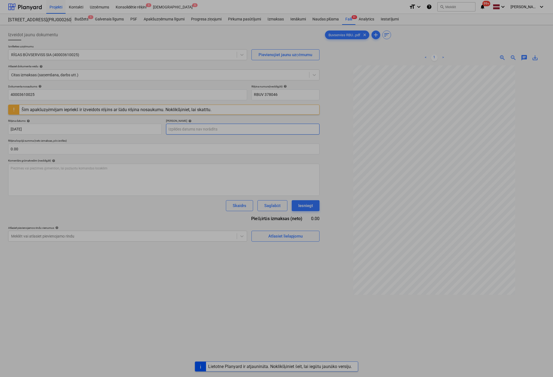
click at [295, 131] on body "Projekti Kontakti Uzņēmums Konsolidētie rēķini 3 Iesūtne 6 format_size keyboard…" at bounding box center [276, 188] width 553 height 377
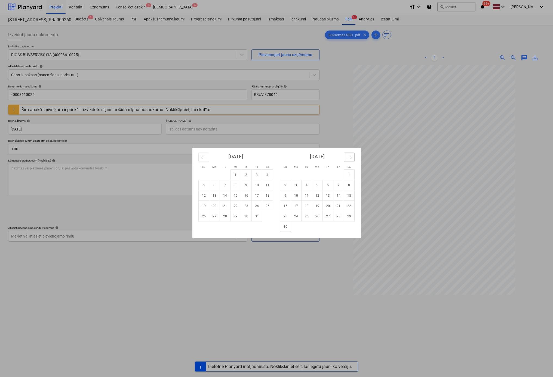
click at [347, 155] on icon "Move forward to switch to the next month." at bounding box center [349, 156] width 5 height 5
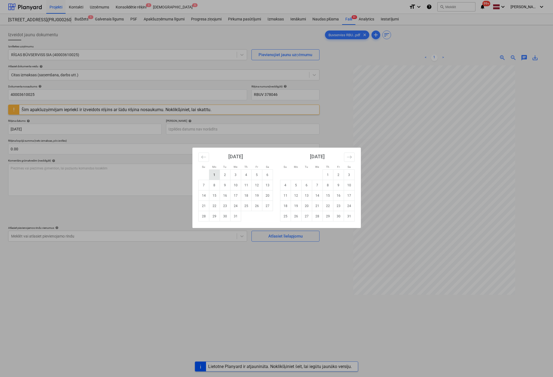
click at [214, 175] on td "1" at bounding box center [214, 174] width 11 height 10
type input "[DATE]"
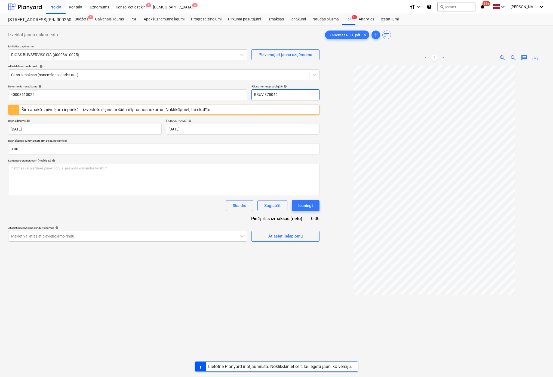
drag, startPoint x: 210, startPoint y: 101, endPoint x: 207, endPoint y: 101, distance: 3.3
click at [207, 101] on div "Dokumenta nosaukums help 40003610025 Rēķina numurs (neobligāti) help RBUV 37804…" at bounding box center [163, 163] width 311 height 157
drag, startPoint x: 56, startPoint y: 95, endPoint x: -38, endPoint y: 105, distance: 94.6
click at [0, 105] on html "Projekti Kontakti Uzņēmums Konsolidētie rēķini 3 Iesūtne 6 format_size keyboard…" at bounding box center [276, 188] width 553 height 377
paste input "RBUV 378046"
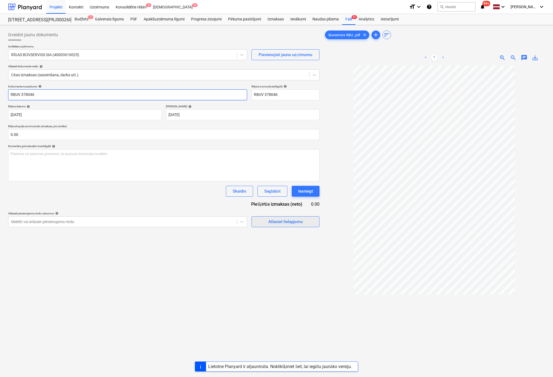
type input "RBUV 378046"
click at [270, 220] on div "Atlasiet lielapjomu" at bounding box center [285, 221] width 34 height 7
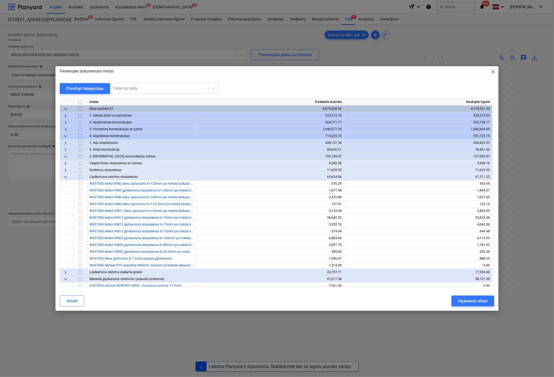
click at [64, 134] on span "keyboard_arrow_down" at bounding box center [65, 136] width 7 height 7
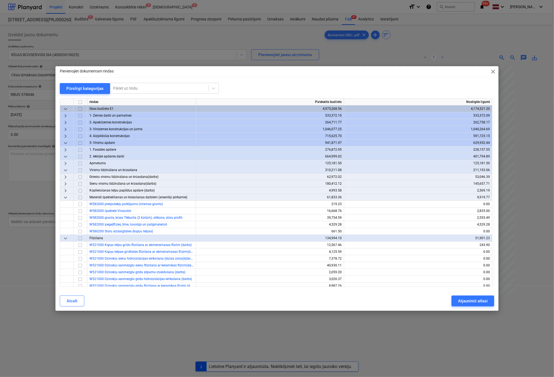
click at [66, 149] on span "keyboard_arrow_right" at bounding box center [65, 149] width 7 height 7
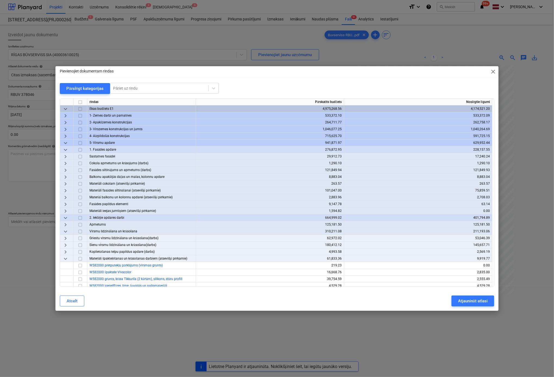
click at [66, 190] on span "keyboard_arrow_right" at bounding box center [65, 190] width 7 height 7
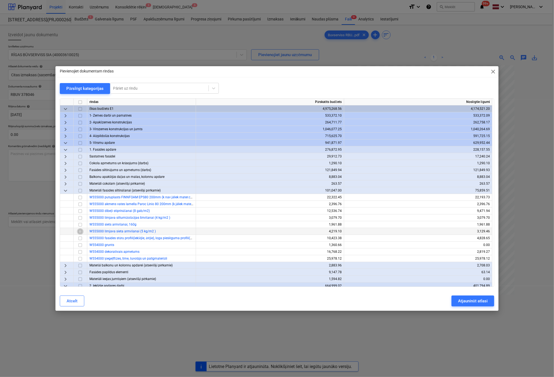
click at [82, 230] on input "checkbox" at bounding box center [80, 231] width 7 height 7
click at [81, 212] on input "checkbox" at bounding box center [80, 211] width 7 height 7
click at [465, 300] on div "Atjaunināt atlasi" at bounding box center [473, 300] width 30 height 7
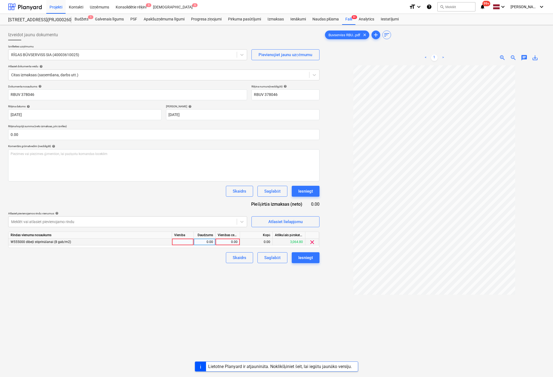
click at [233, 242] on div "0.00" at bounding box center [228, 241] width 20 height 7
type input "299"
click at [199, 312] on div "Izveidot jaunu dokumentu Izvēlieties uzņēmumu RĪGAS BŪVSERVISS SIA (40003610025…" at bounding box center [164, 228] width 316 height 402
click at [312, 259] on div "Iesniegt" at bounding box center [305, 257] width 15 height 7
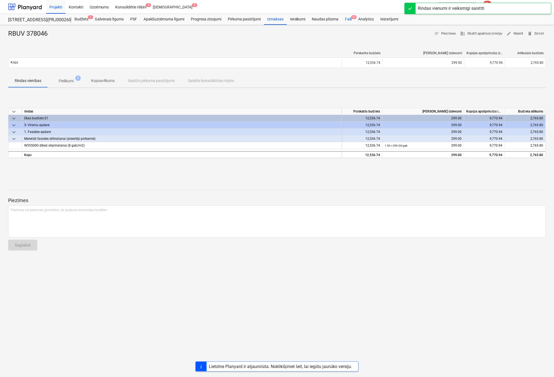
click at [348, 16] on div "Faili 9+" at bounding box center [348, 19] width 13 height 11
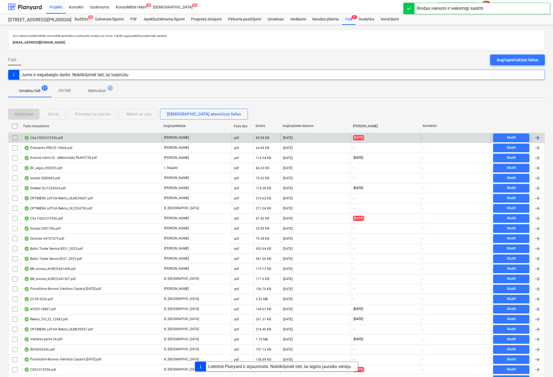
click at [50, 137] on div "Cita CS25-015356.pdf" at bounding box center [43, 137] width 39 height 4
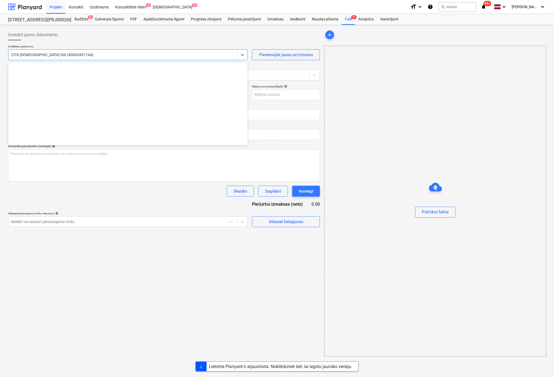
click at [87, 54] on div at bounding box center [123, 54] width 224 height 5
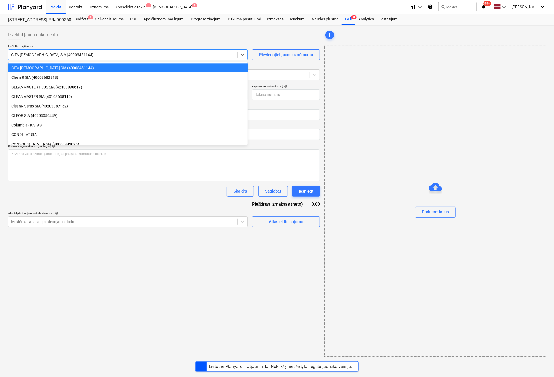
type input "3"
type input "[DATE]"
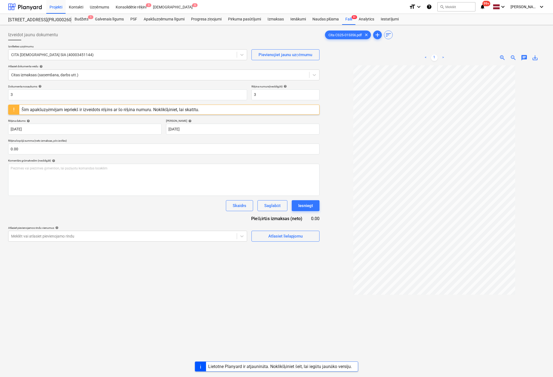
click at [344, 88] on div at bounding box center [434, 245] width 221 height 361
drag, startPoint x: 265, startPoint y: 95, endPoint x: 205, endPoint y: 94, distance: 60.7
click at [206, 97] on div "Dokumenta nosaukums help 3 Rēķina numurs (neobligāti) help 3" at bounding box center [163, 93] width 311 height 16
drag, startPoint x: 249, startPoint y: 94, endPoint x: 225, endPoint y: 94, distance: 24.2
click at [225, 94] on div "Dokumenta nosaukums help 3 Rēķina numurs (neobligāti) help CS25-015356" at bounding box center [163, 93] width 311 height 16
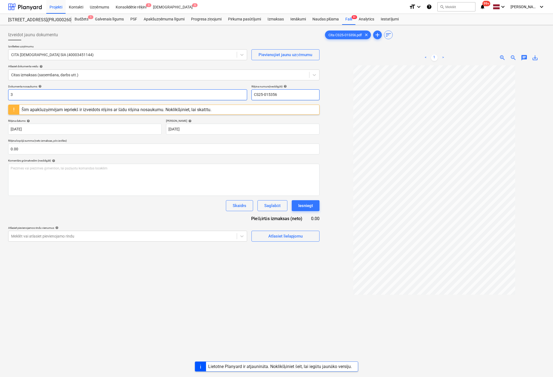
type input "CS25-015356"
drag, startPoint x: 113, startPoint y: 95, endPoint x: -46, endPoint y: 101, distance: 158.7
click at [0, 101] on html "Projekti Kontakti Uzņēmums Konsolidētie rēķini 3 Iesūtne 6 format_size keyboard…" at bounding box center [276, 188] width 553 height 377
paste input "CS25-015356"
type input "CS25-015356"
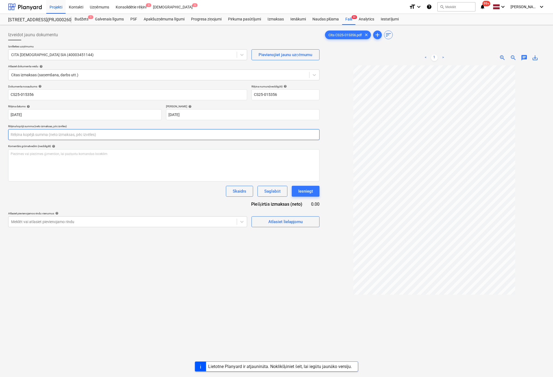
click at [143, 132] on input "text" at bounding box center [163, 134] width 311 height 11
type input "0.00"
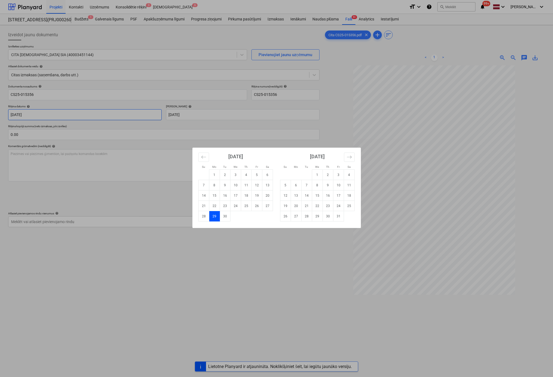
click at [125, 115] on body "Projekti Kontakti Uzņēmums Konsolidētie rēķini 3 Iesūtne 6 format_size keyboard…" at bounding box center [276, 188] width 553 height 377
click at [217, 216] on td "29" at bounding box center [214, 216] width 11 height 10
click at [208, 115] on body "Projekti Kontakti Uzņēmums Konsolidētie rēķini 3 Iesūtne 6 format_size keyboard…" at bounding box center [276, 188] width 553 height 377
click at [318, 217] on td "29" at bounding box center [317, 216] width 11 height 10
type input "[DATE]"
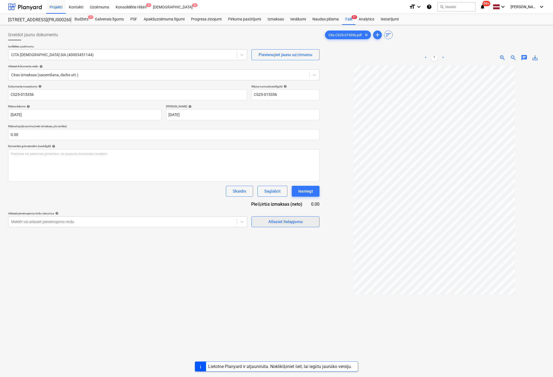
click at [274, 222] on div "Atlasiet lielapjomu" at bounding box center [285, 221] width 34 height 7
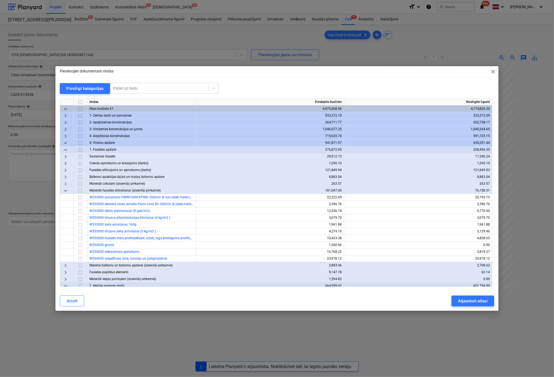
drag, startPoint x: 328, startPoint y: 72, endPoint x: 277, endPoint y: 72, distance: 50.6
click at [277, 72] on div "Pievienojiet dokumentam rindas close" at bounding box center [277, 71] width 443 height 11
click at [65, 190] on span "keyboard_arrow_down" at bounding box center [65, 190] width 7 height 7
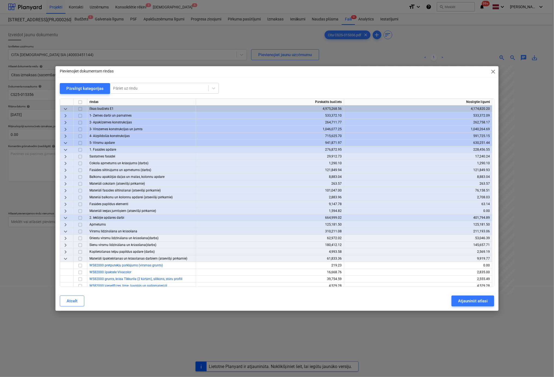
click at [64, 141] on span "keyboard_arrow_down" at bounding box center [65, 143] width 7 height 7
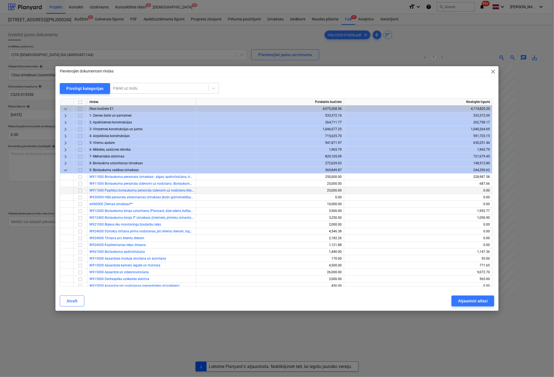
click at [64, 143] on span "keyboard_arrow_right" at bounding box center [65, 143] width 7 height 7
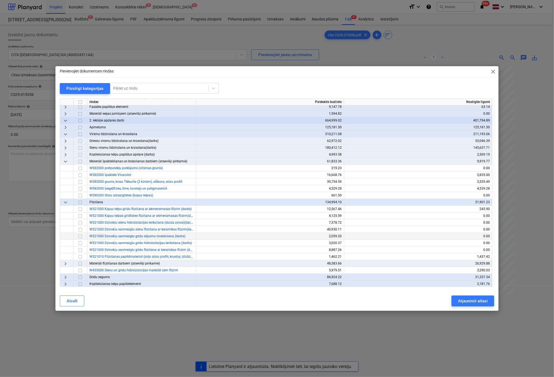
scroll to position [109, 0]
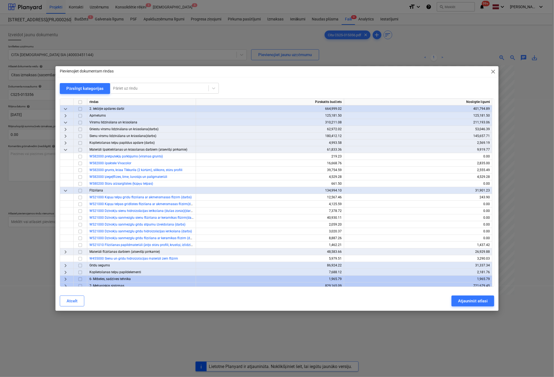
click at [64, 150] on span "keyboard_arrow_down" at bounding box center [65, 149] width 7 height 7
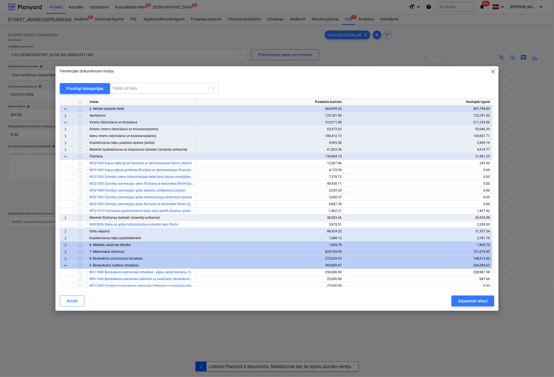
click at [64, 216] on span "keyboard_arrow_right" at bounding box center [65, 217] width 7 height 7
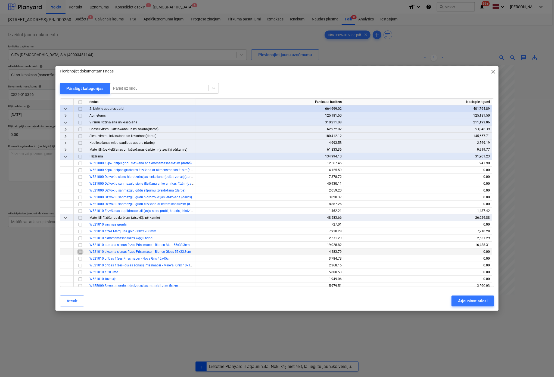
click at [79, 252] on input "checkbox" at bounding box center [80, 251] width 7 height 7
click at [468, 302] on div "Atjaunināt atlasi" at bounding box center [473, 300] width 30 height 7
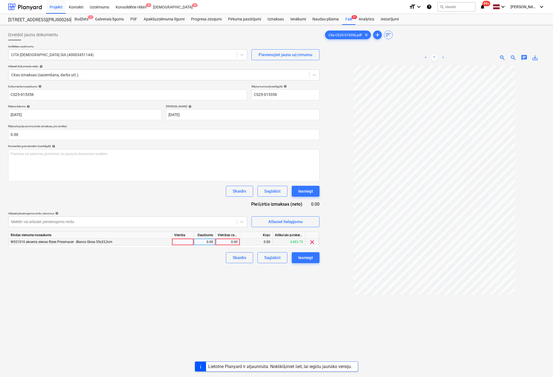
click at [228, 242] on div "0.00" at bounding box center [228, 241] width 20 height 7
type input "2604.06"
click at [222, 298] on div "Izveidot jaunu dokumentu Izvēlieties uzņēmumu CITA SANTEHNIKA SIA (40003451144)…" at bounding box center [164, 228] width 316 height 402
click at [306, 257] on div "Iesniegt" at bounding box center [305, 257] width 15 height 7
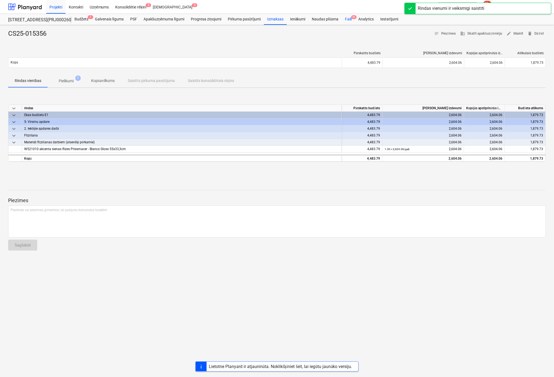
click at [349, 17] on div "Faili 9+" at bounding box center [348, 19] width 13 height 11
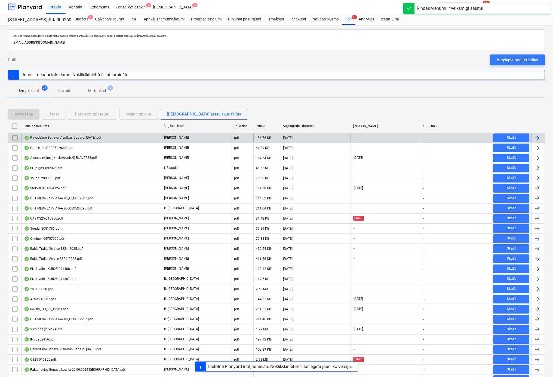
click at [48, 137] on div "Pavadzīme Bonava Vienības Caparol [DATE].pdf" at bounding box center [62, 137] width 77 height 4
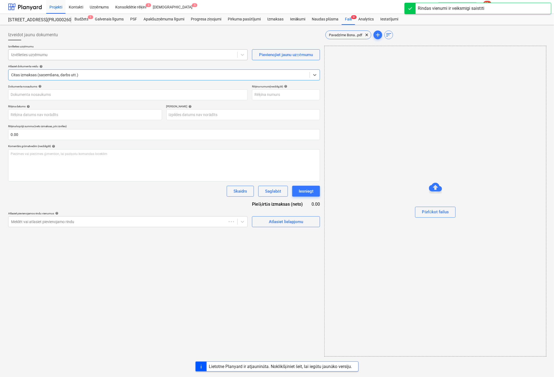
type input "40003941615"
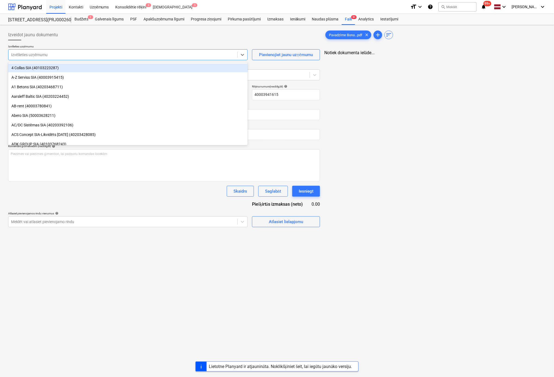
click at [75, 57] on div at bounding box center [123, 54] width 224 height 5
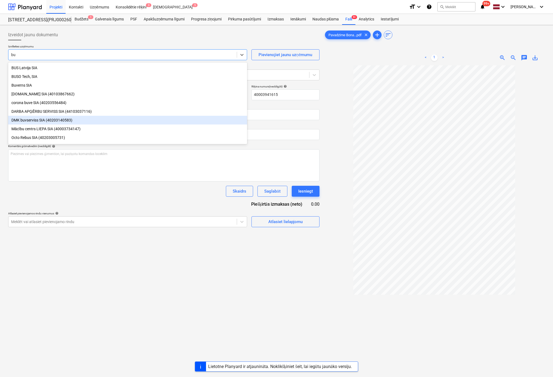
type input "b"
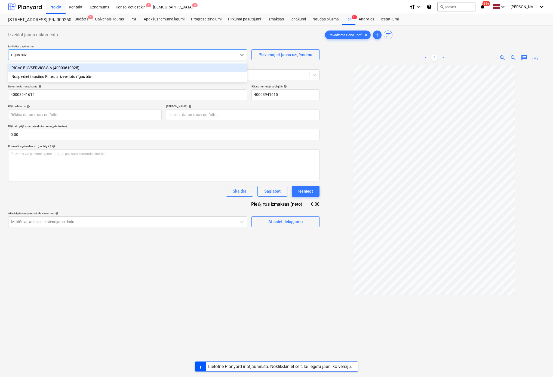
type input "rīgas būvs"
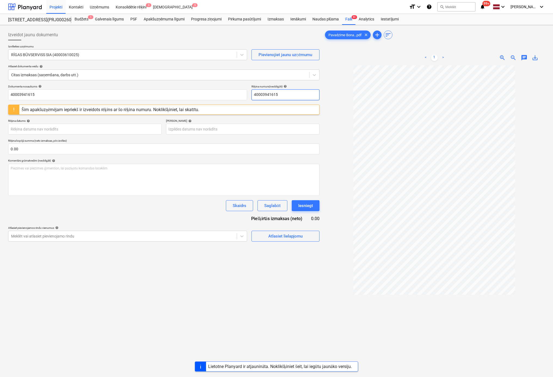
click at [289, 95] on input "40003941615" at bounding box center [285, 94] width 68 height 11
drag, startPoint x: 277, startPoint y: 93, endPoint x: 161, endPoint y: 141, distance: 126.2
click at [161, 141] on div "Dokumenta nosaukums help 40003941615 Rēķina numurs (neobligāti) help 4000394161…" at bounding box center [163, 163] width 311 height 157
drag, startPoint x: 281, startPoint y: 95, endPoint x: 211, endPoint y: 95, distance: 69.6
click at [211, 94] on div "Dokumenta nosaukums help 40003941615 Rēķina numurs (neobligāti) help RBUV 377690" at bounding box center [163, 93] width 311 height 16
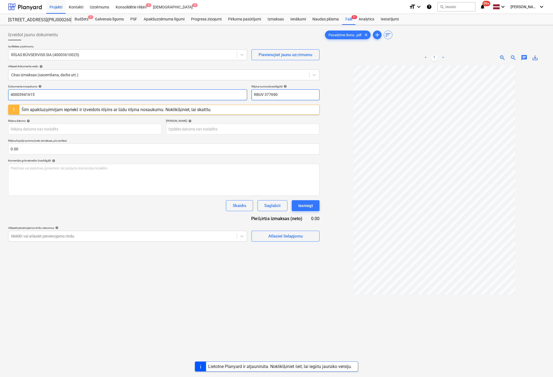
type input "RBUV 377690"
drag, startPoint x: 67, startPoint y: 95, endPoint x: -63, endPoint y: 102, distance: 130.2
click at [0, 102] on html "Projekti Kontakti Uzņēmums Konsolidētie rēķini 3 Iesūtne 5 format_size keyboard…" at bounding box center [276, 188] width 553 height 377
paste input "RBUV 377690"
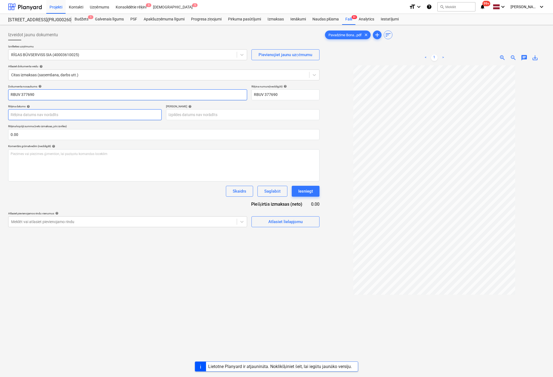
type input "RBUV 377690"
click at [67, 128] on p "Rēķina kopējā summa (neto izmaksas, pēc izvēles)" at bounding box center [163, 126] width 311 height 5
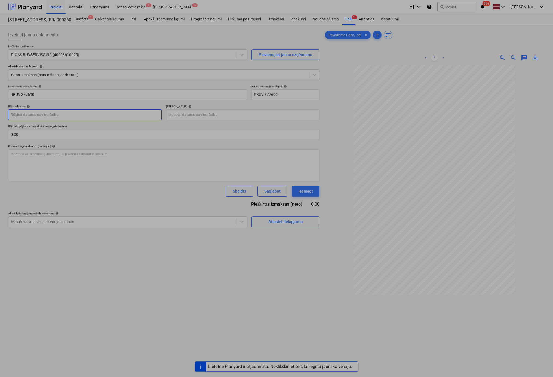
click at [62, 112] on body "Projekti Kontakti Uzņēmums Konsolidētie rēķini 3 Iesūtne 5 format_size keyboard…" at bounding box center [276, 188] width 553 height 377
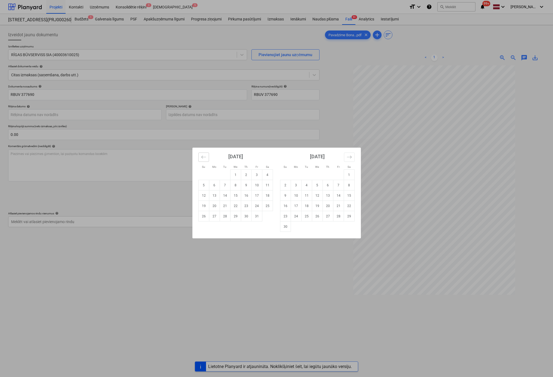
drag, startPoint x: 202, startPoint y: 155, endPoint x: 206, endPoint y: 158, distance: 5.1
click at [203, 155] on icon "Move backward to switch to the previous month." at bounding box center [203, 156] width 5 height 5
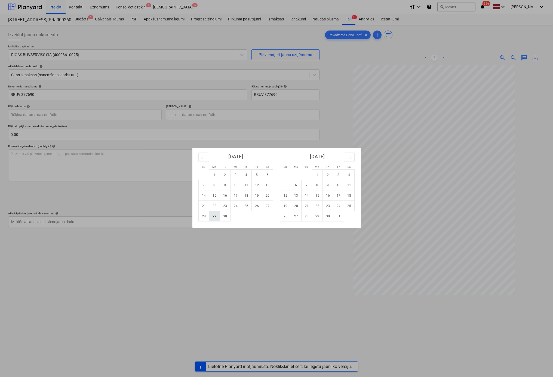
click at [215, 215] on td "29" at bounding box center [214, 216] width 11 height 10
type input "[DATE]"
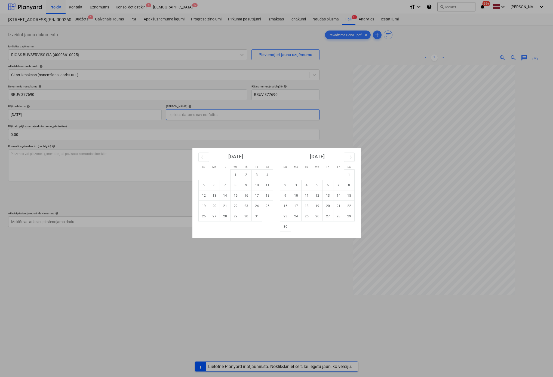
click at [218, 113] on body "Projekti Kontakti Uzņēmums Konsolidētie rēķini 3 Iesūtne 5 format_size keyboard…" at bounding box center [276, 188] width 553 height 377
click at [339, 216] on td "28" at bounding box center [338, 216] width 11 height 10
type input "[DATE]"
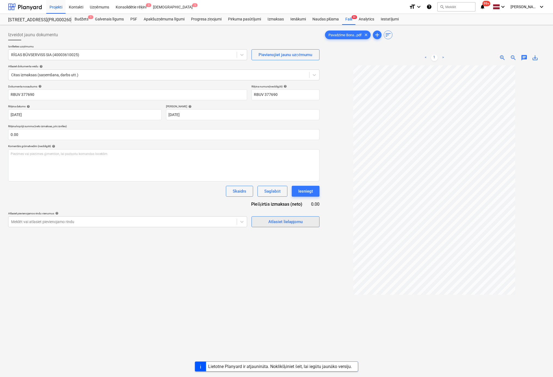
click at [270, 221] on div "Atlasiet lielapjomu" at bounding box center [285, 221] width 34 height 7
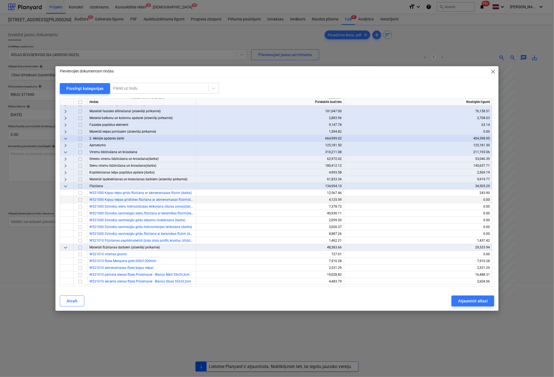
scroll to position [54, 0]
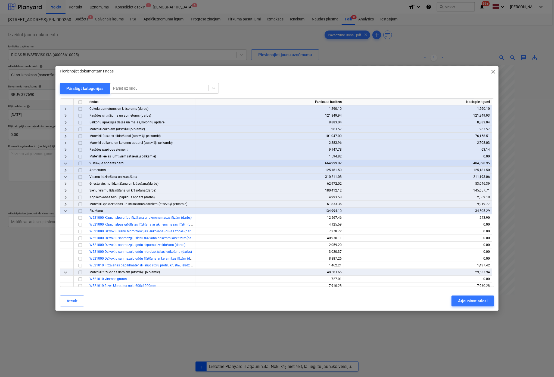
click at [67, 135] on span "keyboard_arrow_right" at bounding box center [65, 136] width 7 height 7
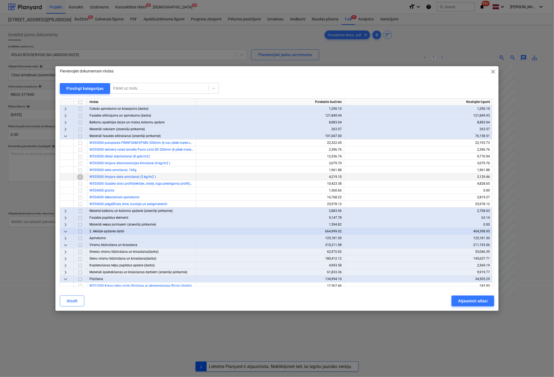
click at [80, 177] on input "checkbox" at bounding box center [80, 177] width 7 height 7
click at [462, 298] on button "Atjaunināt atlasi" at bounding box center [473, 300] width 43 height 11
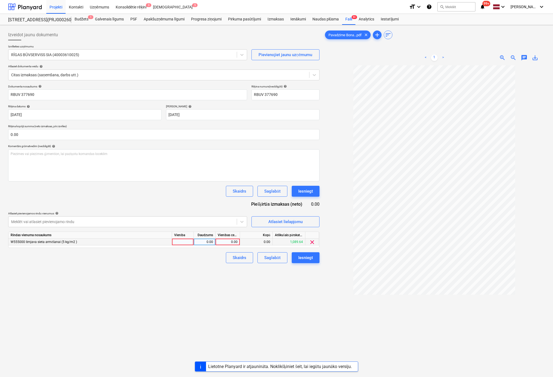
click at [229, 242] on div "0.00" at bounding box center [228, 241] width 20 height 7
type input "1002.24"
click at [278, 312] on div "Izveidot jaunu dokumentu Izvēlieties uzņēmumu RĪGAS BŪVSERVISS SIA (40003610025…" at bounding box center [164, 228] width 316 height 402
click at [302, 257] on div "Iesniegt" at bounding box center [305, 257] width 15 height 7
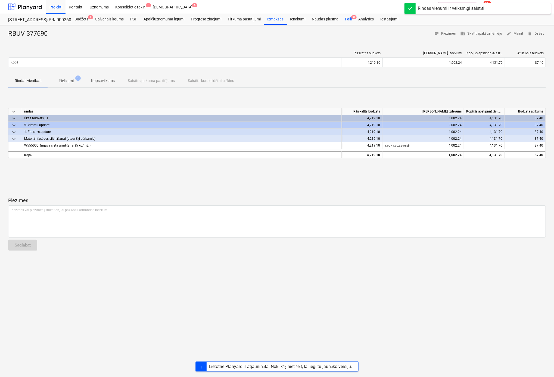
click at [348, 19] on div "Faili 9+" at bounding box center [348, 19] width 13 height 11
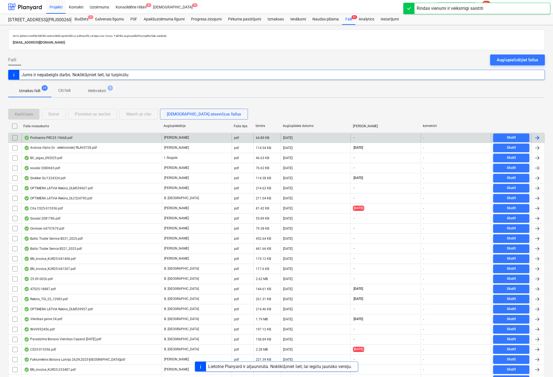
click at [57, 135] on div "Profcentrs PRC25 19668.pdf" at bounding box center [48, 137] width 48 height 4
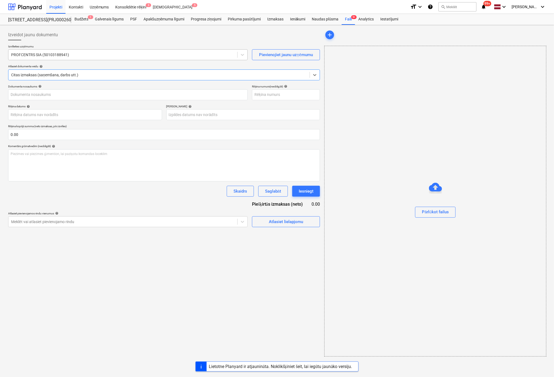
type input "Profcentrs PRC25 19668.pdf"
click at [267, 96] on input "text" at bounding box center [285, 94] width 68 height 11
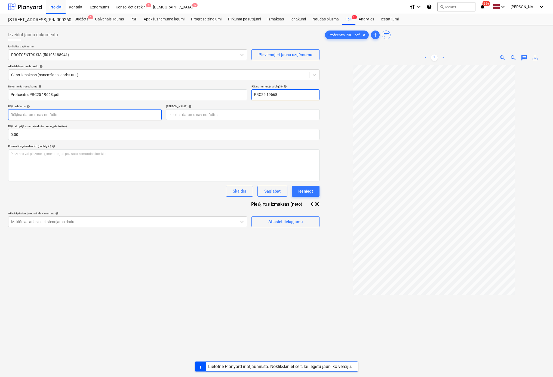
type input "PRC25 19668"
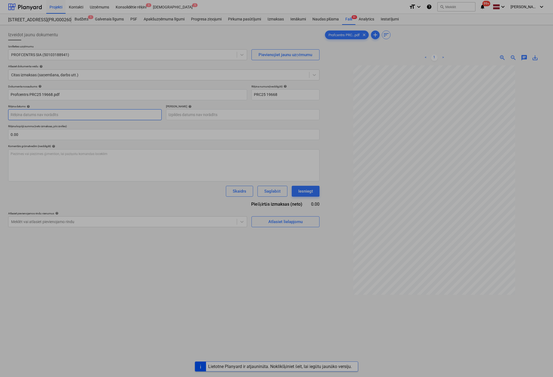
click at [75, 114] on body "Projekti Kontakti Uzņēmums Konsolidētie rēķini 3 Iesūtne 5 format_size keyboard…" at bounding box center [276, 188] width 553 height 377
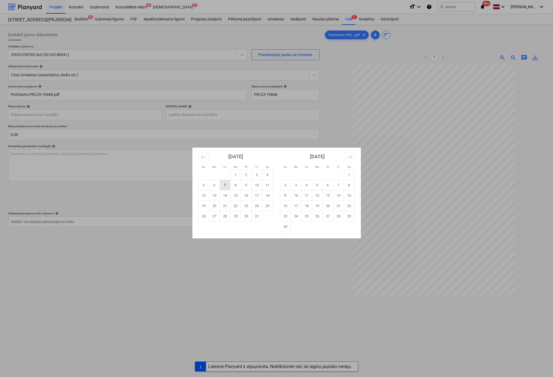
click at [227, 184] on td "7" at bounding box center [225, 185] width 11 height 10
type input "[DATE]"
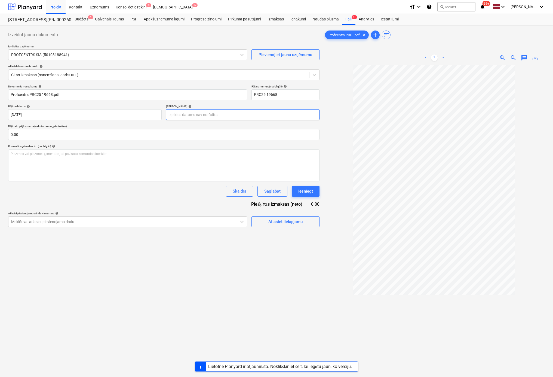
click at [202, 116] on body "Projekti Kontakti Uzņēmums Konsolidētie rēķini 3 Iesūtne 5 format_size keyboard…" at bounding box center [276, 188] width 553 height 377
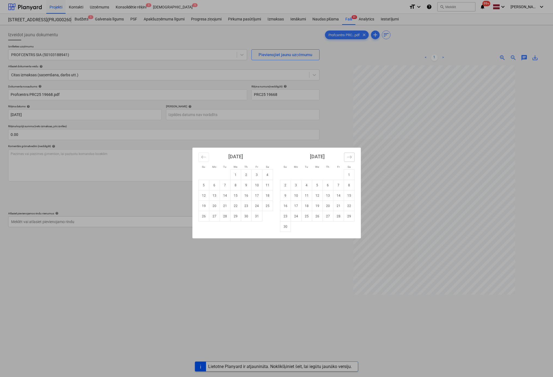
click at [347, 156] on icon "Move forward to switch to the next month." at bounding box center [349, 156] width 5 height 5
click at [347, 157] on icon "Move forward to switch to the next month." at bounding box center [349, 156] width 5 height 3
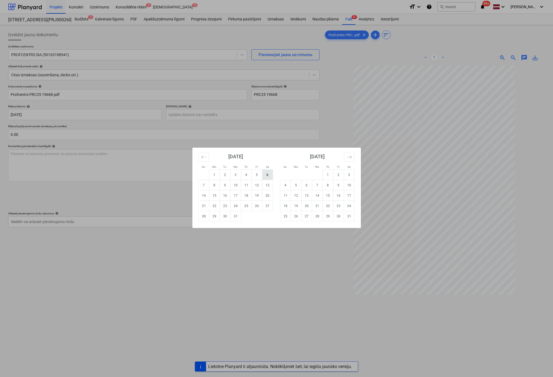
click at [264, 175] on td "6" at bounding box center [267, 174] width 11 height 10
type input "[DATE]"
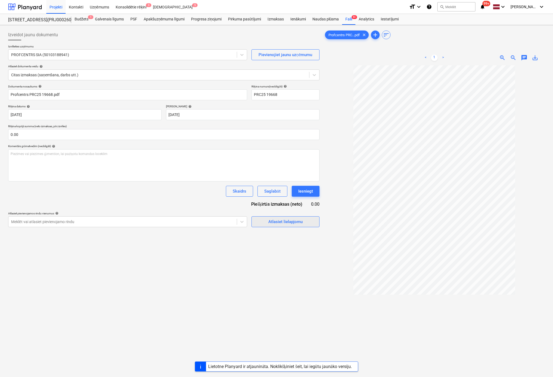
click at [282, 222] on div "Atlasiet lielapjomu" at bounding box center [285, 221] width 34 height 7
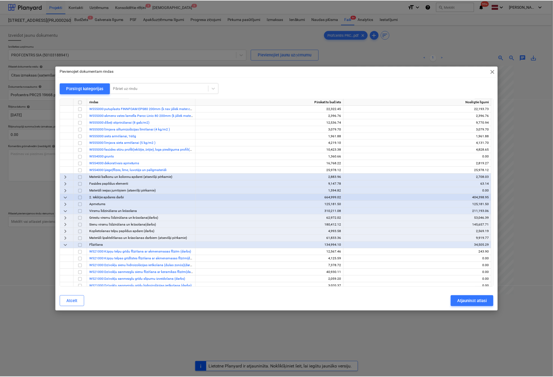
scroll to position [136, 0]
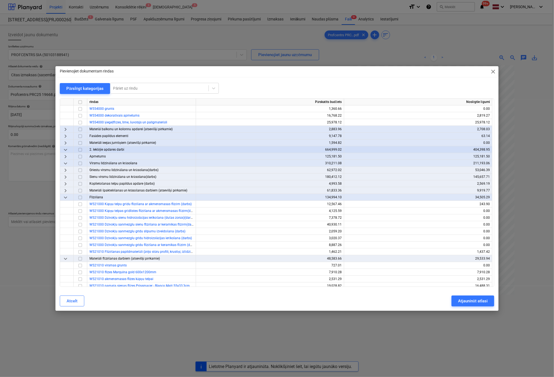
click at [65, 170] on span "keyboard_arrow_right" at bounding box center [65, 170] width 7 height 7
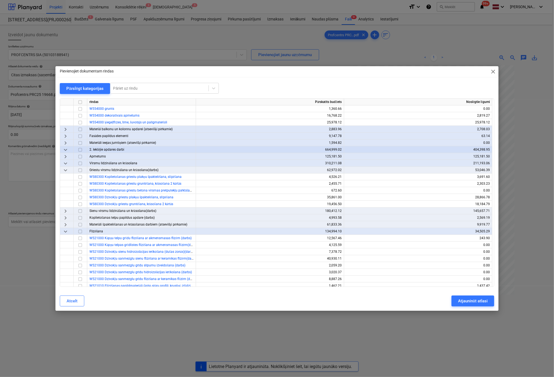
click at [66, 224] on span "keyboard_arrow_right" at bounding box center [65, 224] width 7 height 7
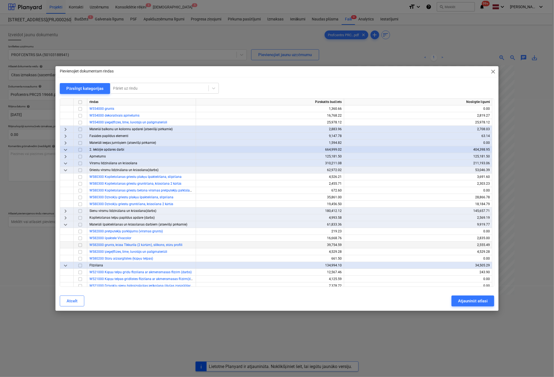
click at [80, 245] on input "checkbox" at bounding box center [80, 245] width 7 height 7
click at [463, 301] on div "Atjaunināt atlasi" at bounding box center [473, 300] width 30 height 7
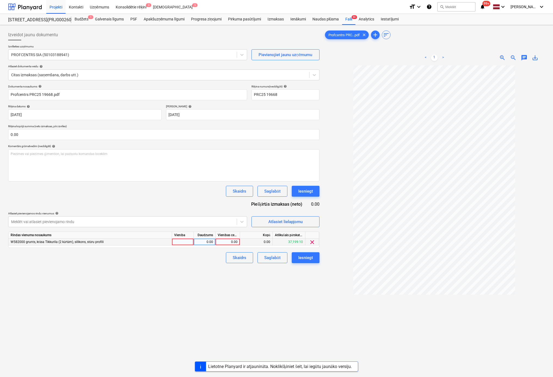
click at [228, 242] on div "0.00" at bounding box center [228, 241] width 20 height 7
type input "156.44"
click at [202, 280] on div "Izveidot jaunu dokumentu Izvēlieties uzņēmumu PROFCENTRS SIA (50103188941) Piev…" at bounding box center [164, 228] width 316 height 402
click at [305, 258] on div "Iesniegt" at bounding box center [305, 257] width 15 height 7
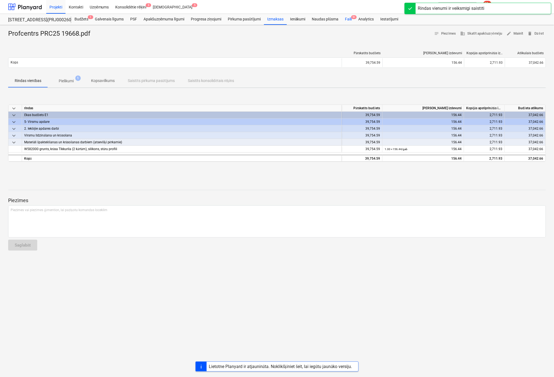
drag, startPoint x: 349, startPoint y: 19, endPoint x: 349, endPoint y: 22, distance: 3.0
click at [349, 19] on div "Faili 9+" at bounding box center [348, 19] width 13 height 11
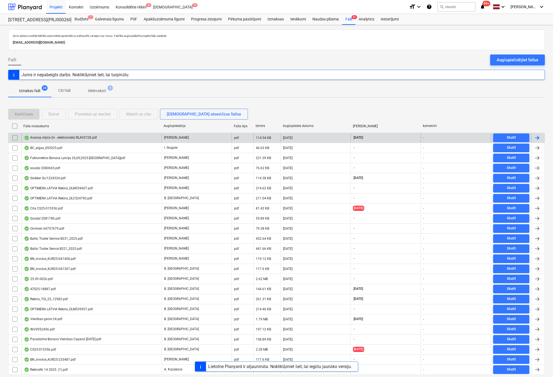
click at [55, 135] on div "Avansa rēķins (lv - elektroniski) RLAV0728.pdf" at bounding box center [60, 137] width 73 height 4
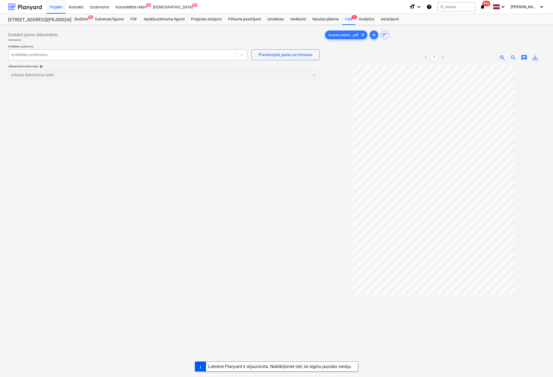
click at [117, 56] on div at bounding box center [122, 54] width 223 height 5
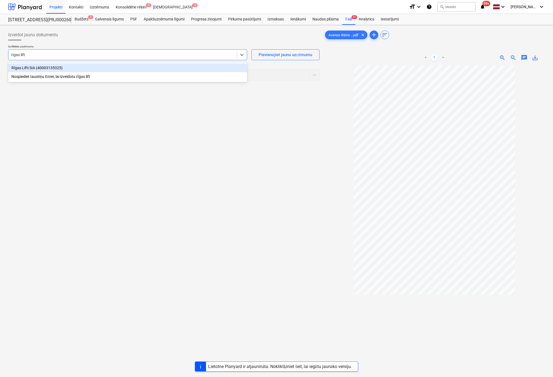
type input "rīgas lifti"
click at [143, 66] on div "Rīgas Lifti SIA (40003135325)" at bounding box center [127, 67] width 239 height 9
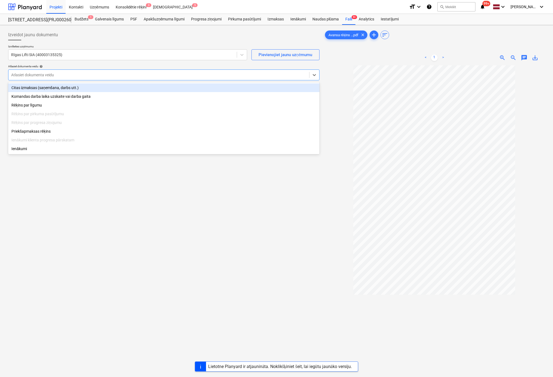
click at [132, 74] on div at bounding box center [158, 74] width 295 height 5
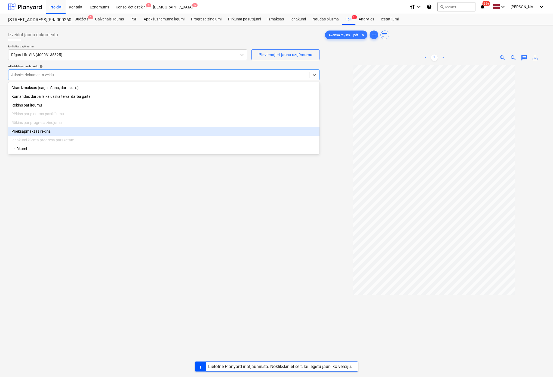
click at [50, 131] on div "Priekšapmaksas rēķins" at bounding box center [163, 131] width 311 height 9
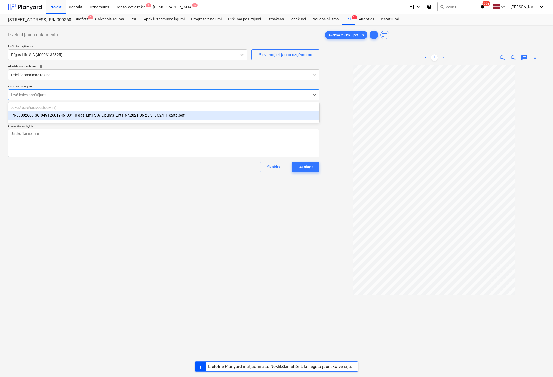
click at [69, 94] on div at bounding box center [158, 94] width 295 height 5
click at [73, 116] on div "PRJ0002600-SO-049 | 2601946_031_Rigas_Lifti_SIA_Ligums_Lifts_Nr.2021.06-25-3_VG…" at bounding box center [163, 115] width 311 height 9
type textarea "x"
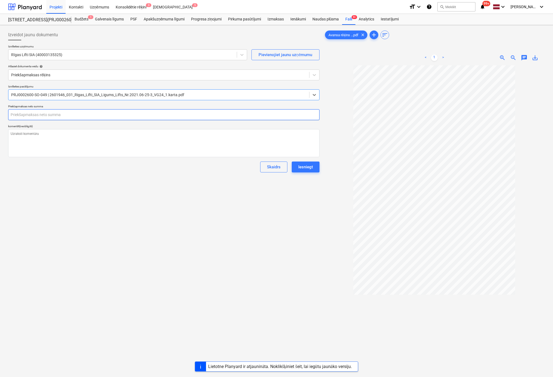
click at [72, 115] on input "text" at bounding box center [163, 114] width 311 height 11
type textarea "x"
type input "1"
type textarea "x"
type input "15"
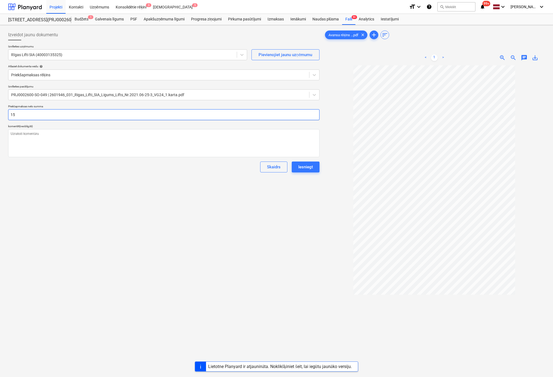
type textarea "x"
type input "157"
type textarea "x"
type input "1575"
type textarea "x"
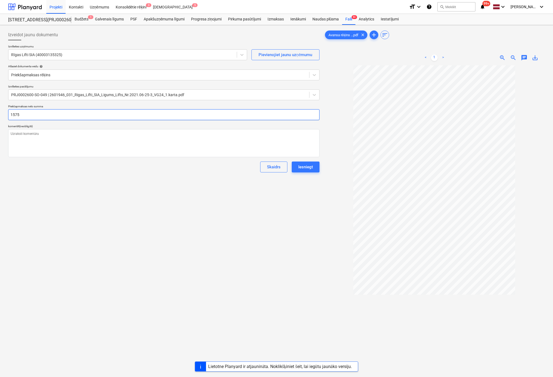
type input "15751"
type textarea "x"
type input "15751."
type textarea "x"
type input "15751.1"
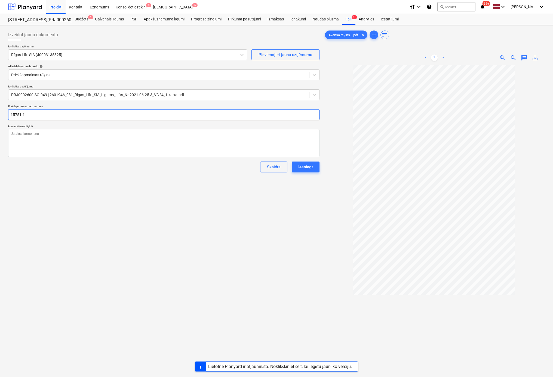
type textarea "x"
type input "15751.12"
type textarea "x"
type input "15,751.12"
click at [89, 255] on div "Izveidot jaunu dokumentu Izvēlieties uzņēmumu Rīgas Lifti SIA (40003135325) Pie…" at bounding box center [164, 228] width 316 height 402
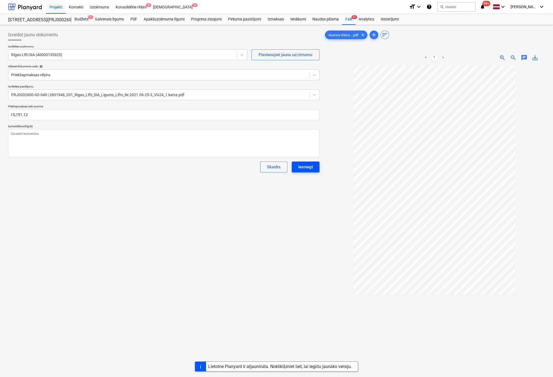
click at [305, 167] on div "Iesniegt" at bounding box center [305, 166] width 15 height 7
type textarea "x"
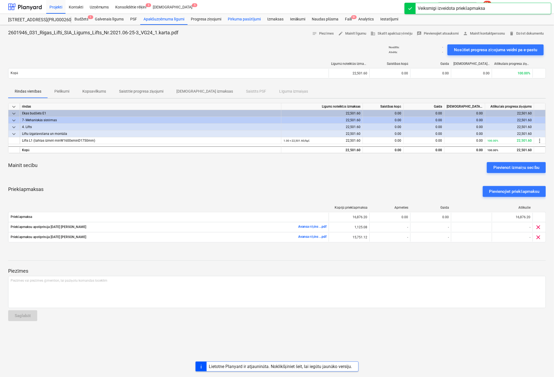
click at [243, 18] on div "Pirkuma pasūtījumi" at bounding box center [244, 19] width 39 height 11
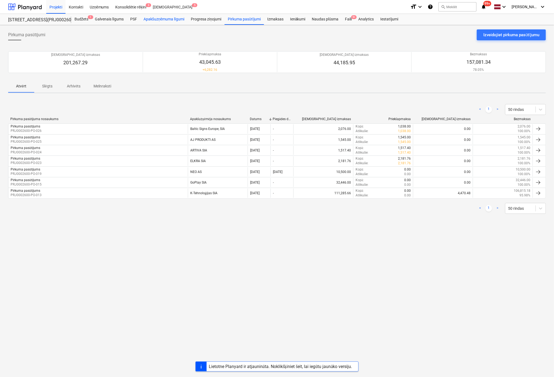
click at [168, 20] on div "Apakšuzņēmuma līgumi" at bounding box center [163, 19] width 47 height 11
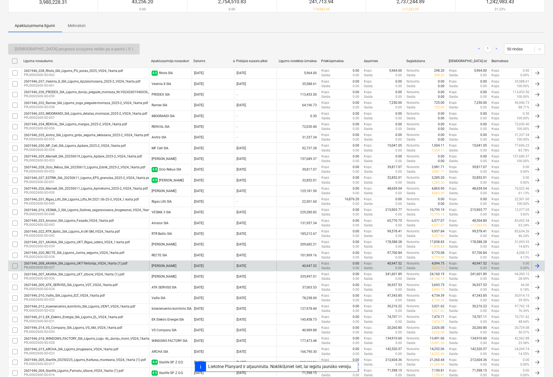
scroll to position [51, 0]
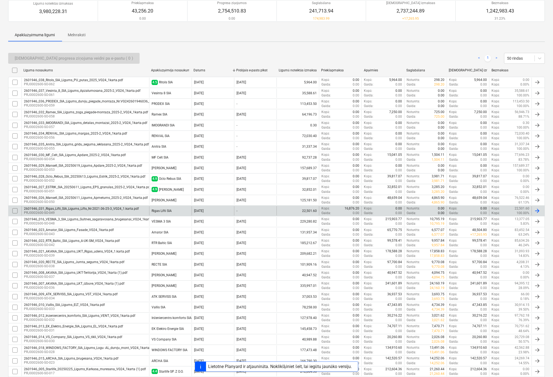
click at [72, 206] on div "2601946_031_Rigas_Lifti_SIA_Ligums_Lifts_Nr.2021.06-25-3_VG24_1.karta.pdf" at bounding box center [81, 208] width 115 height 4
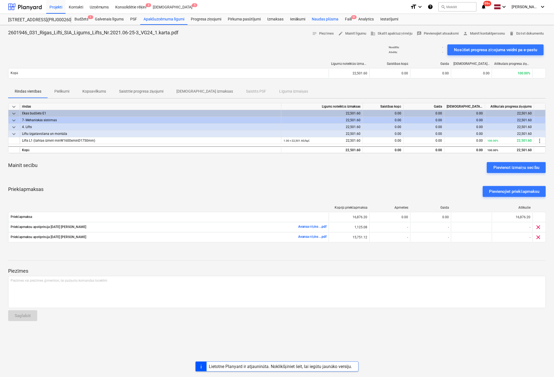
drag, startPoint x: 348, startPoint y: 18, endPoint x: 340, endPoint y: 15, distance: 8.0
click at [348, 18] on div "Faili 9+" at bounding box center [348, 19] width 13 height 11
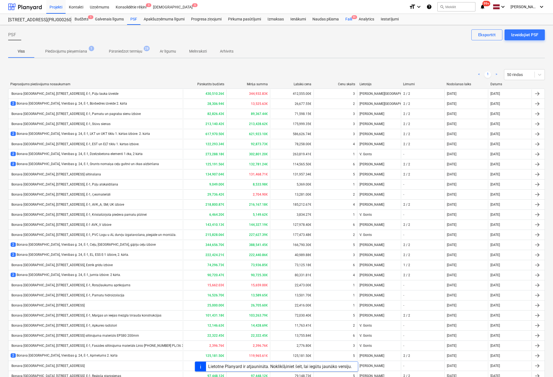
click at [349, 20] on div "Faili 9+" at bounding box center [348, 19] width 13 height 11
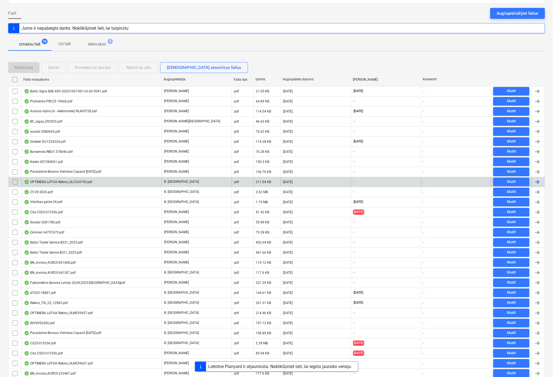
scroll to position [54, 0]
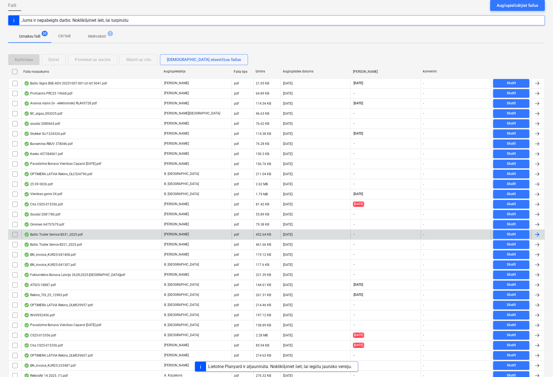
click at [66, 232] on div "Baltic Trailer Service B331_2025.pdf" at bounding box center [53, 234] width 59 height 4
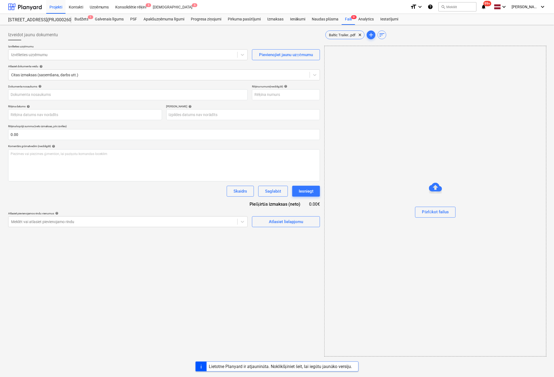
type input "Baltic Trailer Service B331_2025.pdf"
click at [347, 18] on div "Faili 9+" at bounding box center [348, 19] width 13 height 11
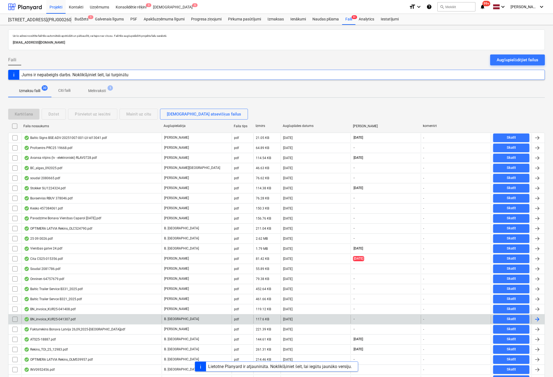
scroll to position [54, 0]
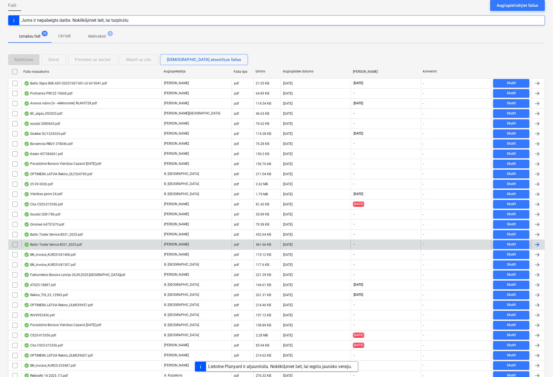
click at [62, 244] on div "Baltic Trailer Servce B321_2025.pdf" at bounding box center [53, 244] width 58 height 4
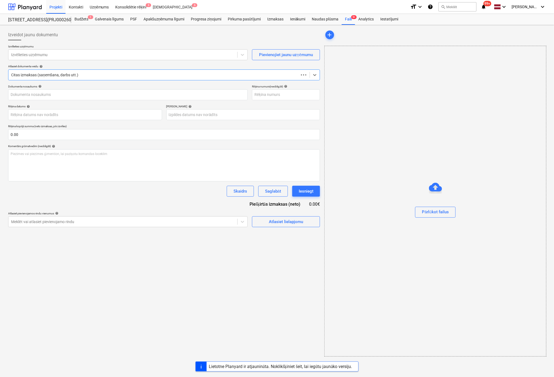
type input "Baltic Trailer Servce B321_2025.pdf"
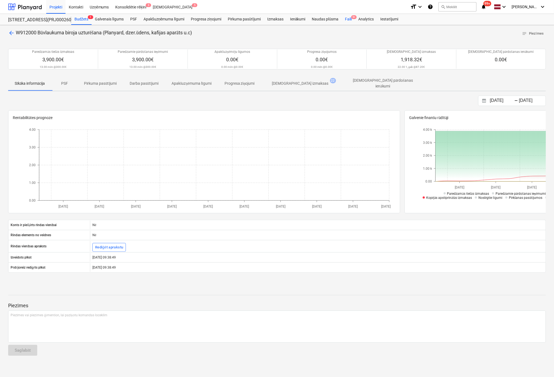
click at [347, 21] on div "Faili 9+" at bounding box center [348, 19] width 13 height 11
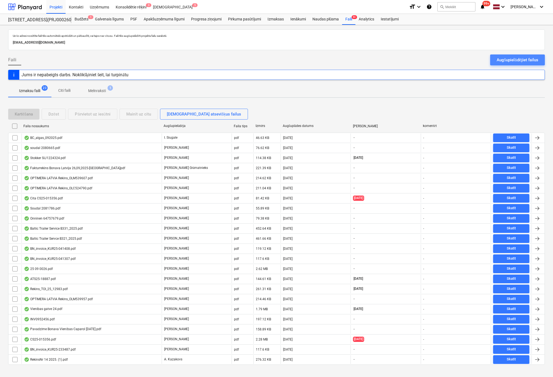
click at [522, 58] on div "Augšupielādējiet failus" at bounding box center [518, 59] width 42 height 7
